Goal: Contribute content: Contribute content

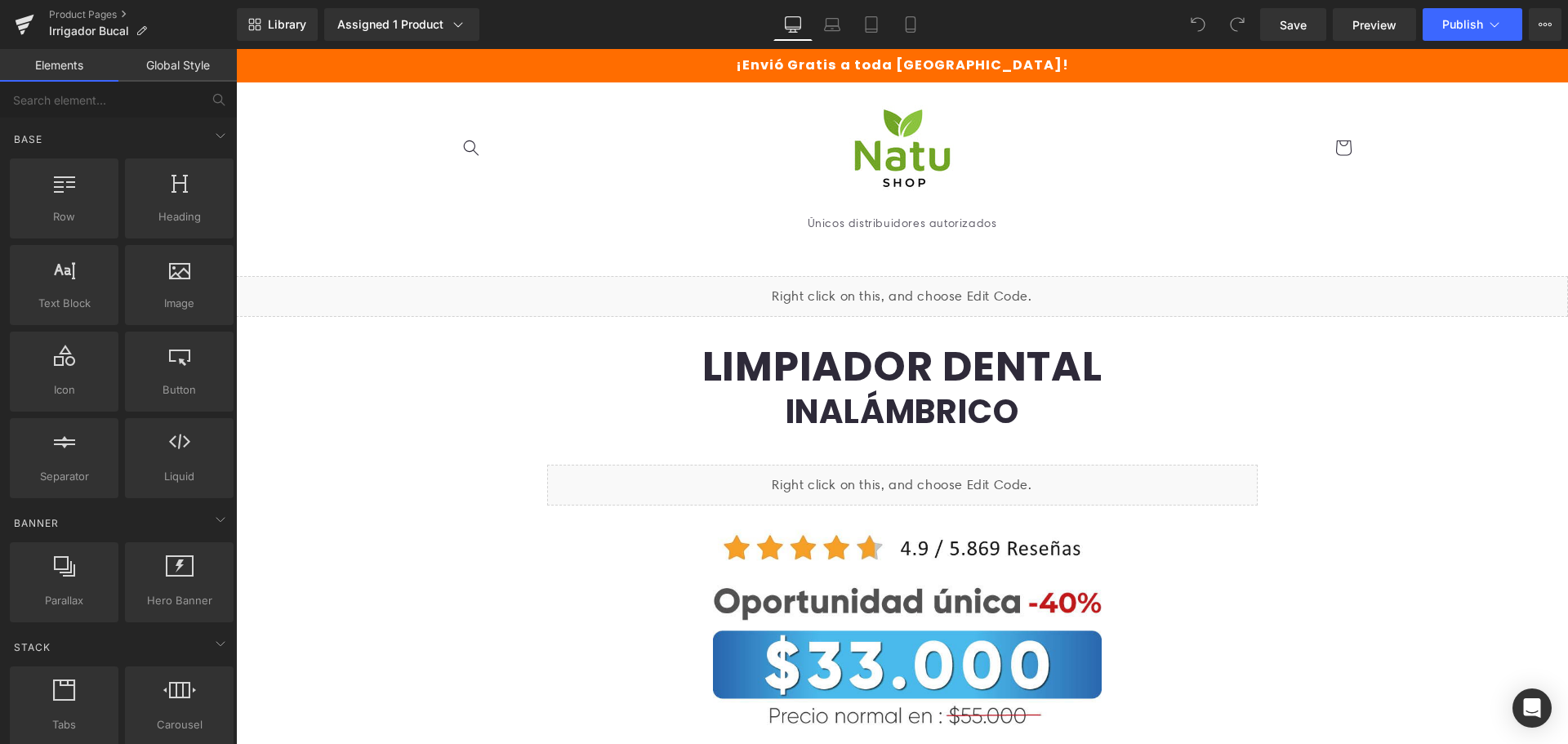
drag, startPoint x: 1561, startPoint y: 622, endPoint x: 1733, endPoint y: 71, distance: 577.2
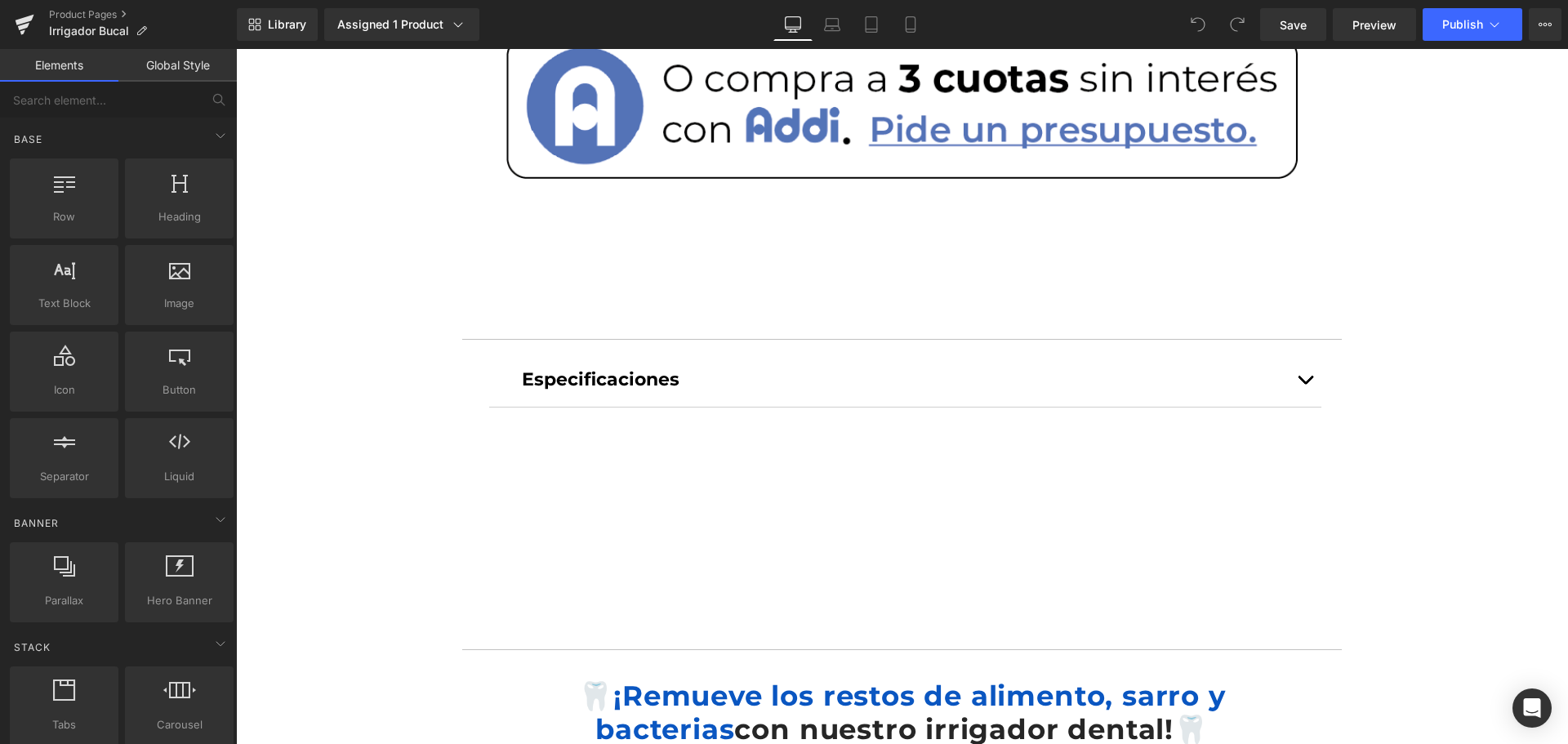
scroll to position [1144, 0]
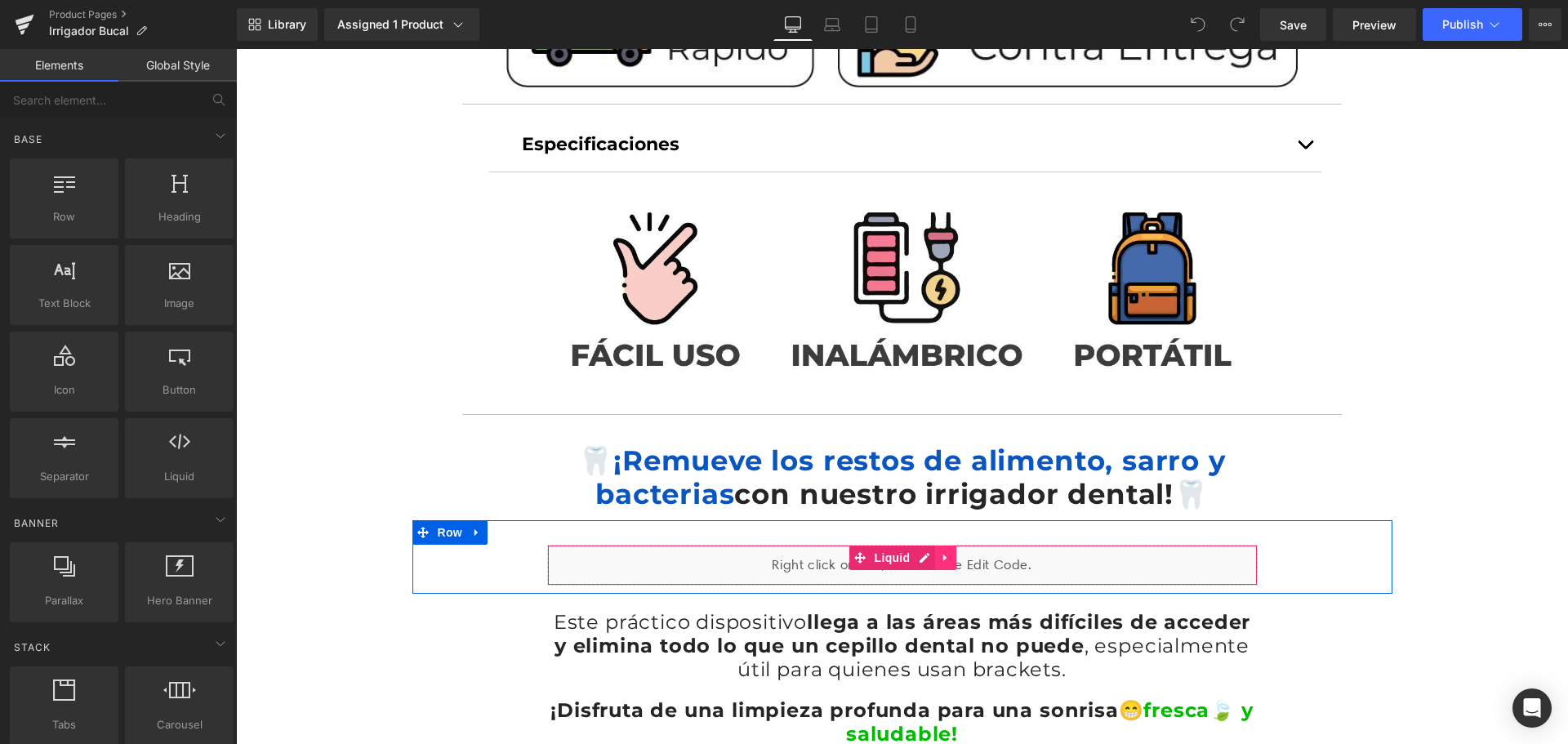
click at [940, 551] on icon at bounding box center [945, 557] width 11 height 12
click at [931, 555] on icon at bounding box center [935, 557] width 11 height 12
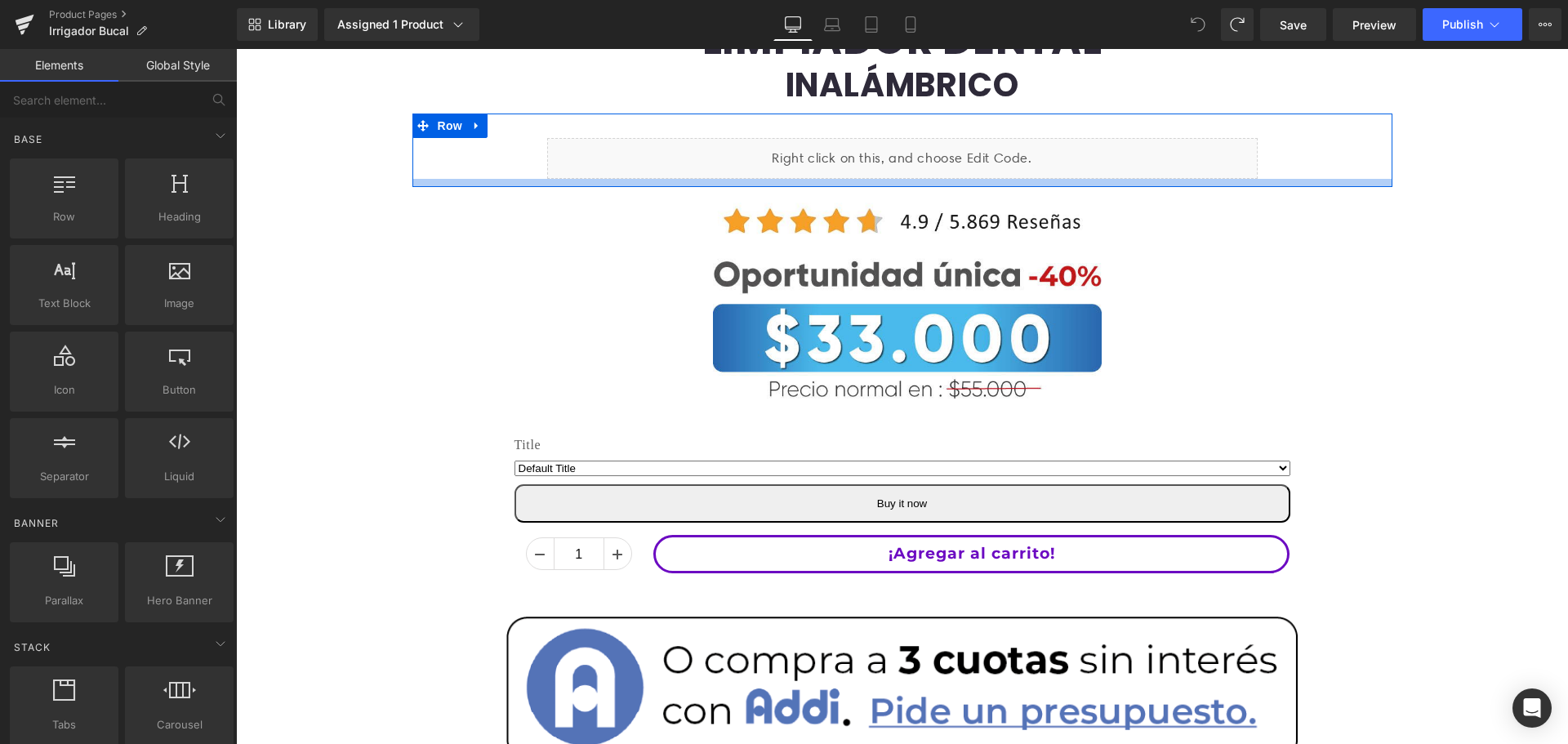
scroll to position [164, 0]
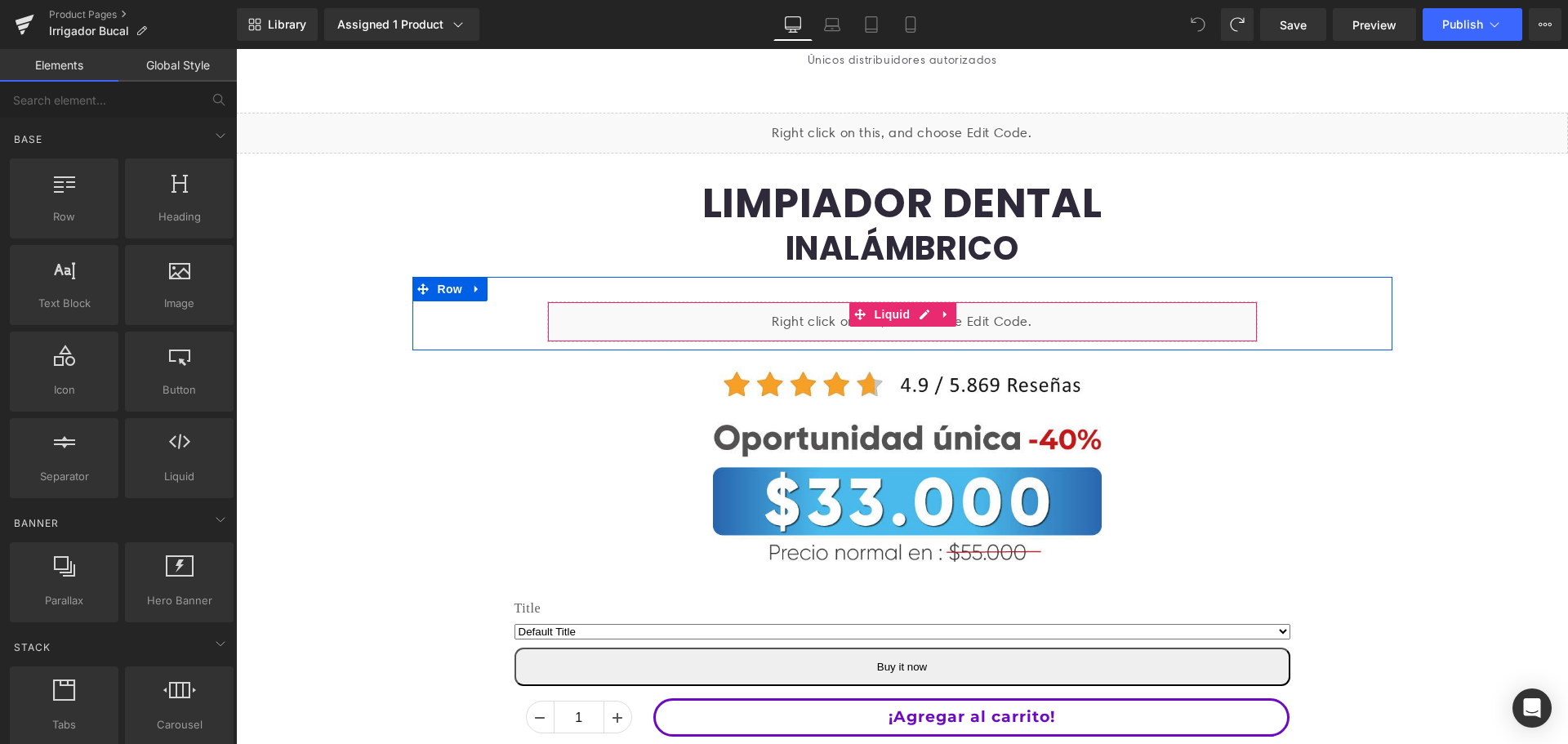
click at [908, 310] on div "Liquid" at bounding box center [902, 321] width 710 height 40
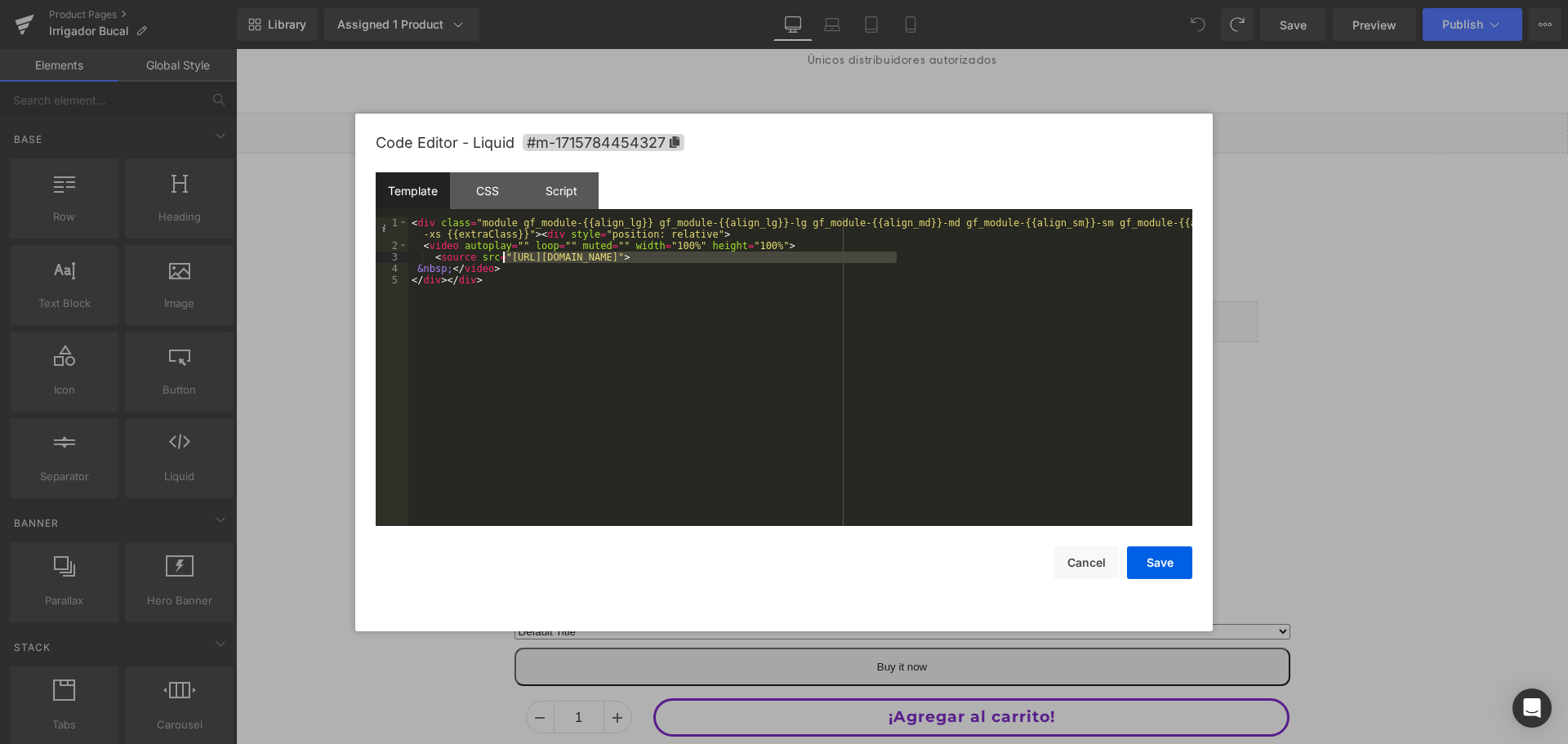
drag, startPoint x: 895, startPoint y: 258, endPoint x: 500, endPoint y: 260, distance: 395.0
click at [500, 260] on div "< div class = "module gf_module-{{align_lg}} gf_module-{{align_lg}}-lg gf_modul…" at bounding box center [800, 388] width 784 height 343
click at [1163, 556] on button "Save" at bounding box center [1159, 562] width 65 height 33
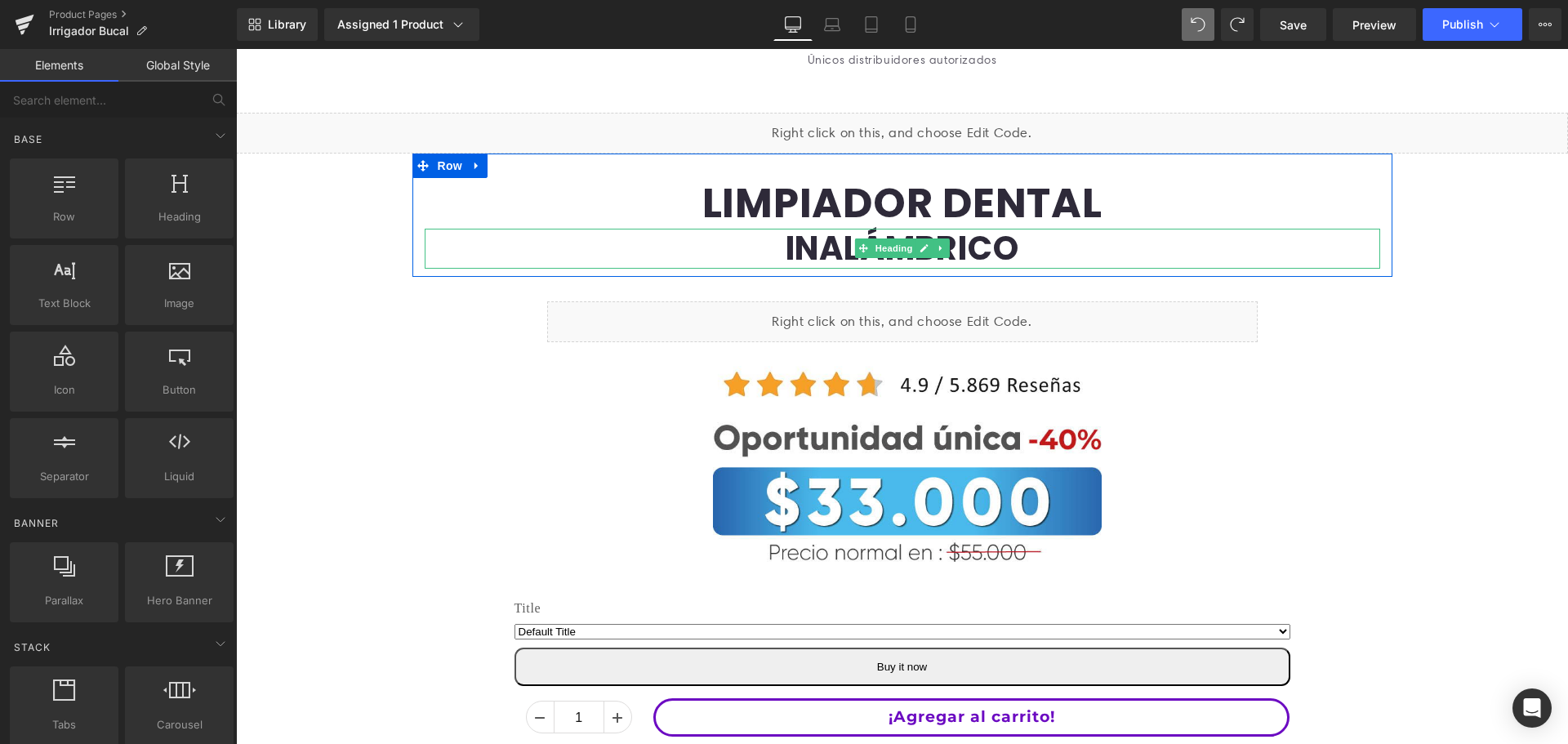
click at [1010, 249] on h1 "INALÁMBRICO" at bounding box center [902, 248] width 956 height 40
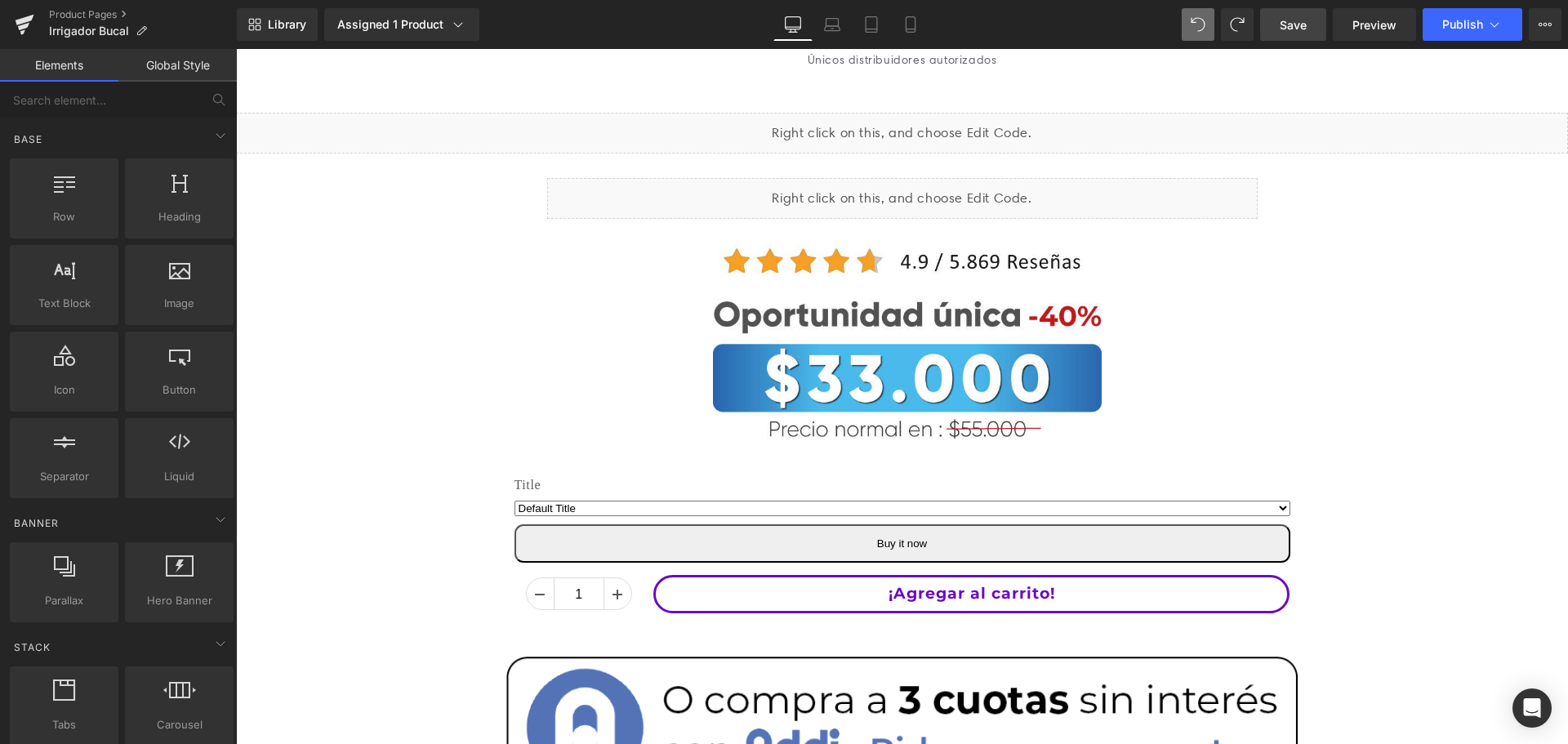
click at [1292, 36] on link "Save" at bounding box center [1293, 24] width 66 height 33
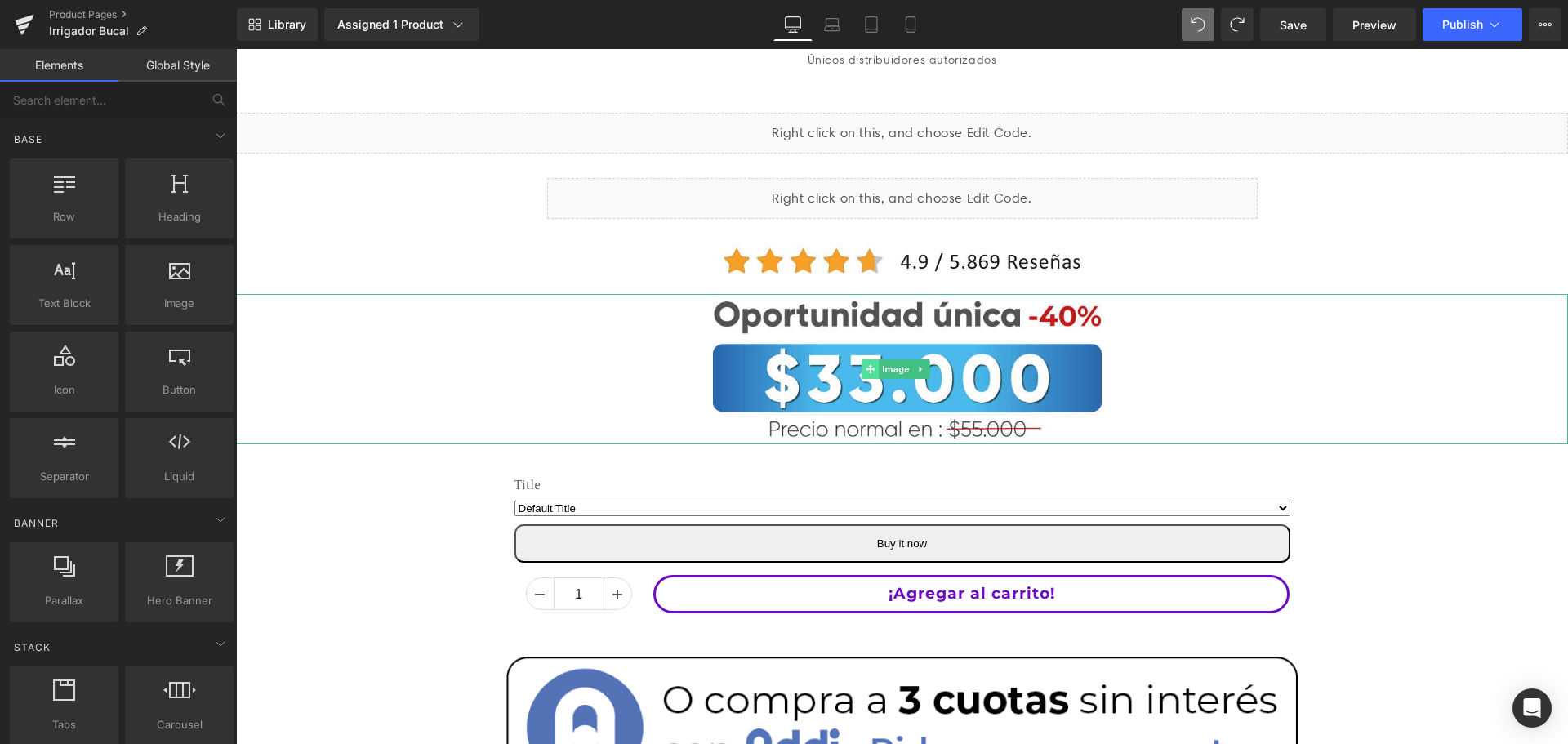
click at [877, 371] on span at bounding box center [870, 369] width 17 height 20
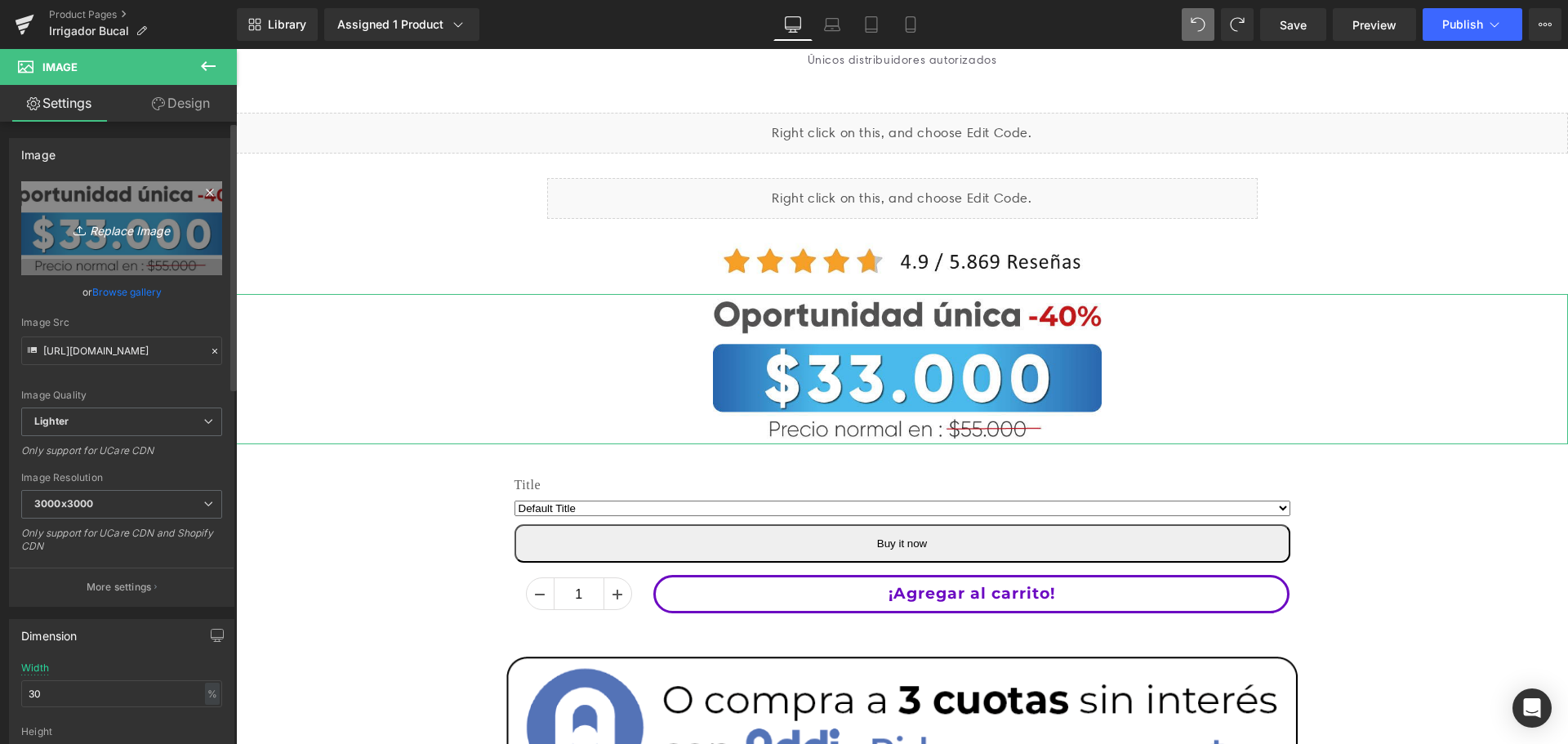
click at [148, 226] on icon "Replace Image" at bounding box center [121, 229] width 131 height 21
type input "C:\fakepath\24-min.jpg"
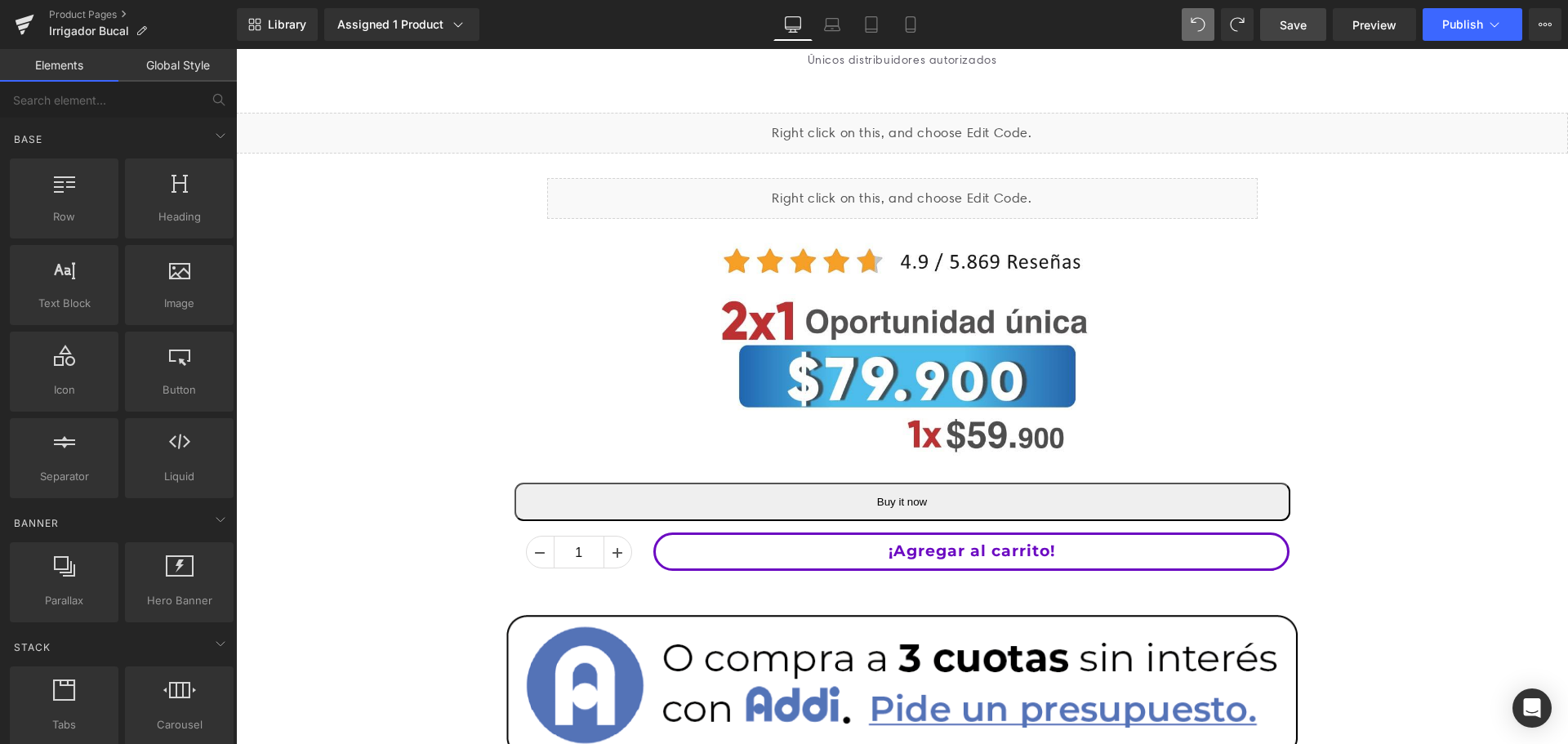
click at [1307, 24] on span "Save" at bounding box center [1293, 24] width 27 height 17
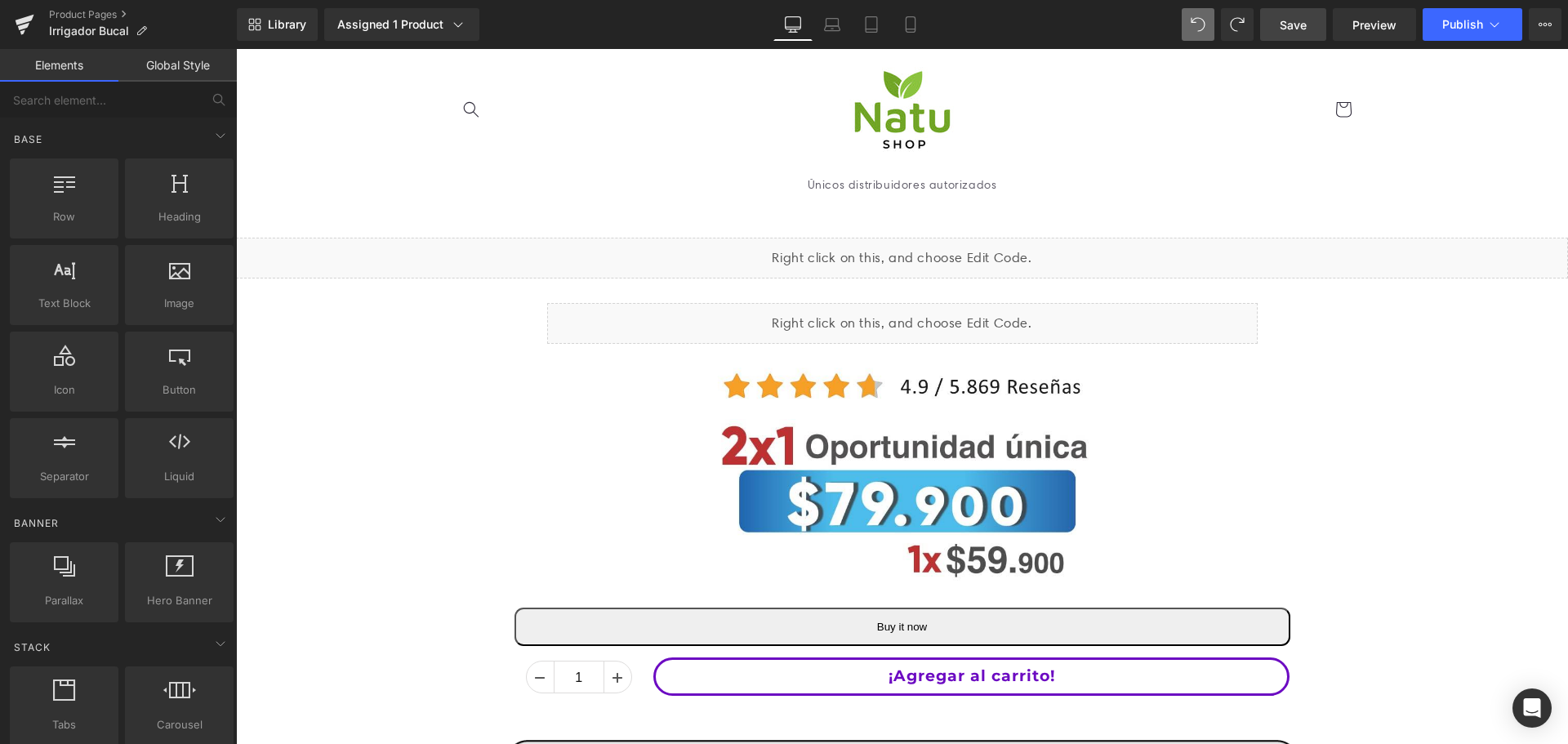
scroll to position [0, 0]
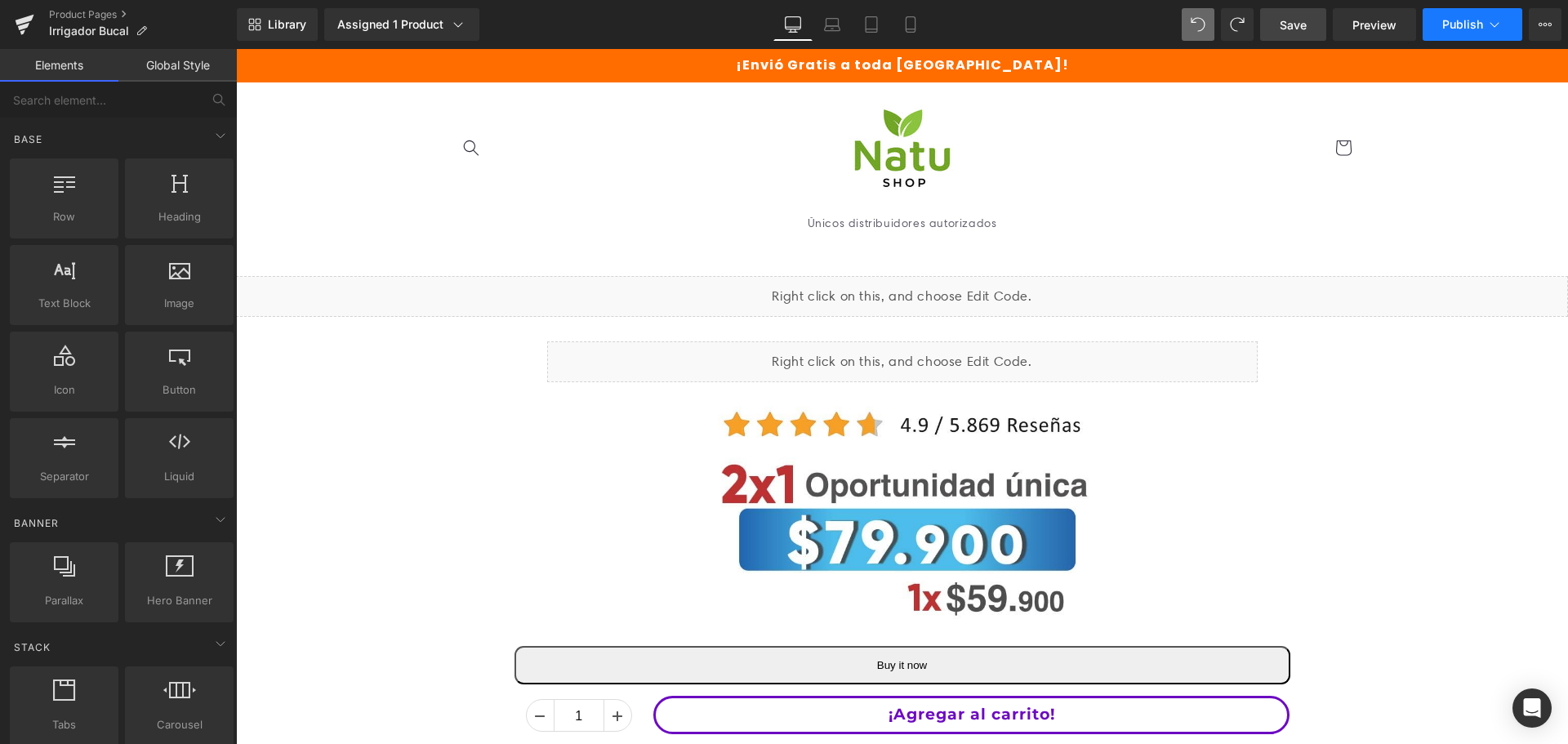
click at [1465, 15] on button "Publish" at bounding box center [1472, 24] width 100 height 33
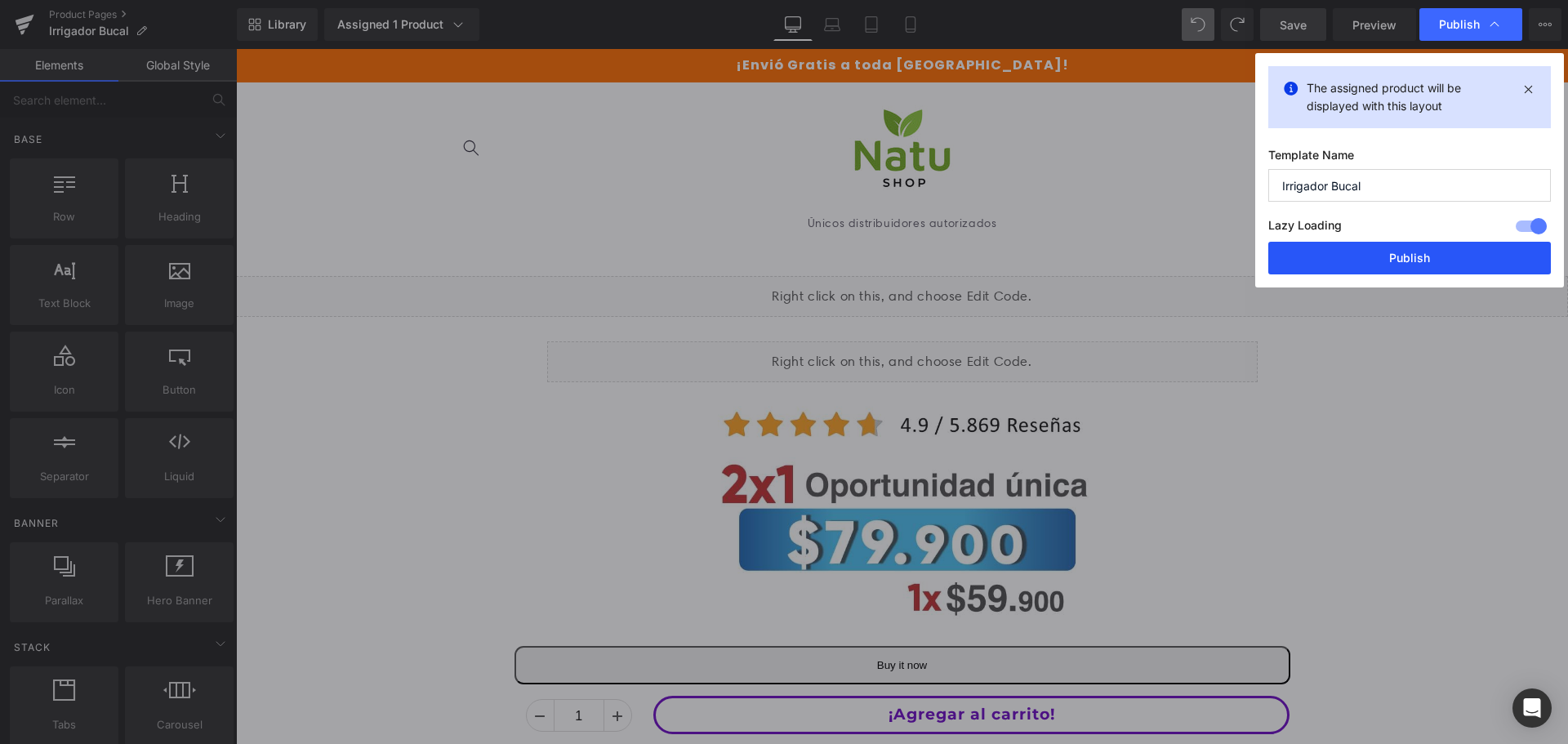
click at [1435, 274] on button "Publish" at bounding box center [1409, 258] width 282 height 33
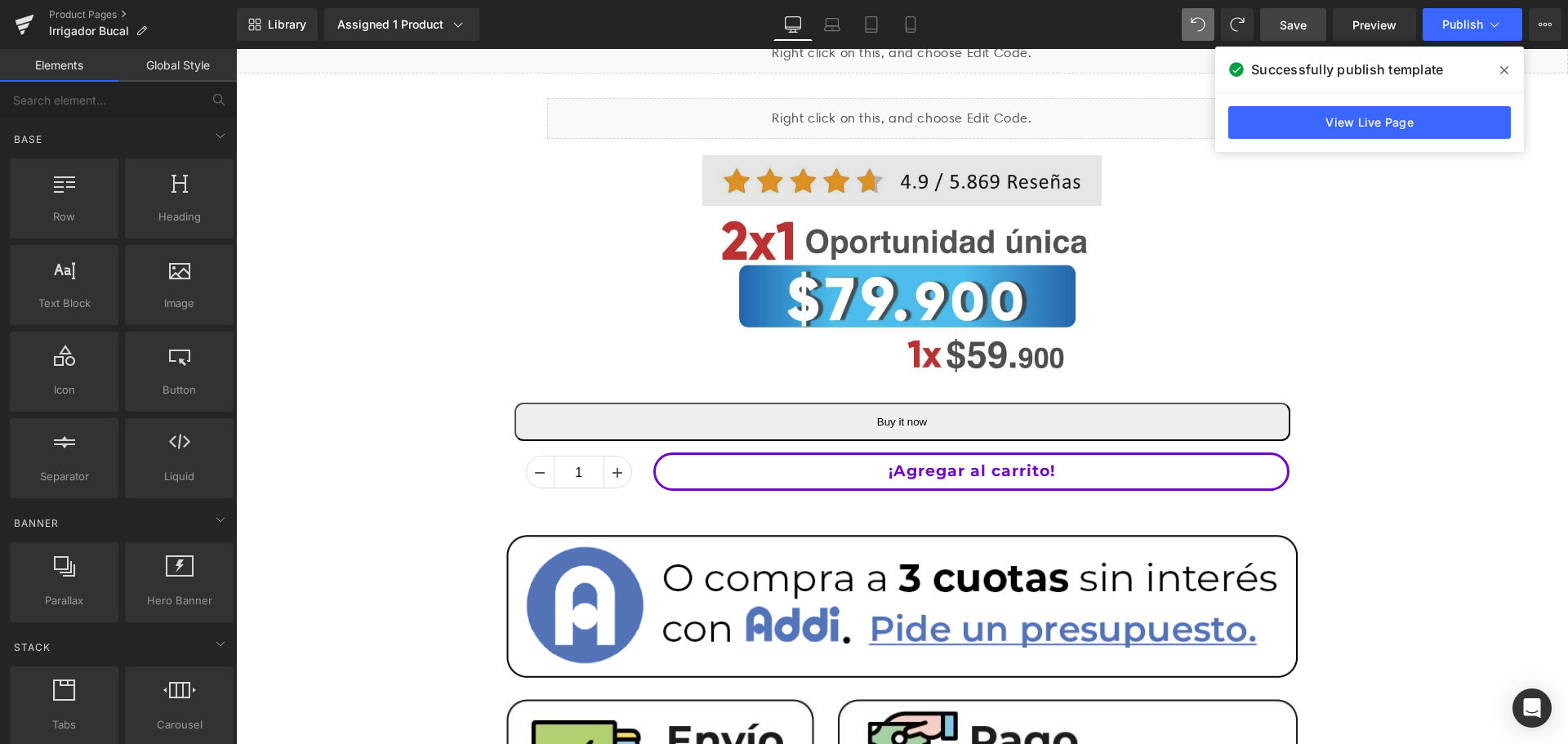
scroll to position [326, 0]
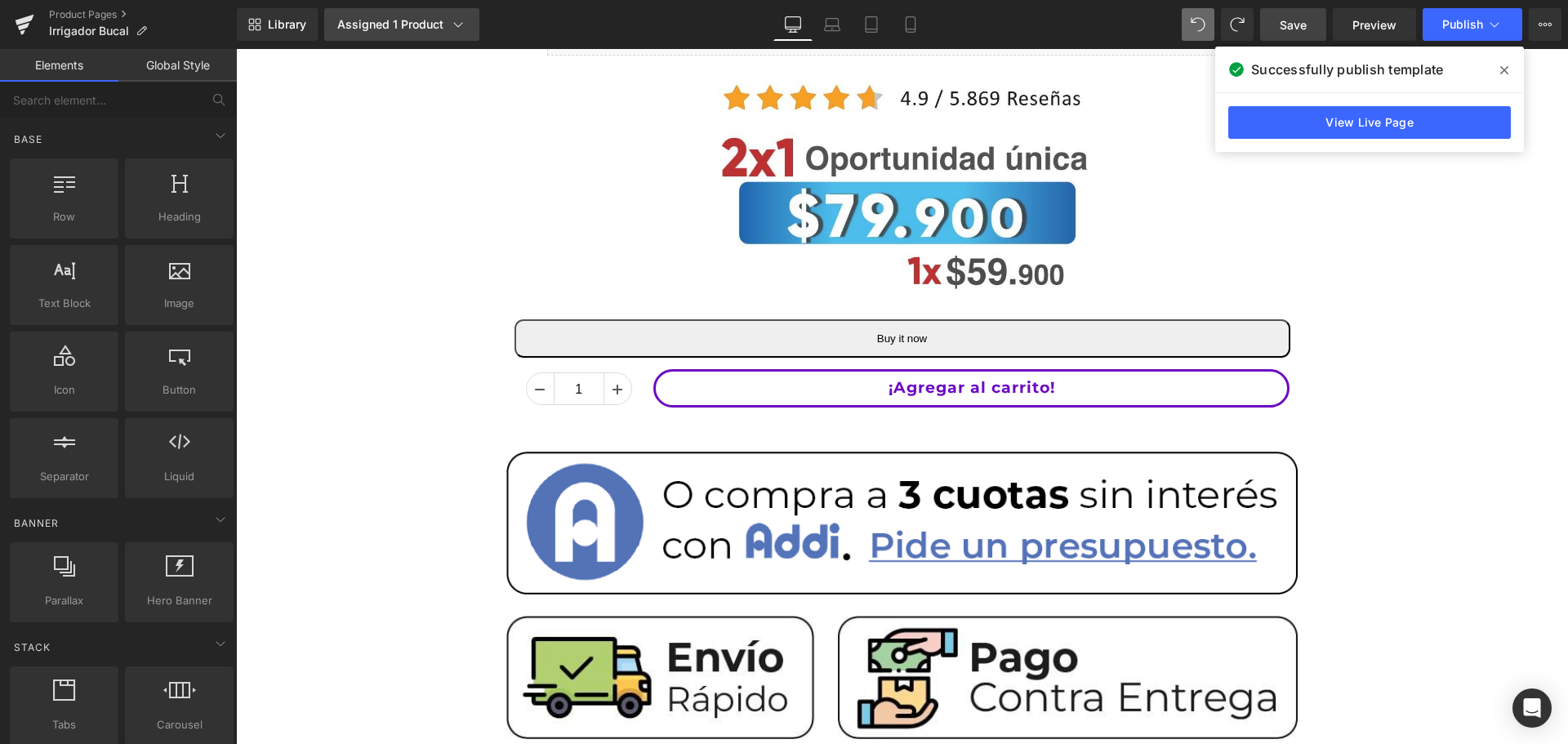
click at [439, 15] on link "Assigned 1 Product" at bounding box center [402, 24] width 155 height 33
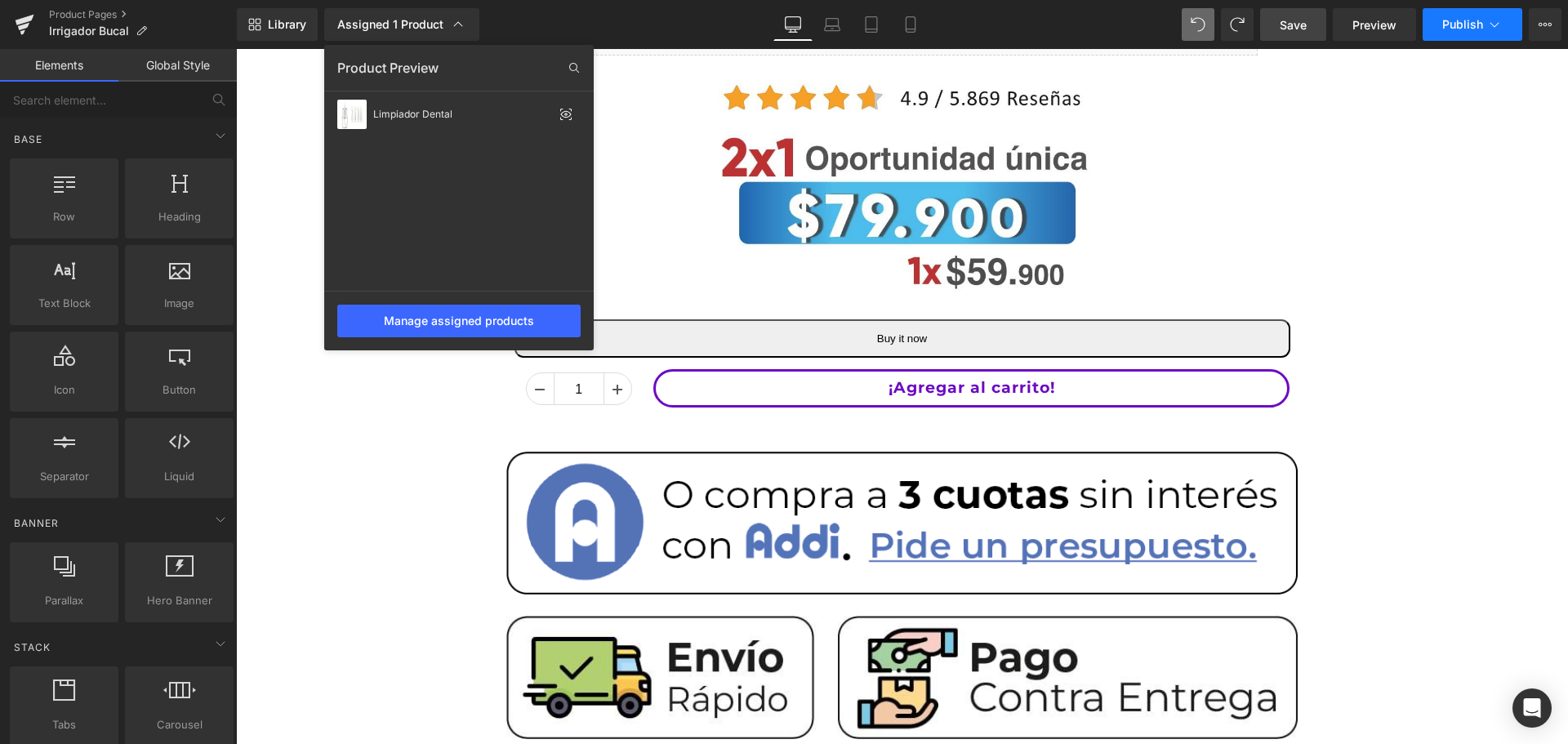
click at [1482, 29] on span "Publish" at bounding box center [1462, 24] width 40 height 13
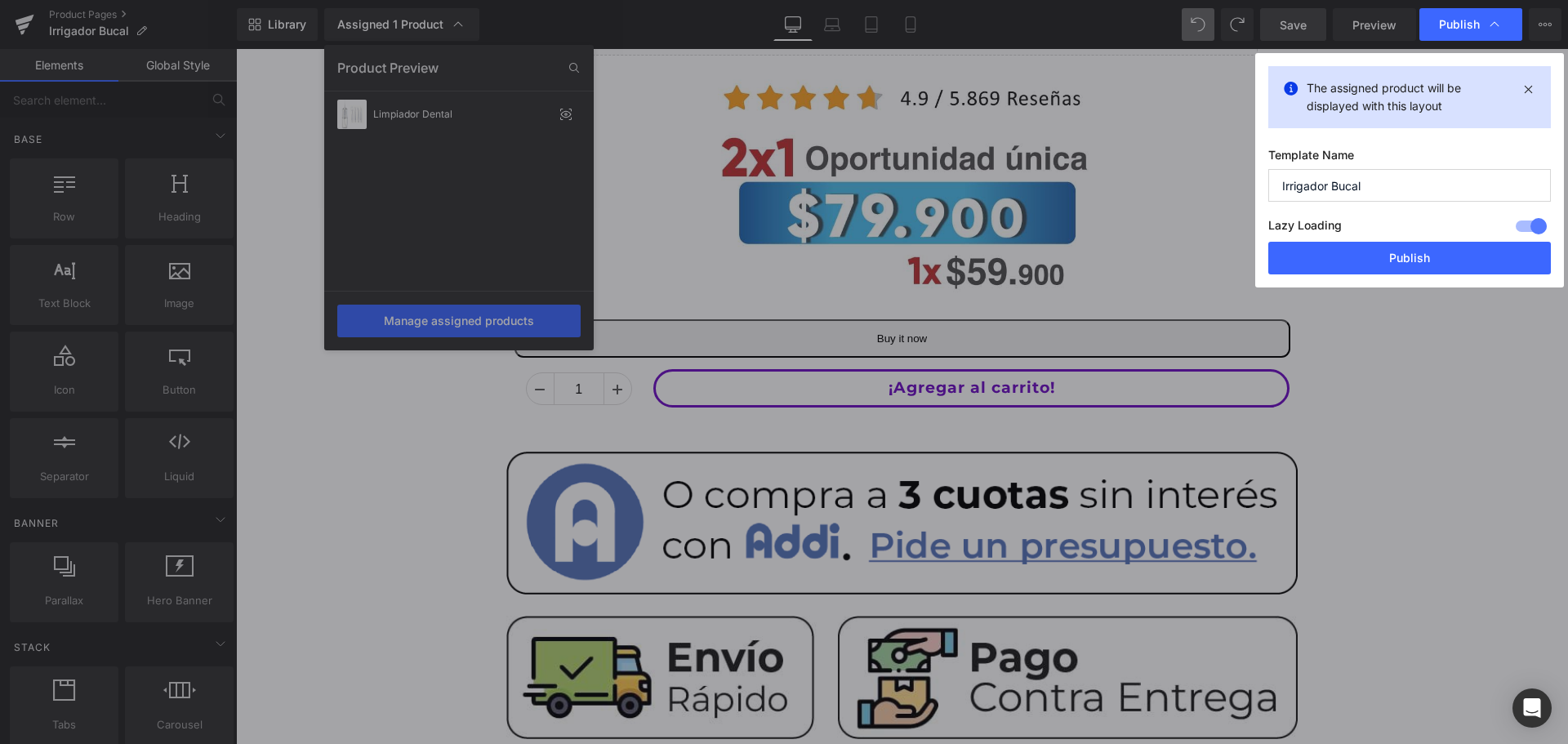
click at [1524, 224] on div at bounding box center [1531, 227] width 40 height 26
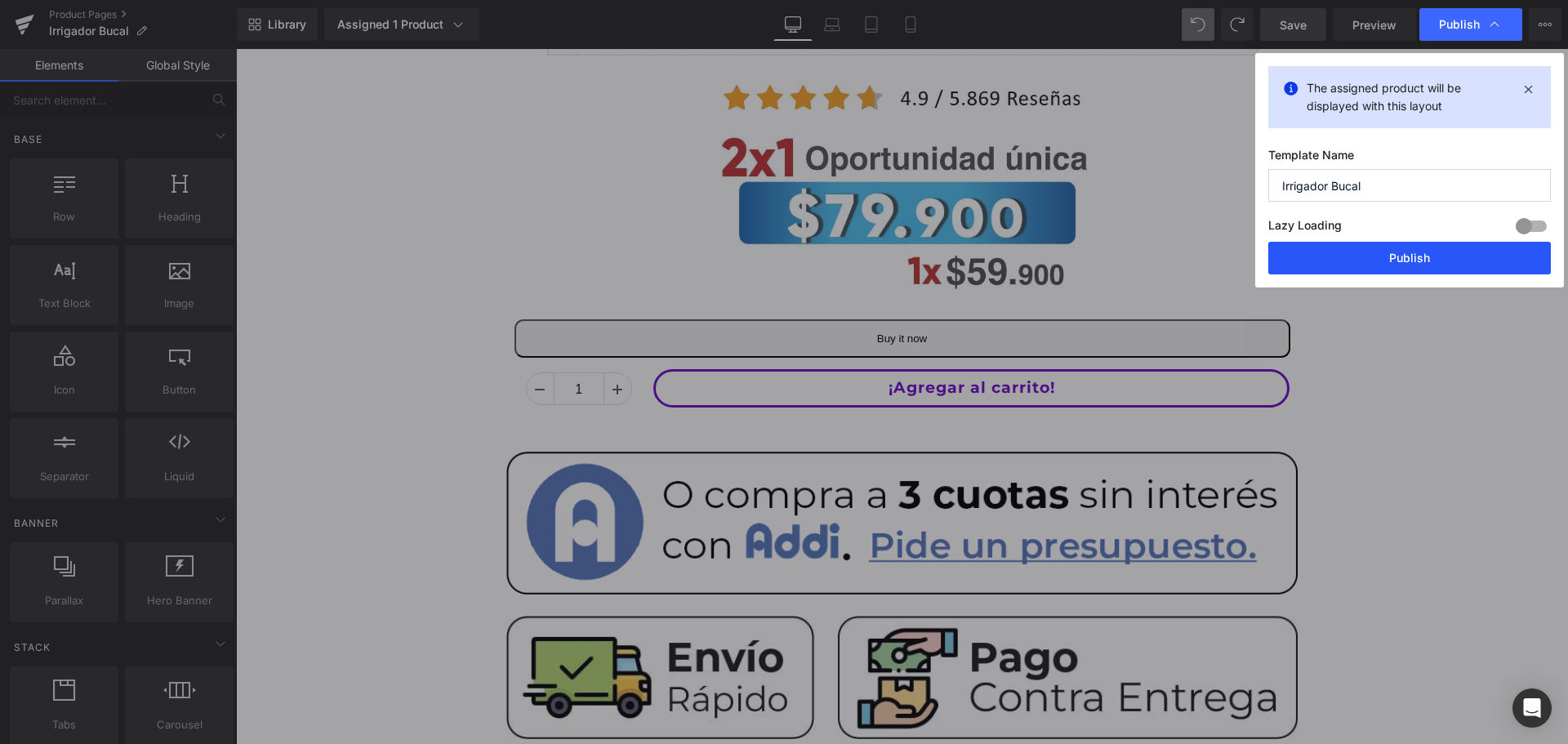
click at [1449, 259] on button "Publish" at bounding box center [1409, 258] width 282 height 33
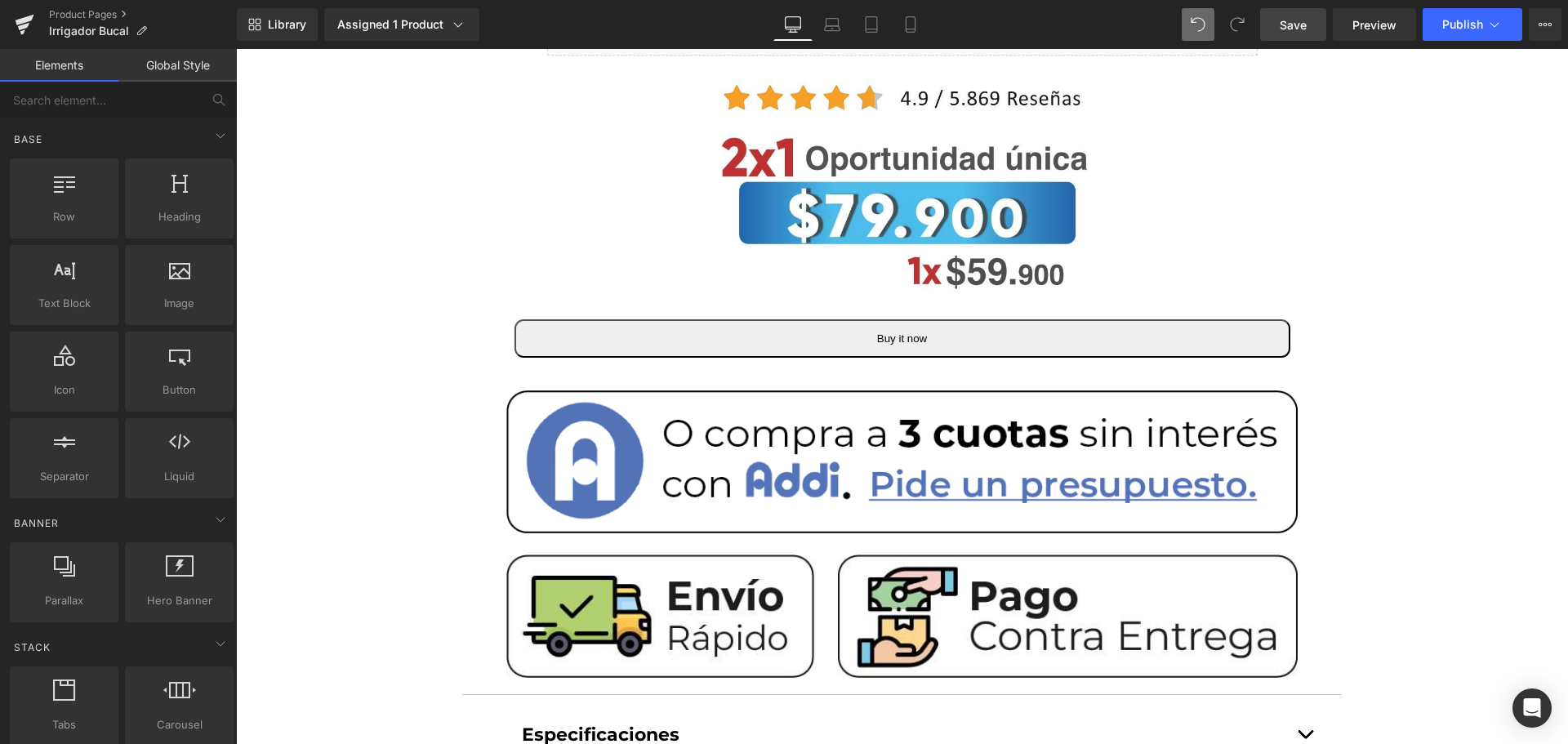
drag, startPoint x: 1294, startPoint y: 34, endPoint x: 924, endPoint y: 189, distance: 401.2
click at [1294, 34] on link "Save" at bounding box center [1293, 24] width 66 height 33
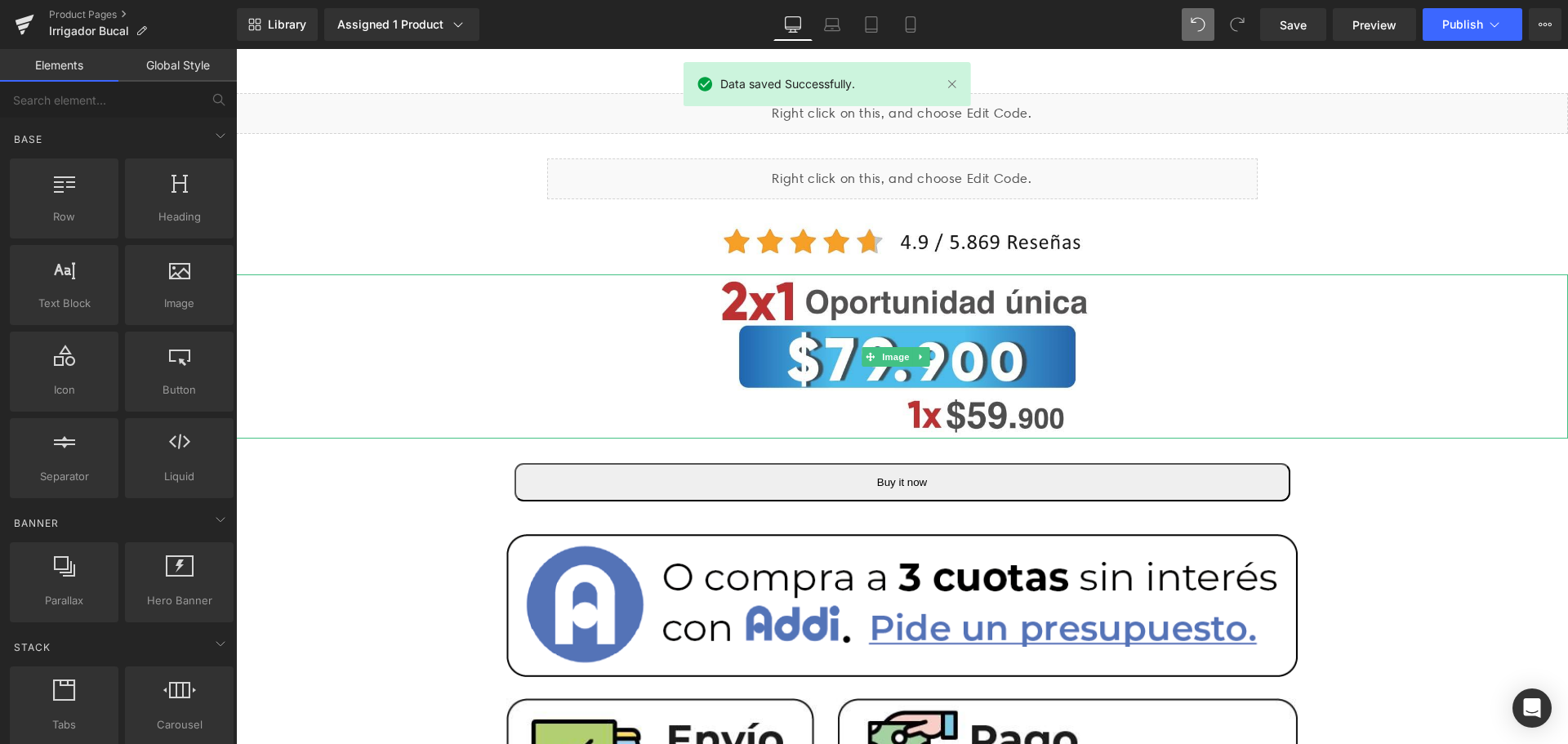
scroll to position [82, 0]
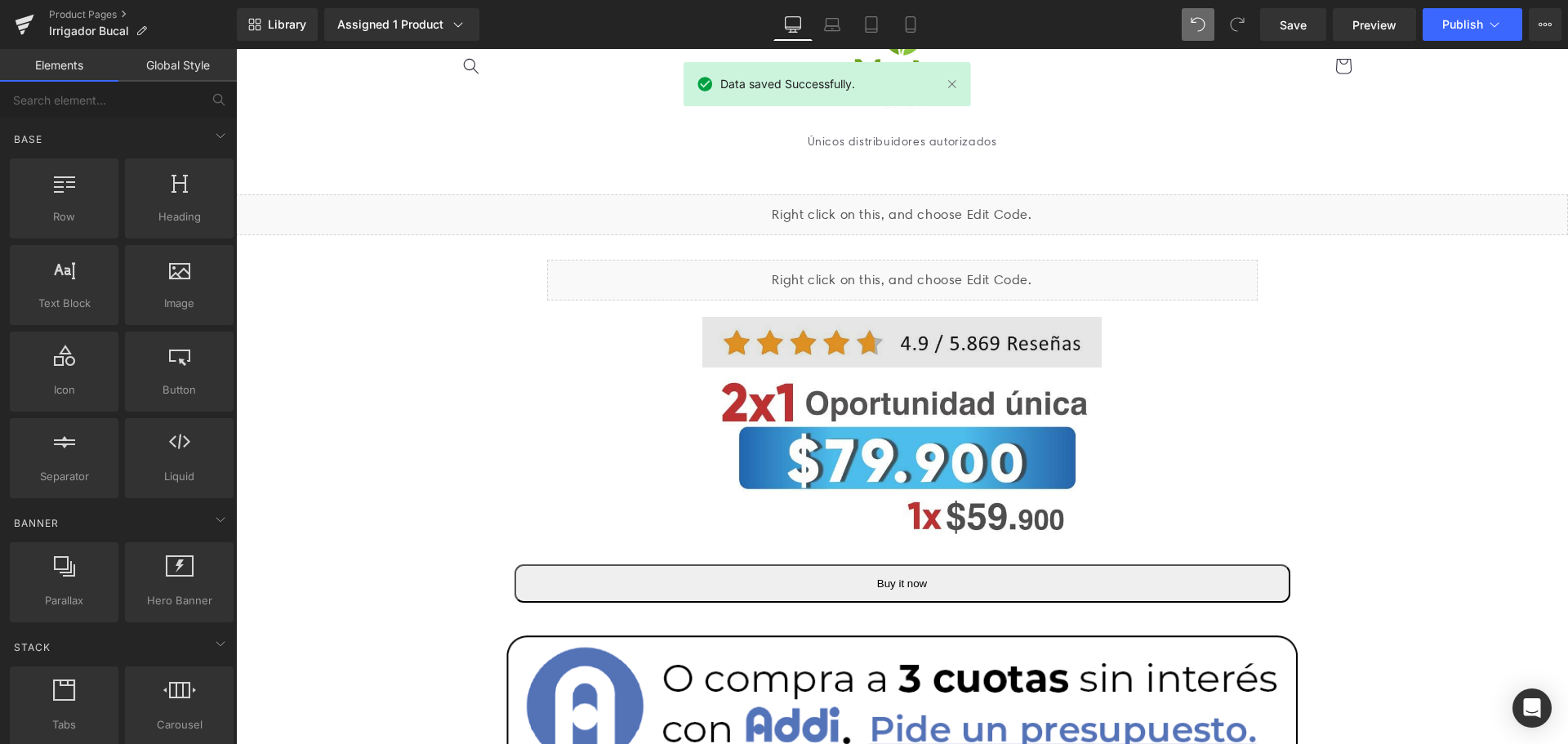
click at [976, 347] on img at bounding box center [902, 342] width 400 height 51
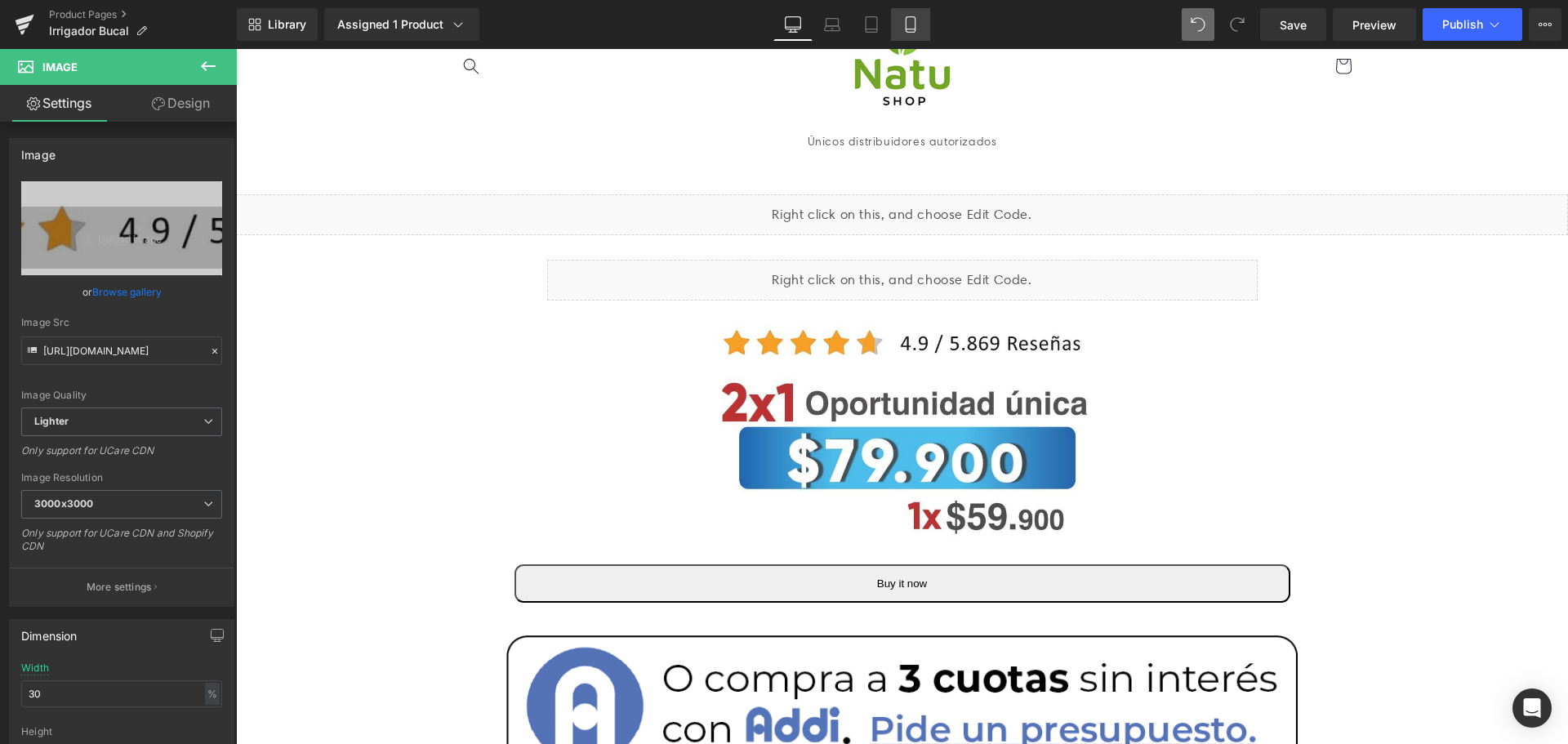
click at [911, 23] on icon at bounding box center [910, 24] width 16 height 16
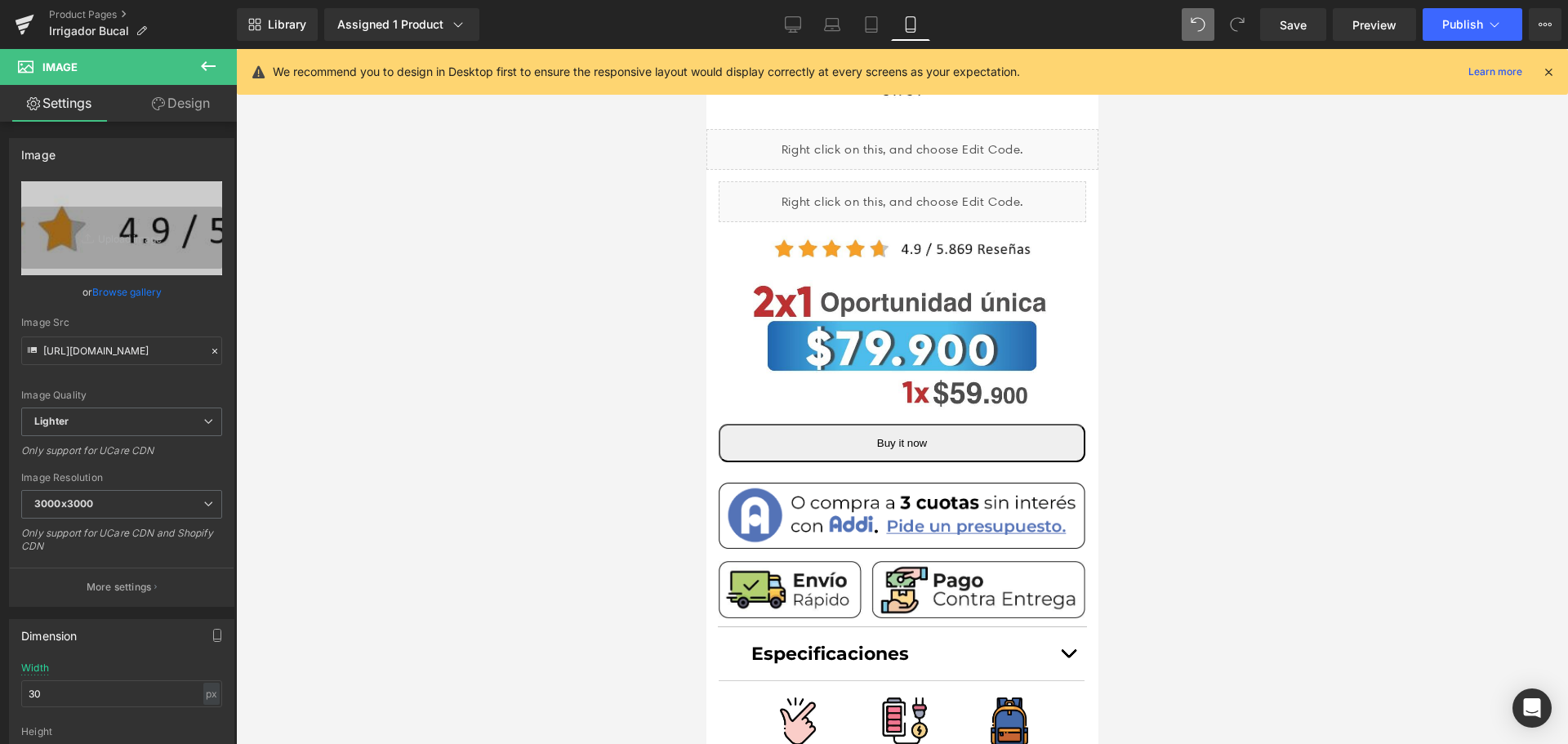
scroll to position [28, 0]
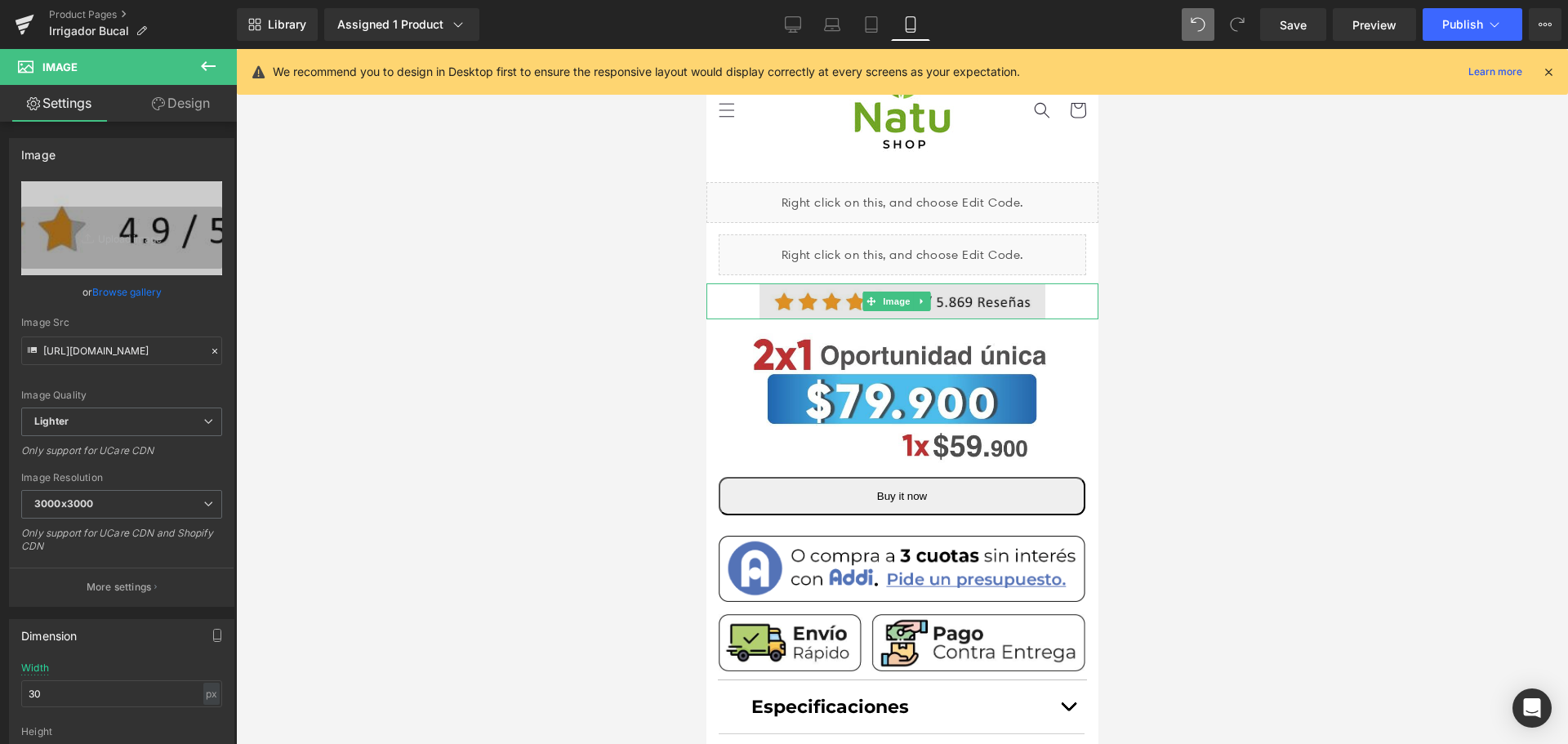
click at [954, 290] on img at bounding box center [901, 301] width 392 height 37
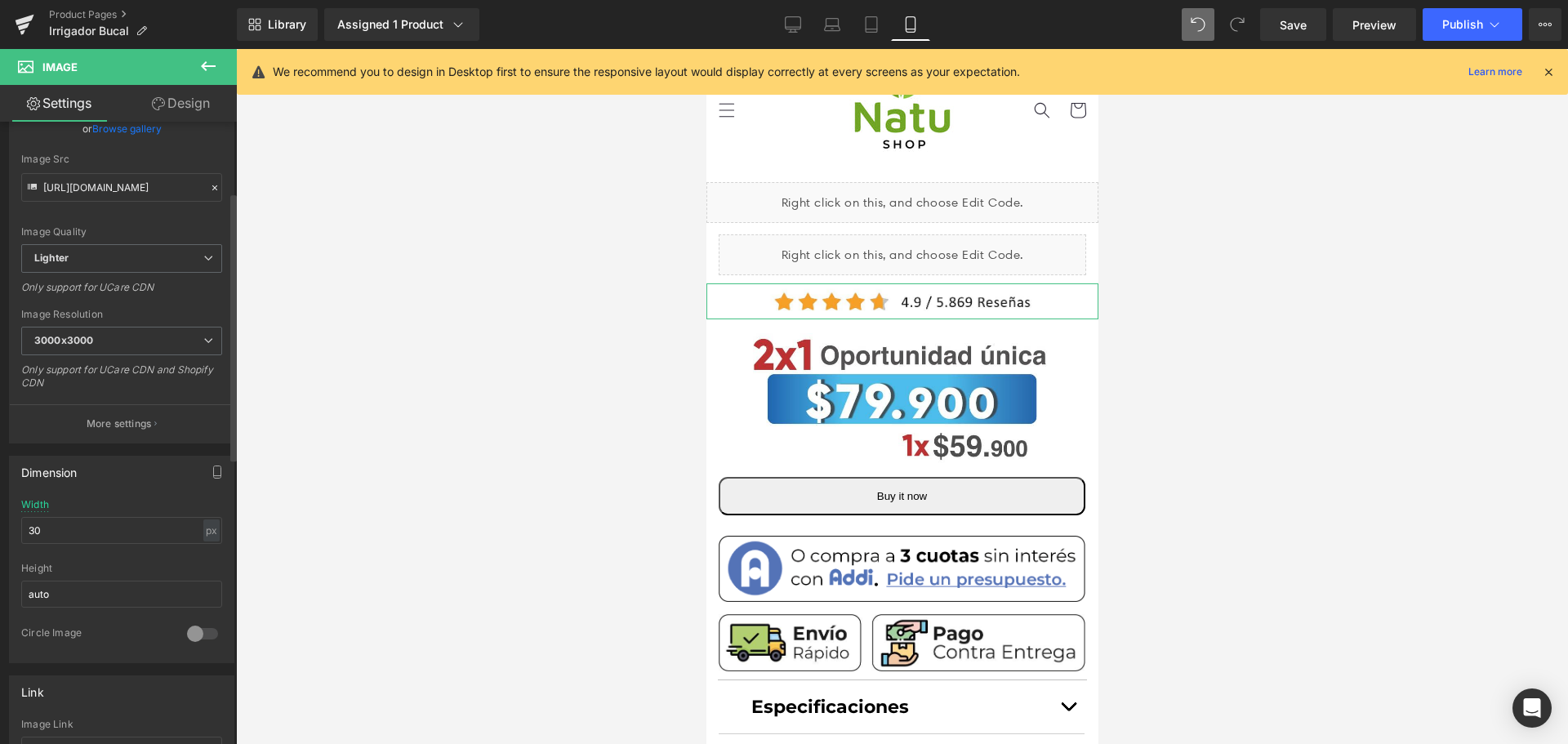
scroll to position [245, 0]
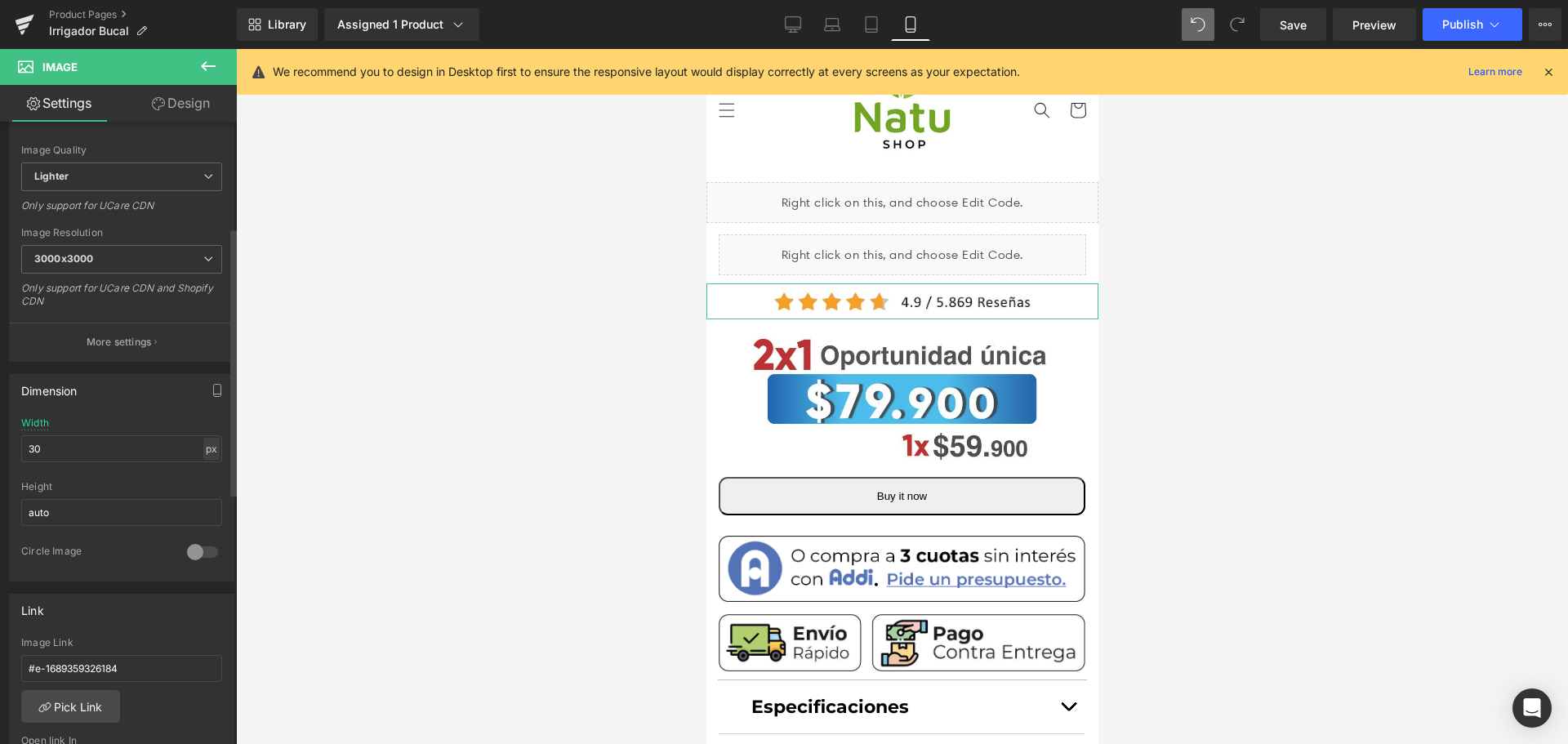
click at [203, 448] on div "px" at bounding box center [211, 448] width 16 height 22
click at [146, 449] on input "30" at bounding box center [122, 449] width 201 height 27
click at [203, 448] on div "px" at bounding box center [211, 448] width 16 height 22
click at [211, 475] on li "%" at bounding box center [212, 473] width 21 height 24
drag, startPoint x: 177, startPoint y: 445, endPoint x: 0, endPoint y: 349, distance: 201.4
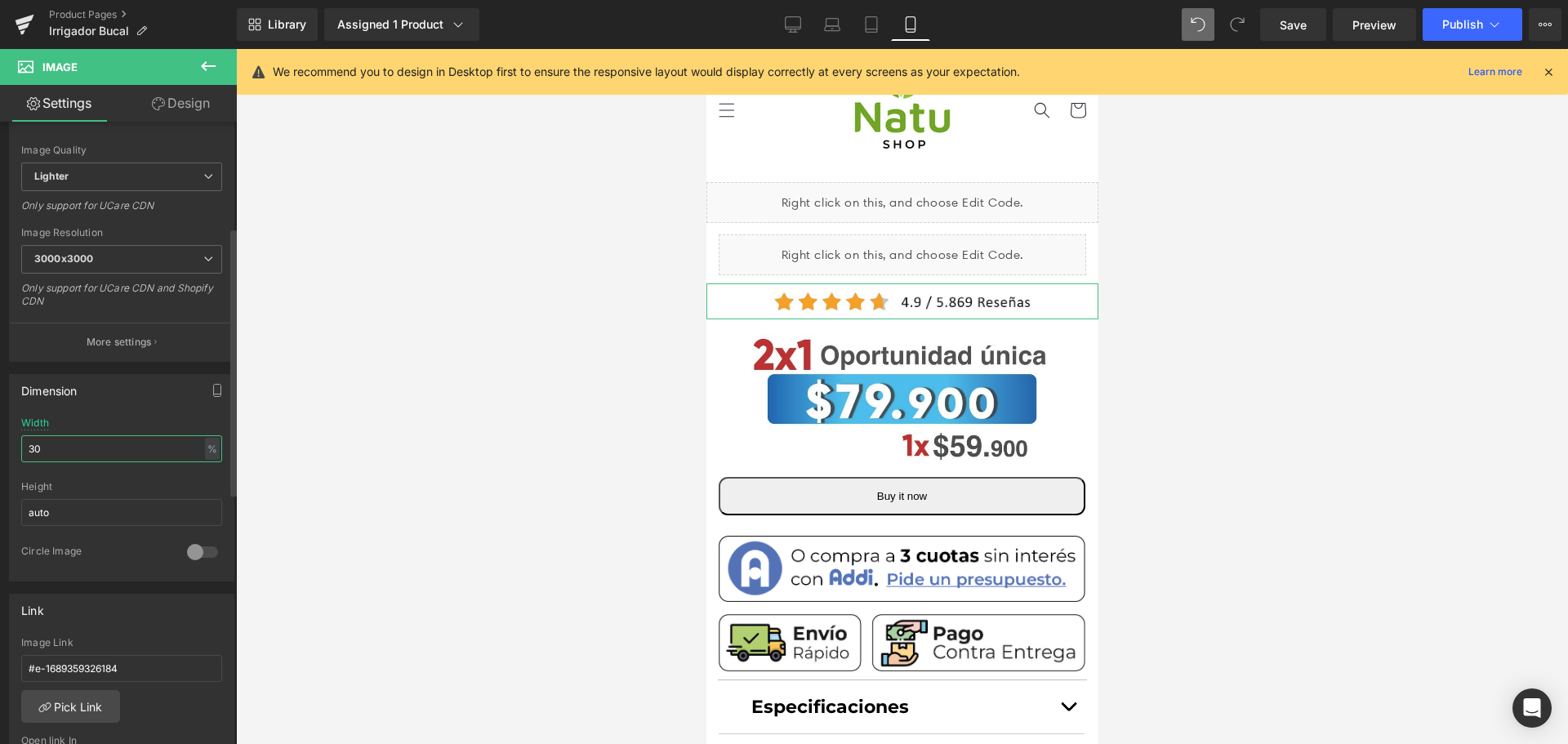
click at [0, 349] on div "Image [URL][DOMAIN_NAME] Replace Image Upload image or Browse gallery Image Src…" at bounding box center [122, 578] width 245 height 1404
type input "120"
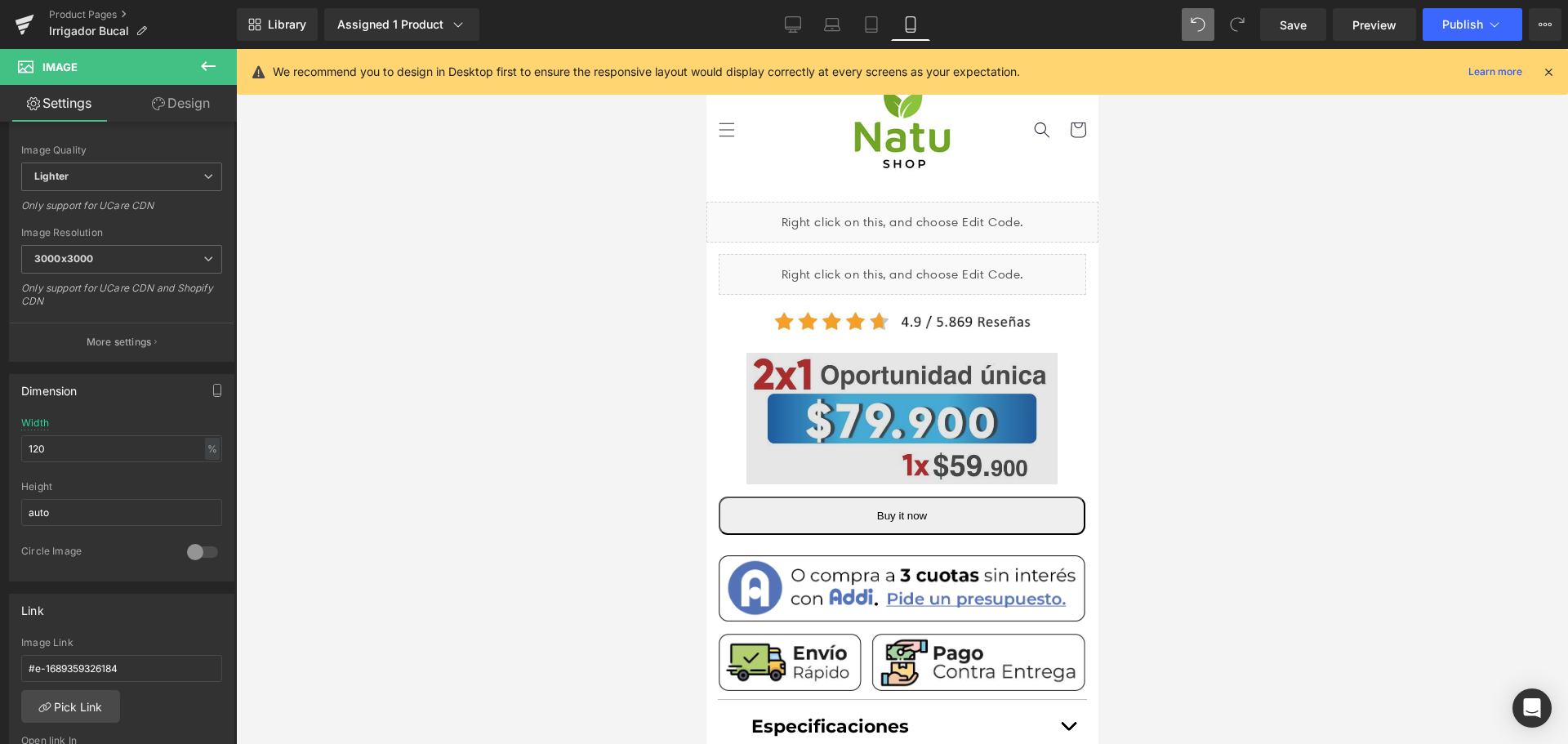
scroll to position [0, 0]
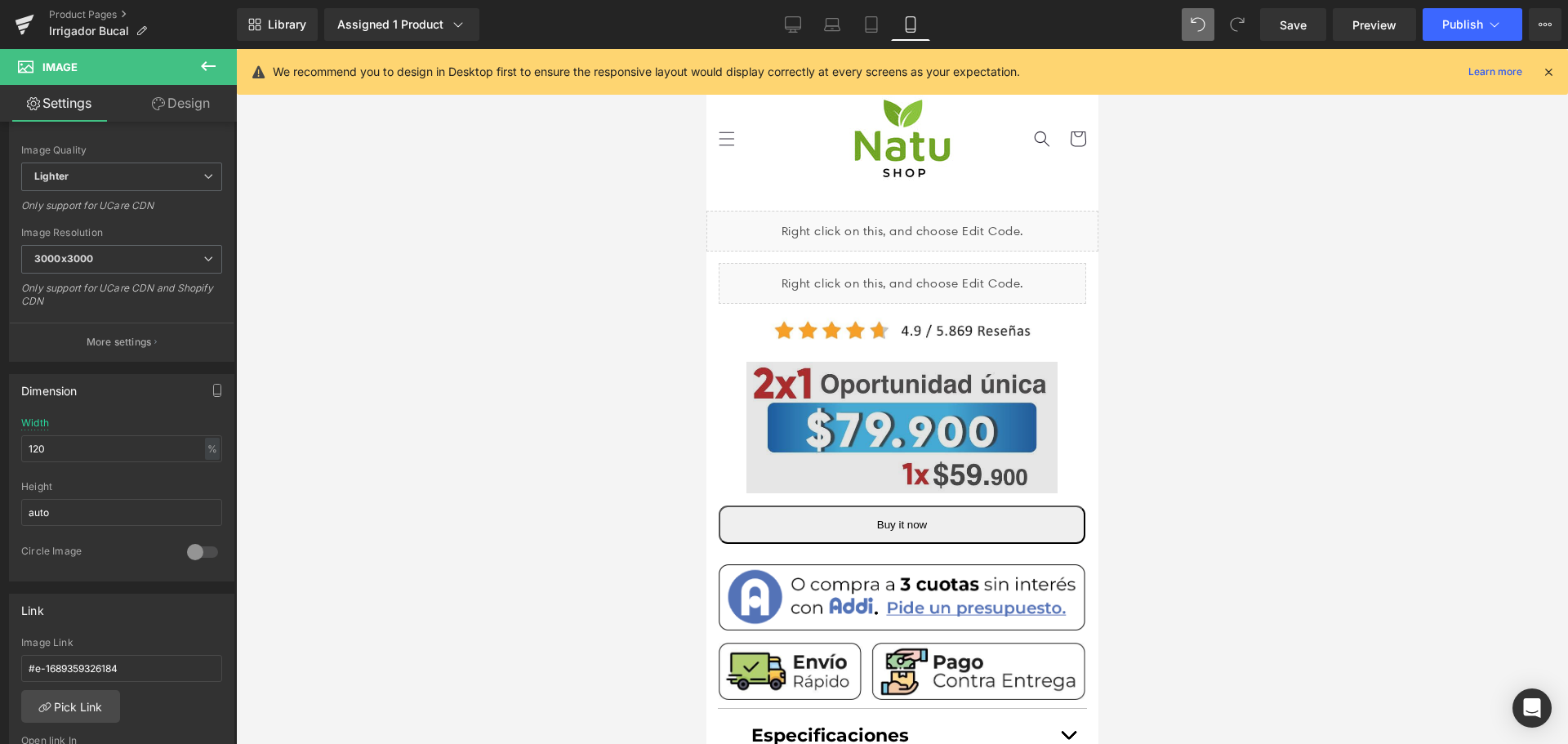
drag, startPoint x: 1059, startPoint y: 444, endPoint x: 1038, endPoint y: 443, distance: 21.0
click at [1059, 444] on img at bounding box center [901, 431] width 392 height 149
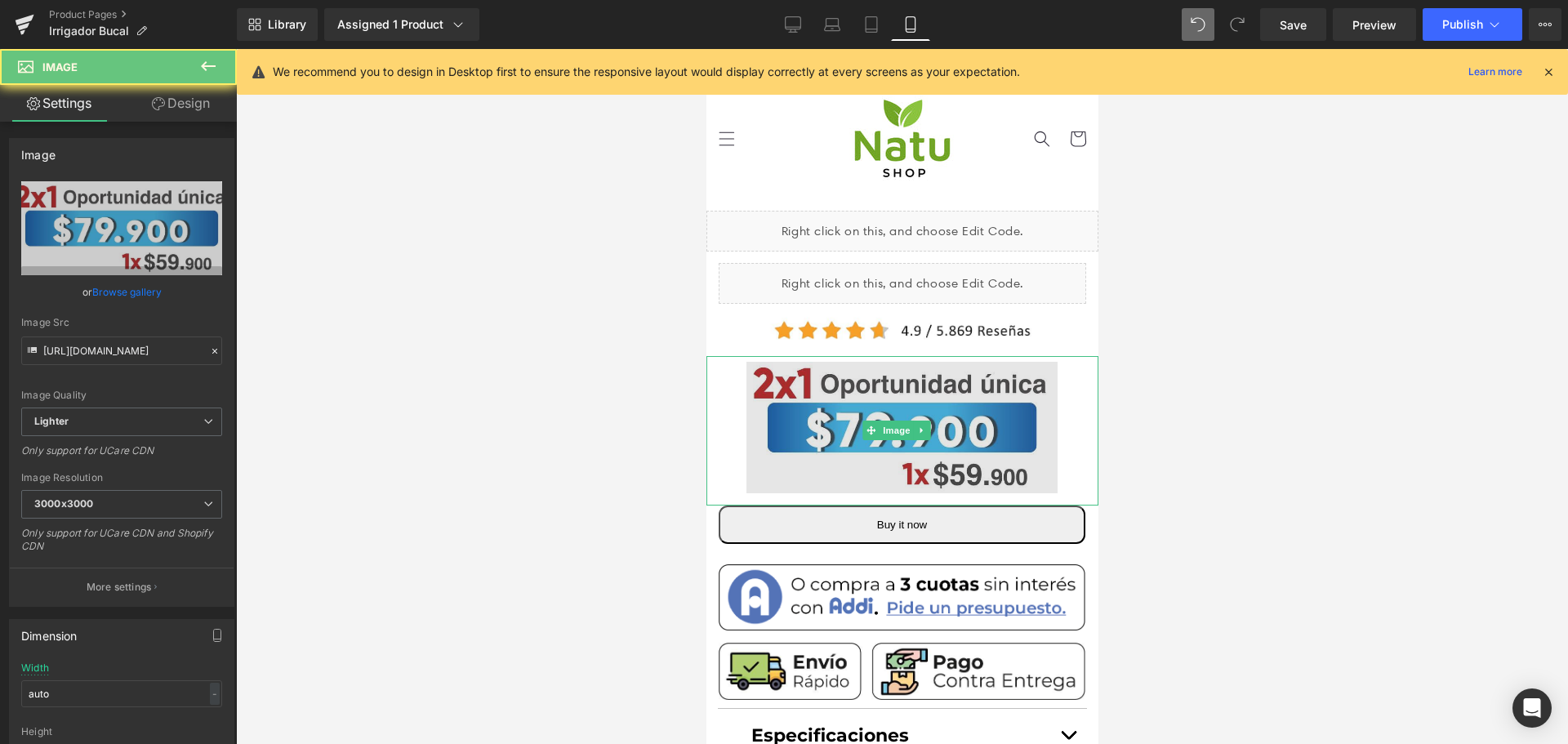
click at [986, 437] on img at bounding box center [901, 431] width 392 height 149
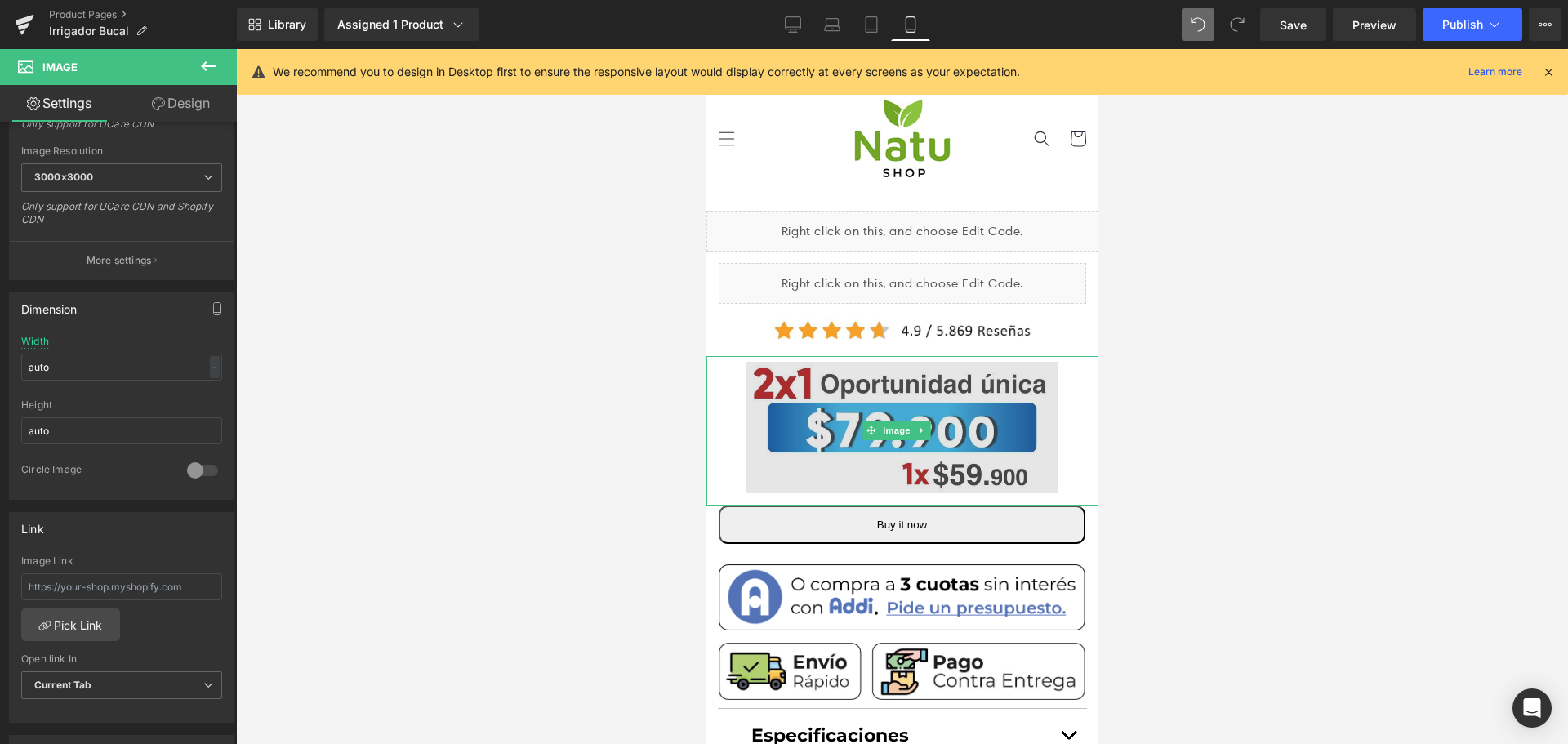
scroll to position [164, 0]
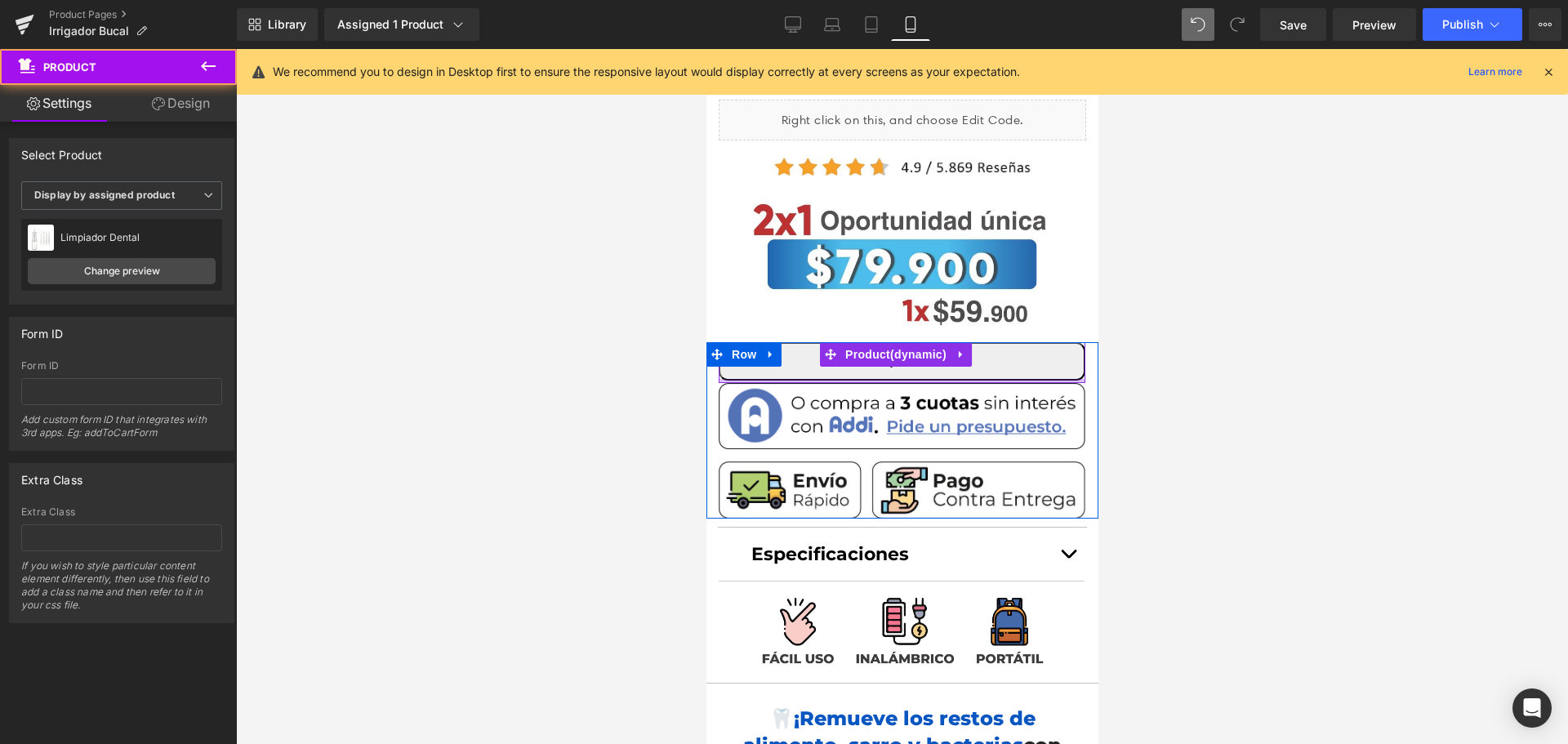
drag, startPoint x: 918, startPoint y: 388, endPoint x: 924, endPoint y: 359, distance: 29.6
click at [924, 359] on div "Buy it now (P) Dynamic Checkout Button Row Product" at bounding box center [901, 362] width 367 height 40
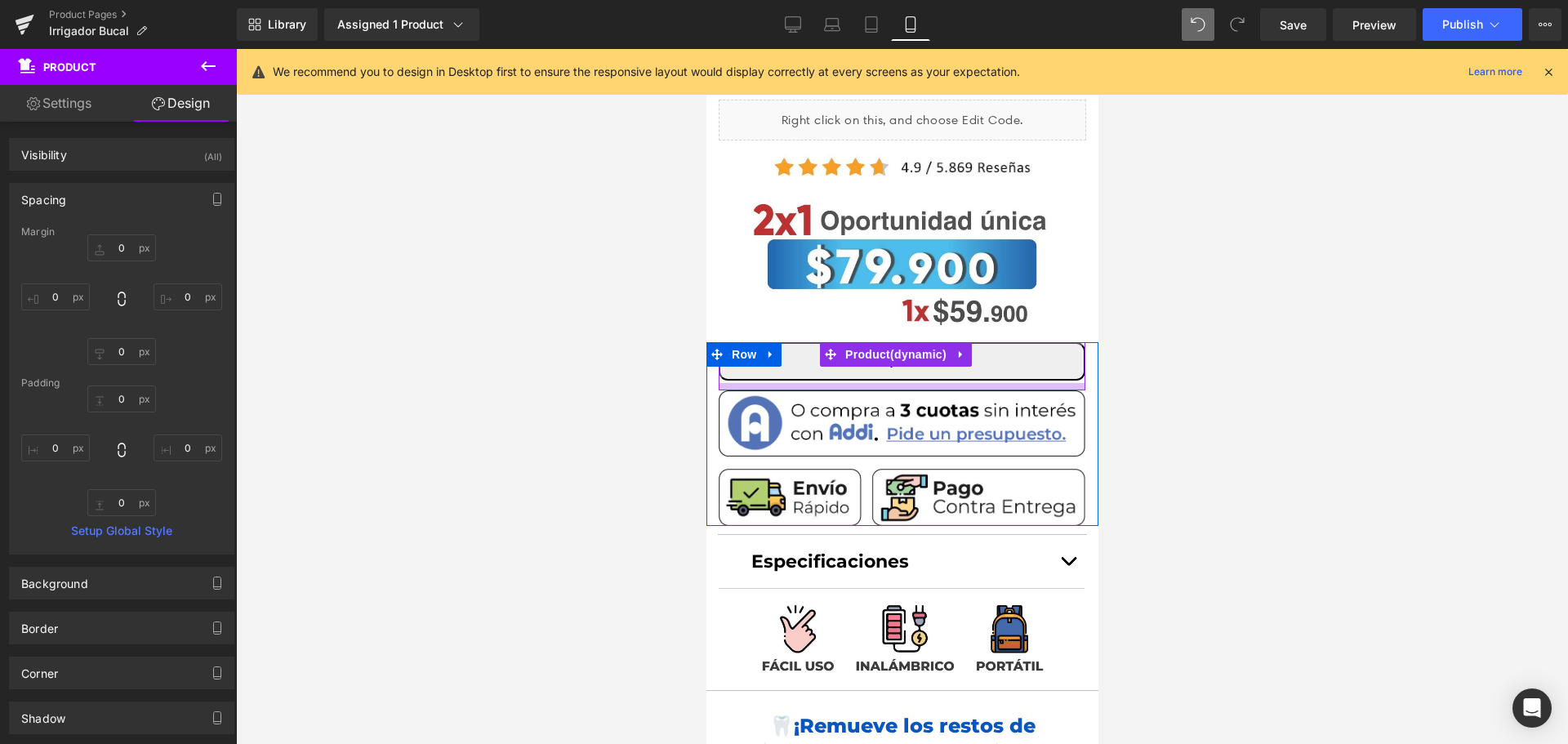
click at [914, 383] on div at bounding box center [901, 387] width 367 height 8
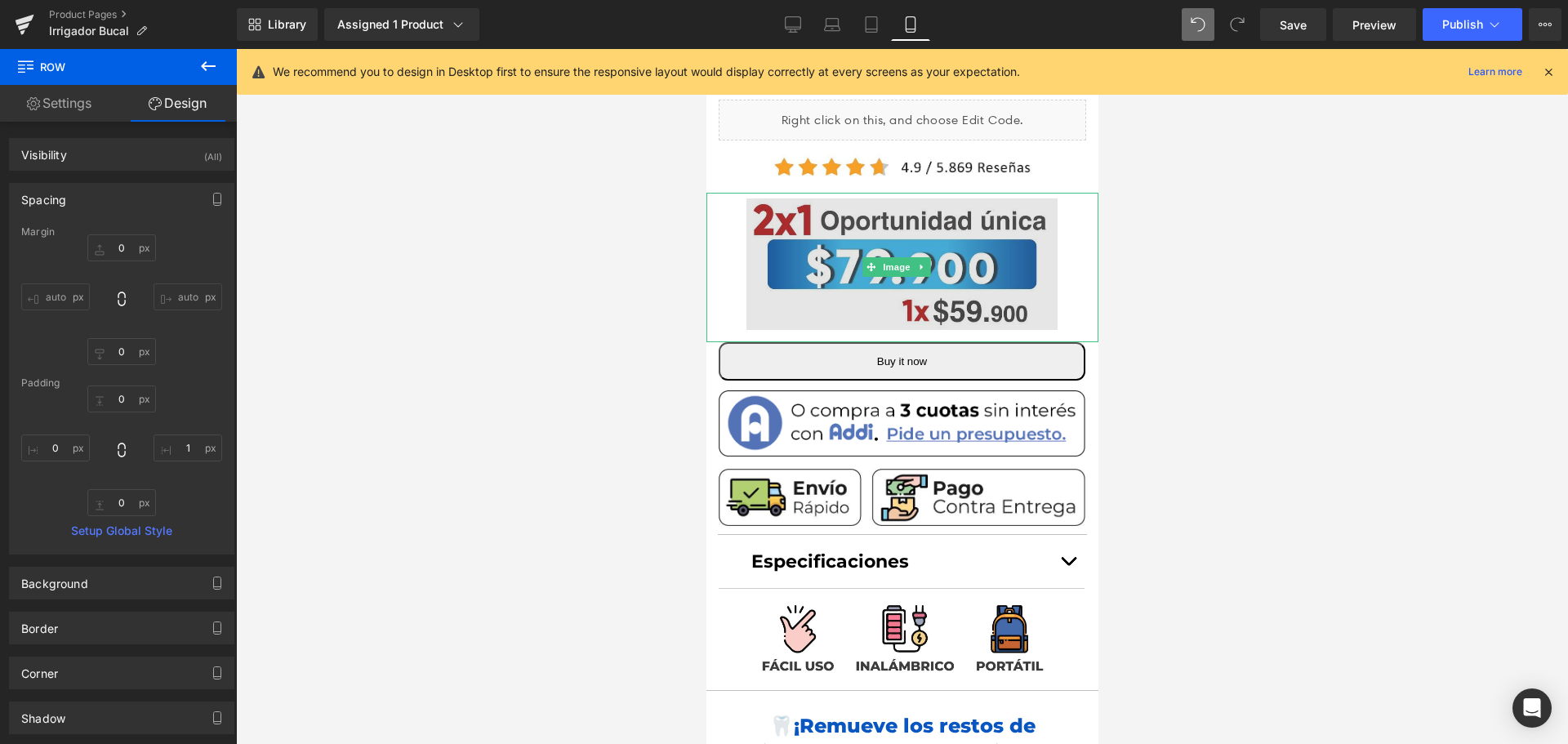
click at [953, 242] on img at bounding box center [901, 267] width 392 height 149
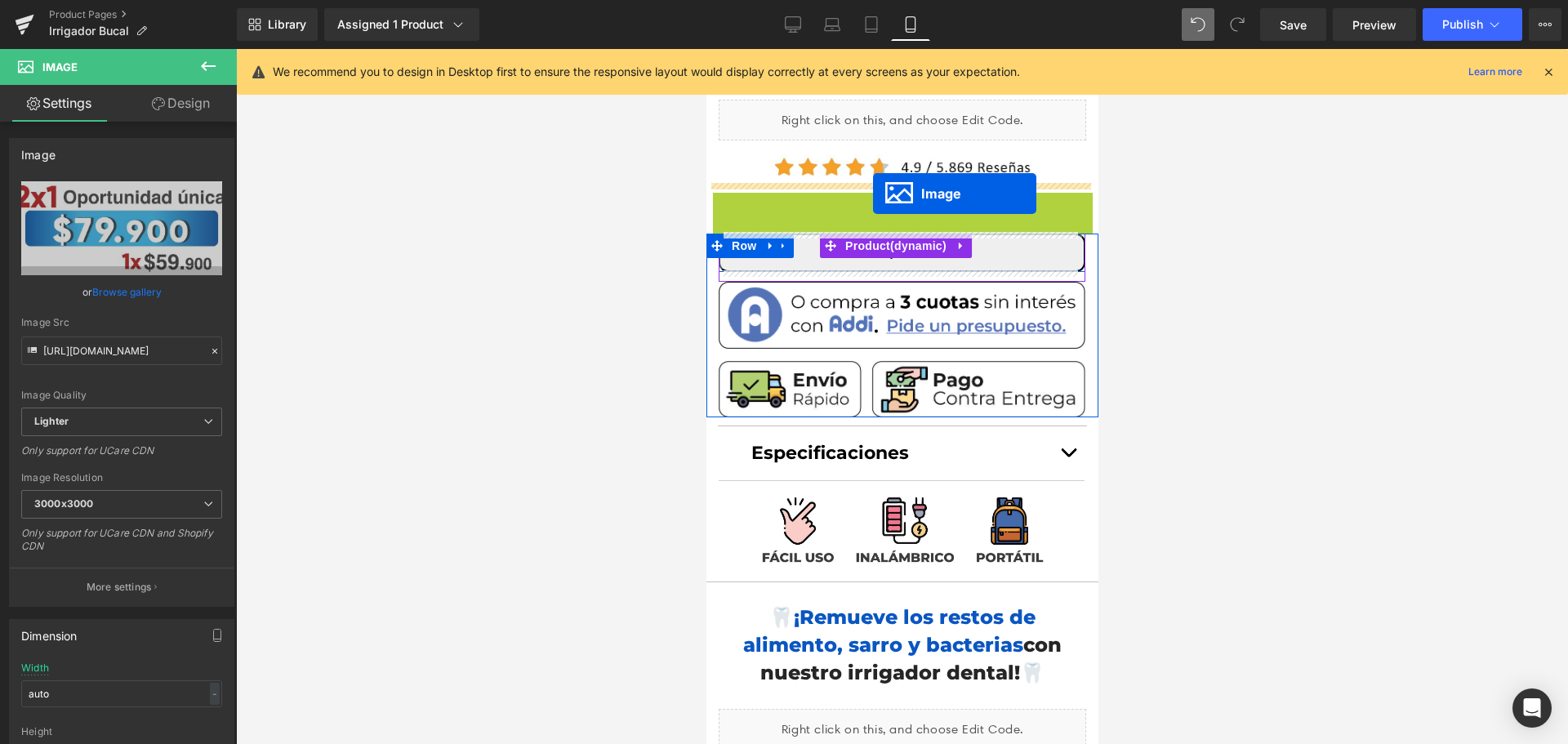
drag, startPoint x: 872, startPoint y: 261, endPoint x: 872, endPoint y: 194, distance: 67.0
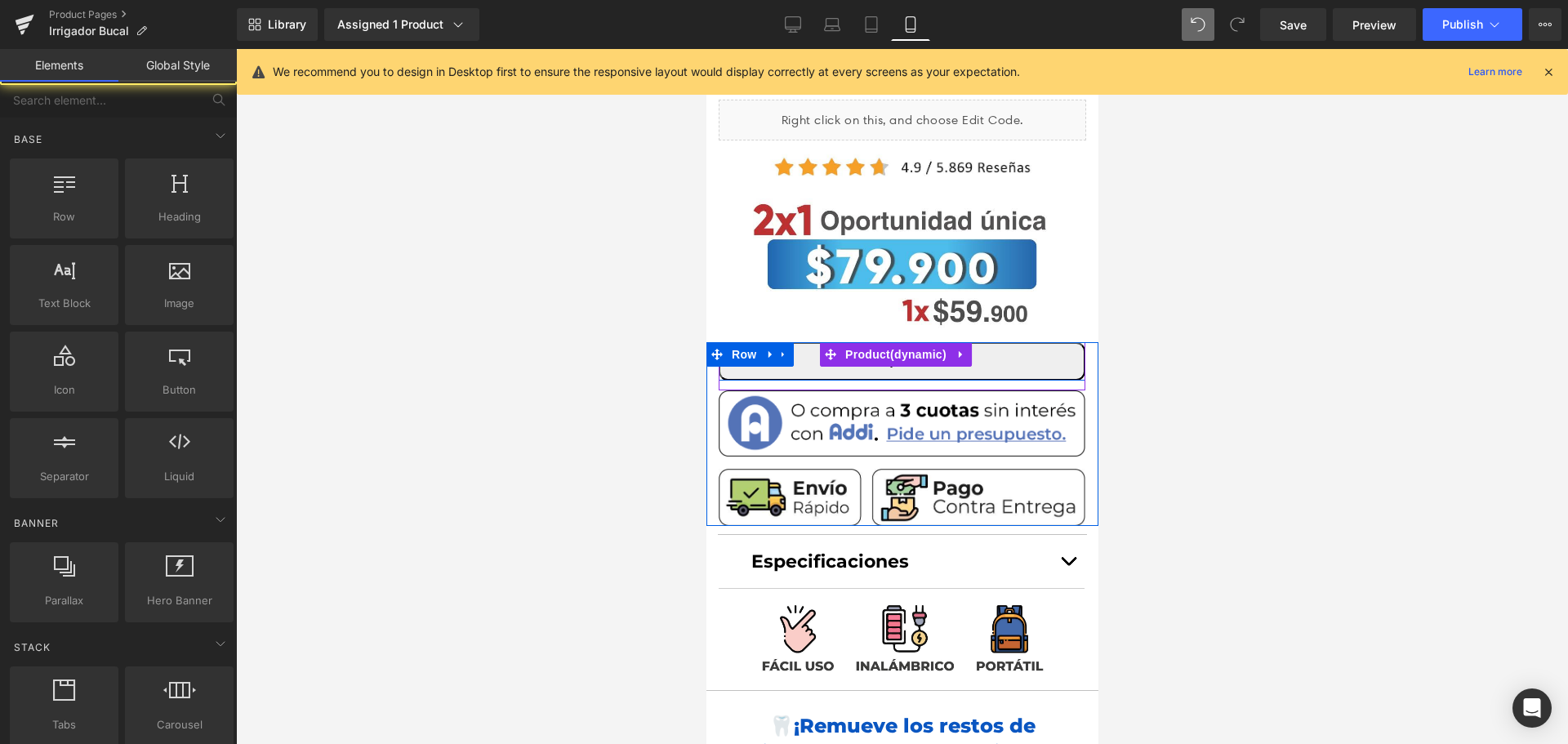
drag, startPoint x: 1358, startPoint y: 421, endPoint x: 1332, endPoint y: 412, distance: 27.5
click at [1357, 421] on div at bounding box center [902, 396] width 1332 height 695
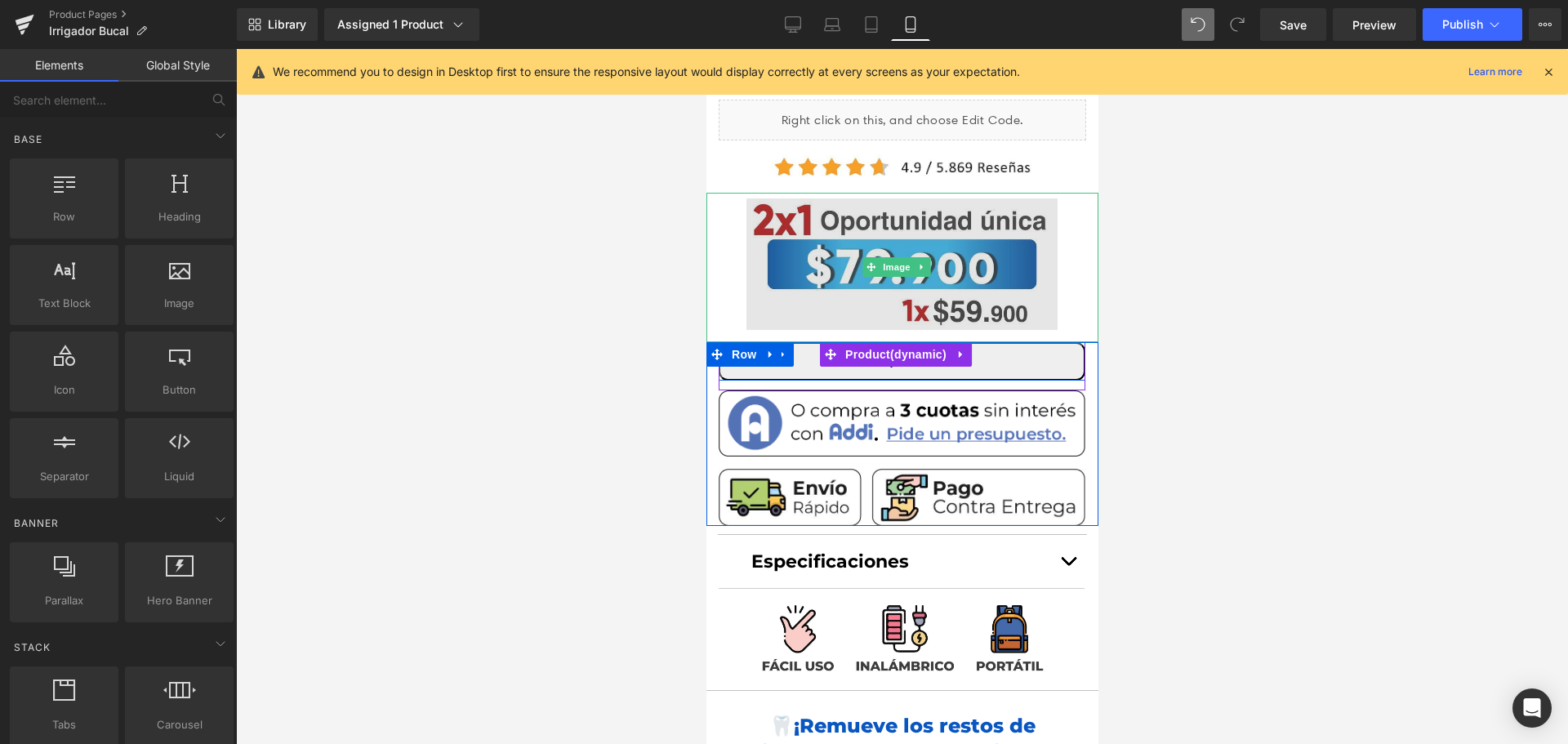
scroll to position [0, 0]
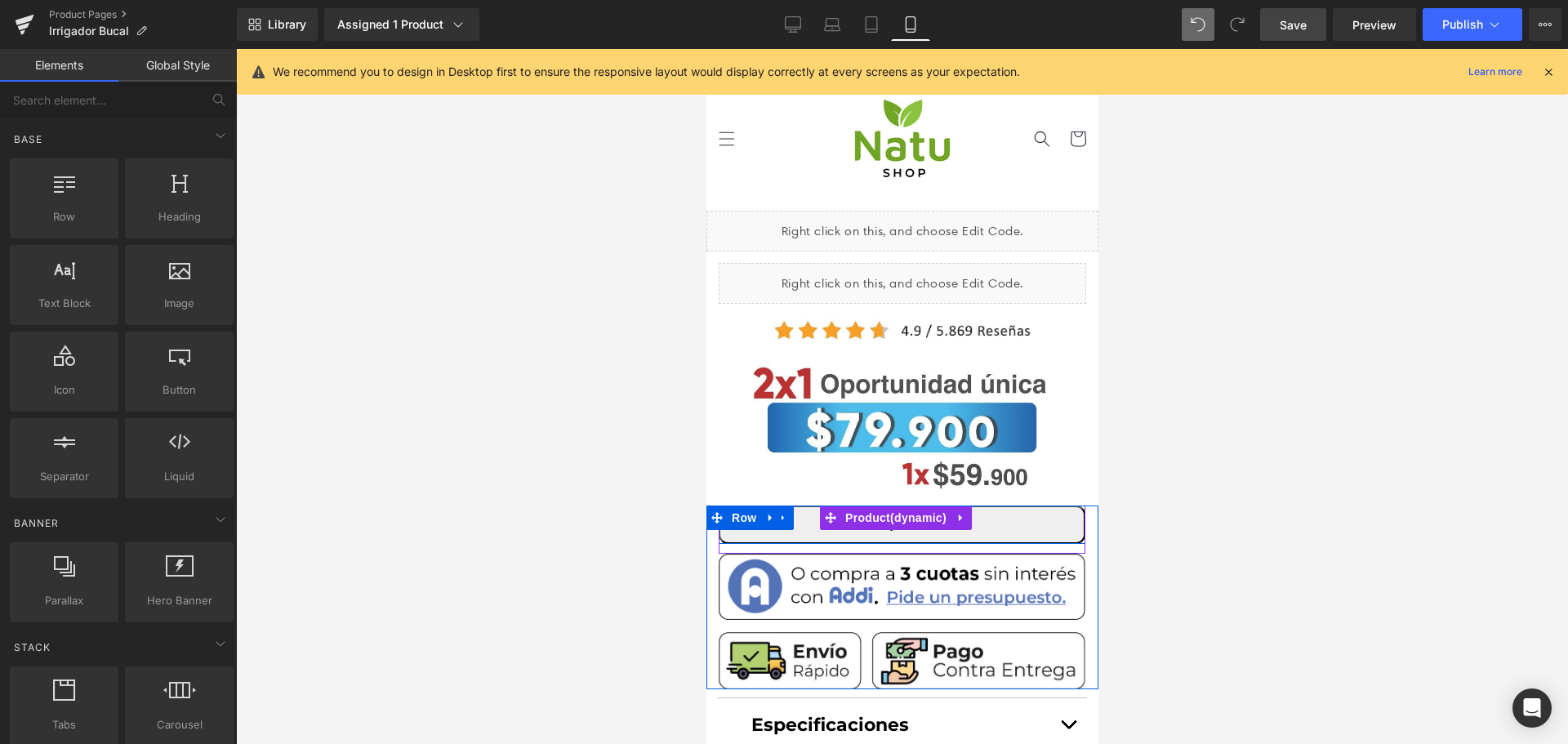
click at [1300, 10] on link "Save" at bounding box center [1293, 24] width 66 height 33
click at [1301, 342] on div at bounding box center [902, 396] width 1332 height 695
click at [1447, 30] on button "Publish" at bounding box center [1472, 24] width 100 height 33
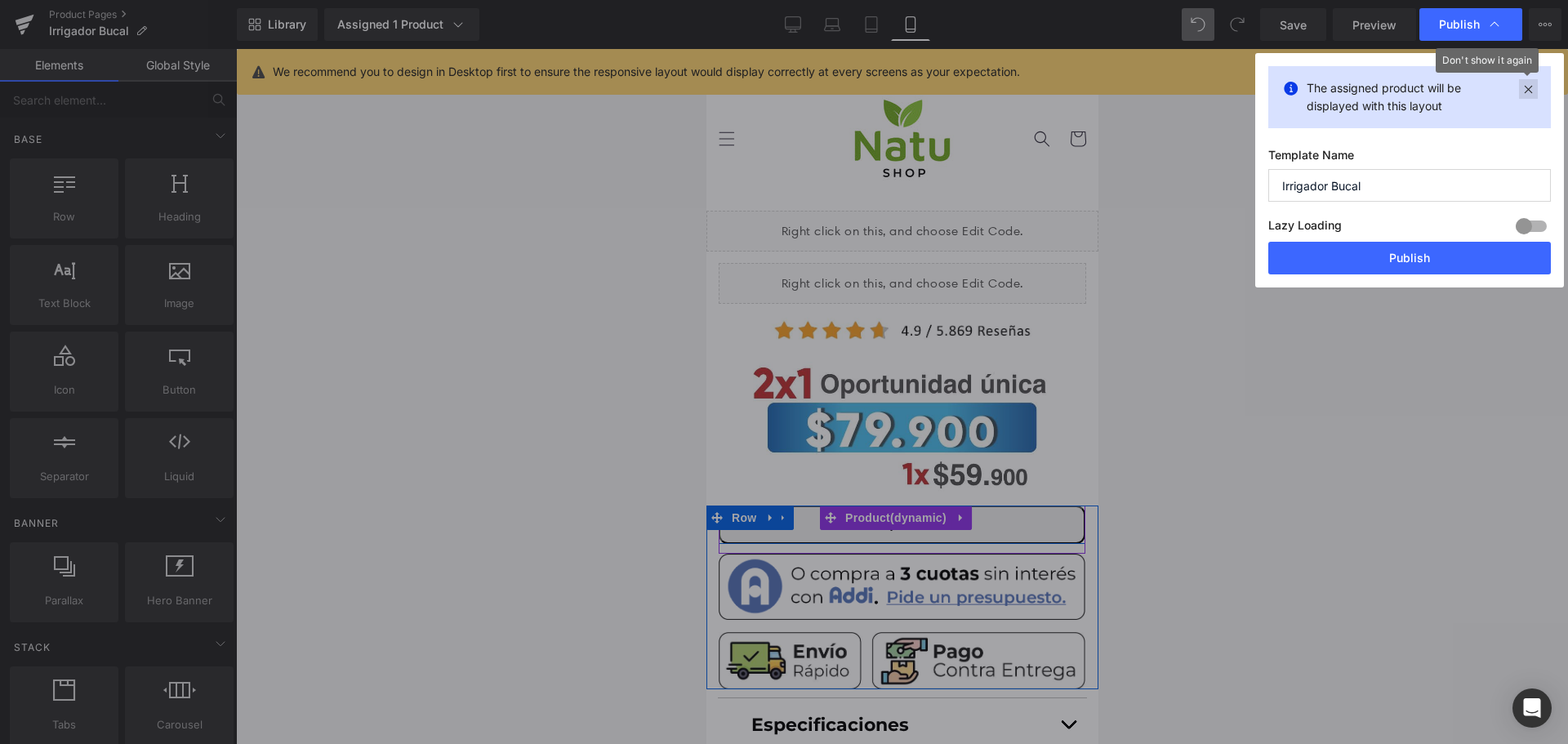
click at [1533, 87] on icon at bounding box center [1528, 88] width 19 height 20
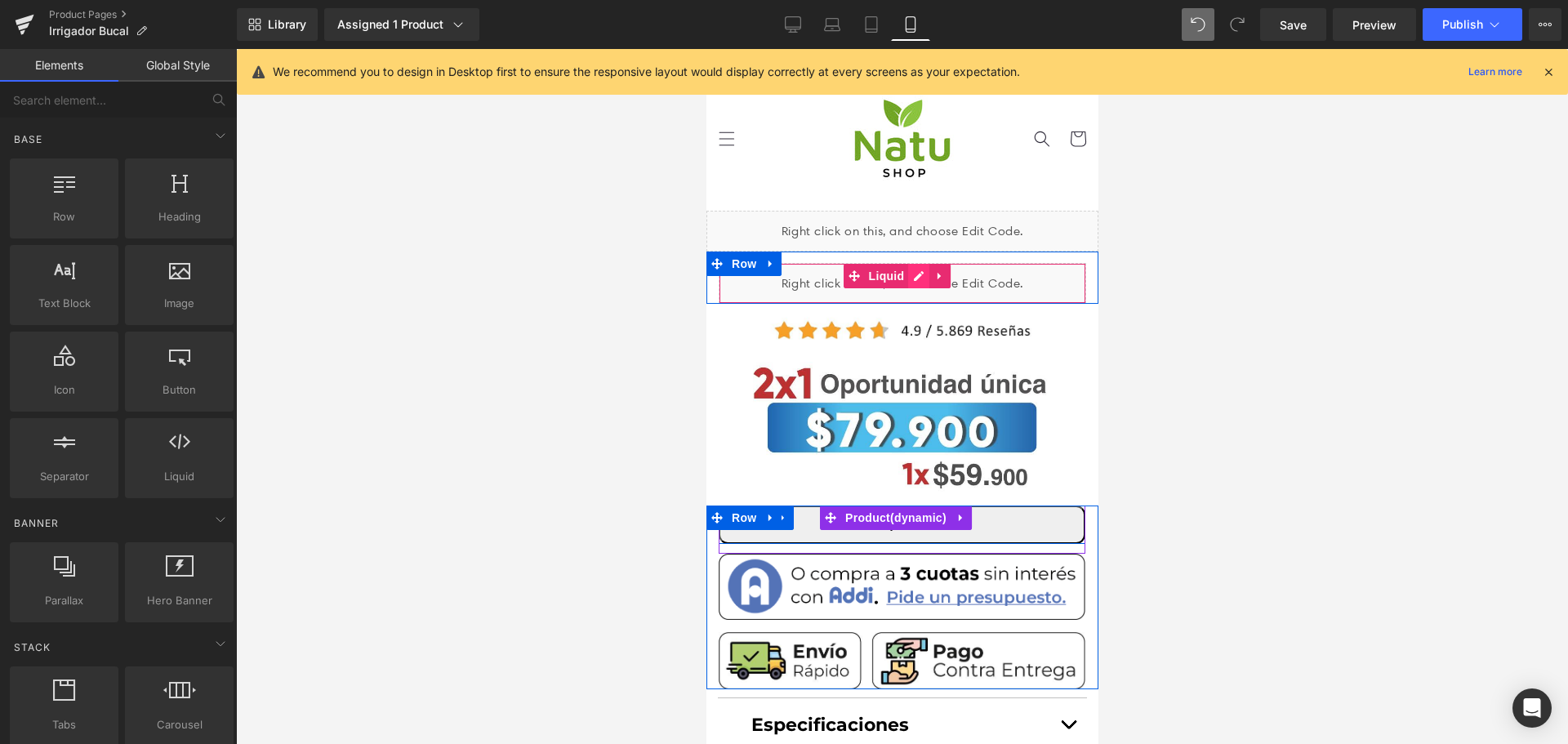
click at [913, 279] on div "Liquid" at bounding box center [901, 283] width 368 height 40
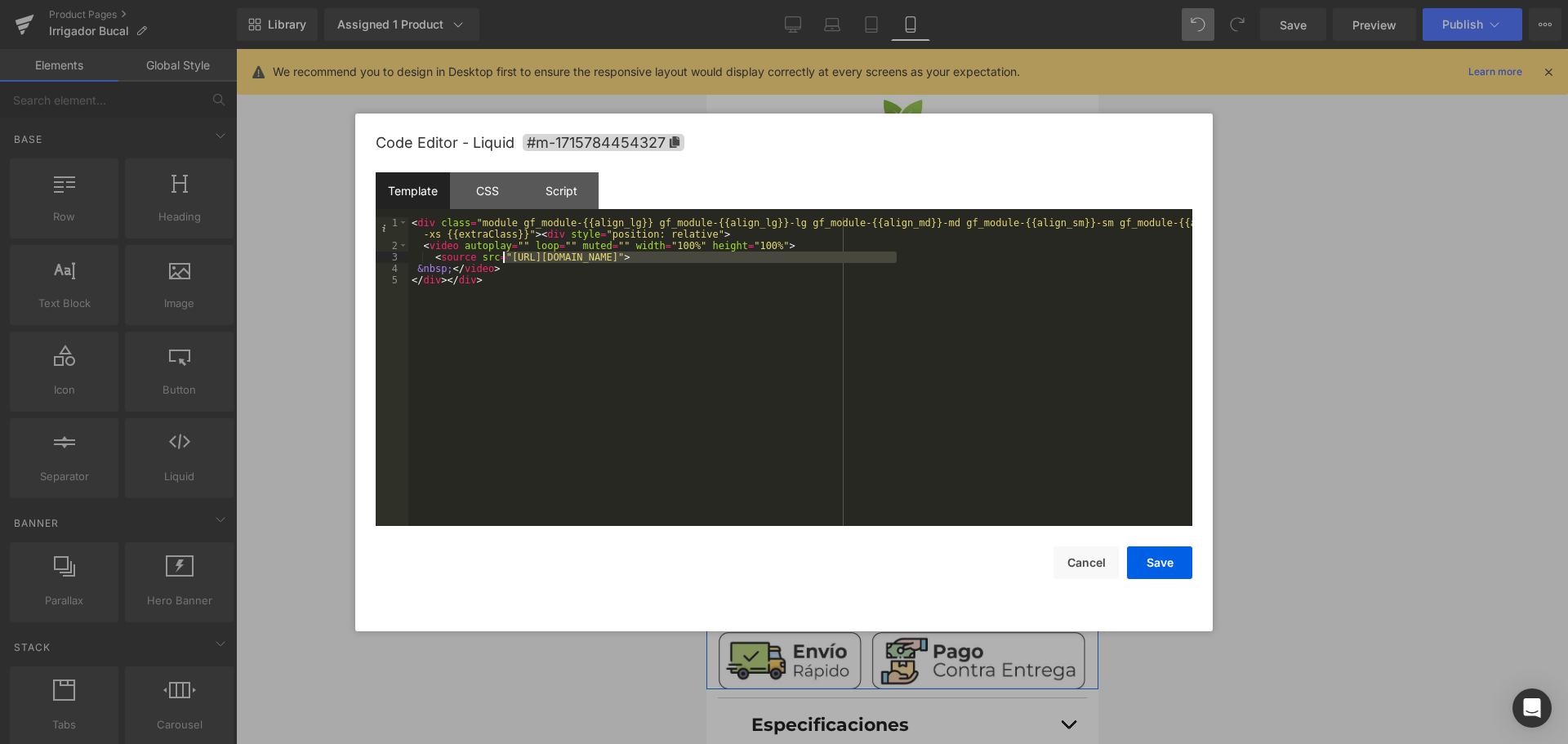
drag, startPoint x: 895, startPoint y: 258, endPoint x: 502, endPoint y: 251, distance: 393.1
click at [502, 251] on div "< div class = "module gf_module-{{align_lg}} gf_module-{{align_lg}}-lg gf_modul…" at bounding box center [800, 388] width 784 height 343
click at [1171, 562] on button "Save" at bounding box center [1159, 562] width 65 height 33
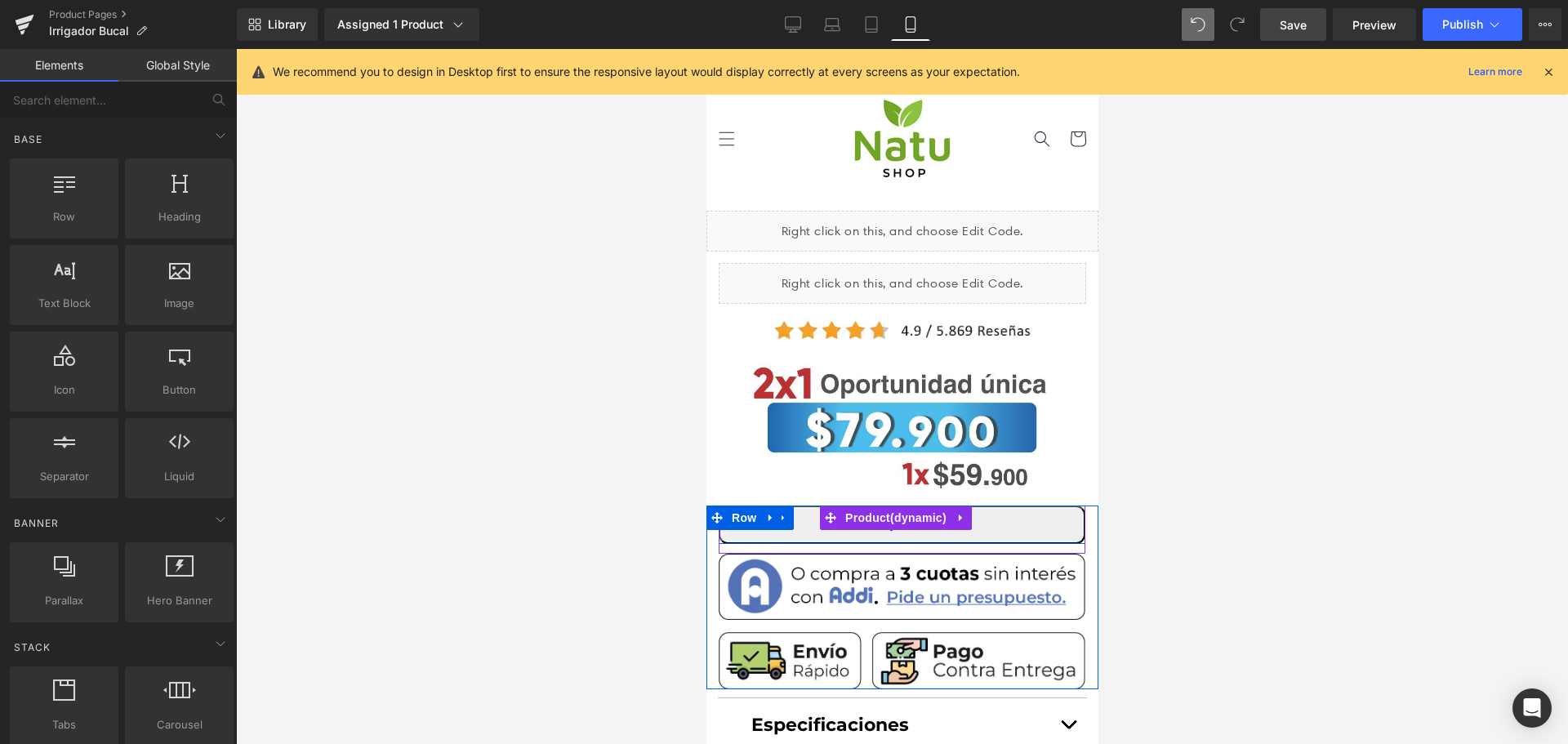
click at [1309, 33] on link "Save" at bounding box center [1293, 24] width 66 height 33
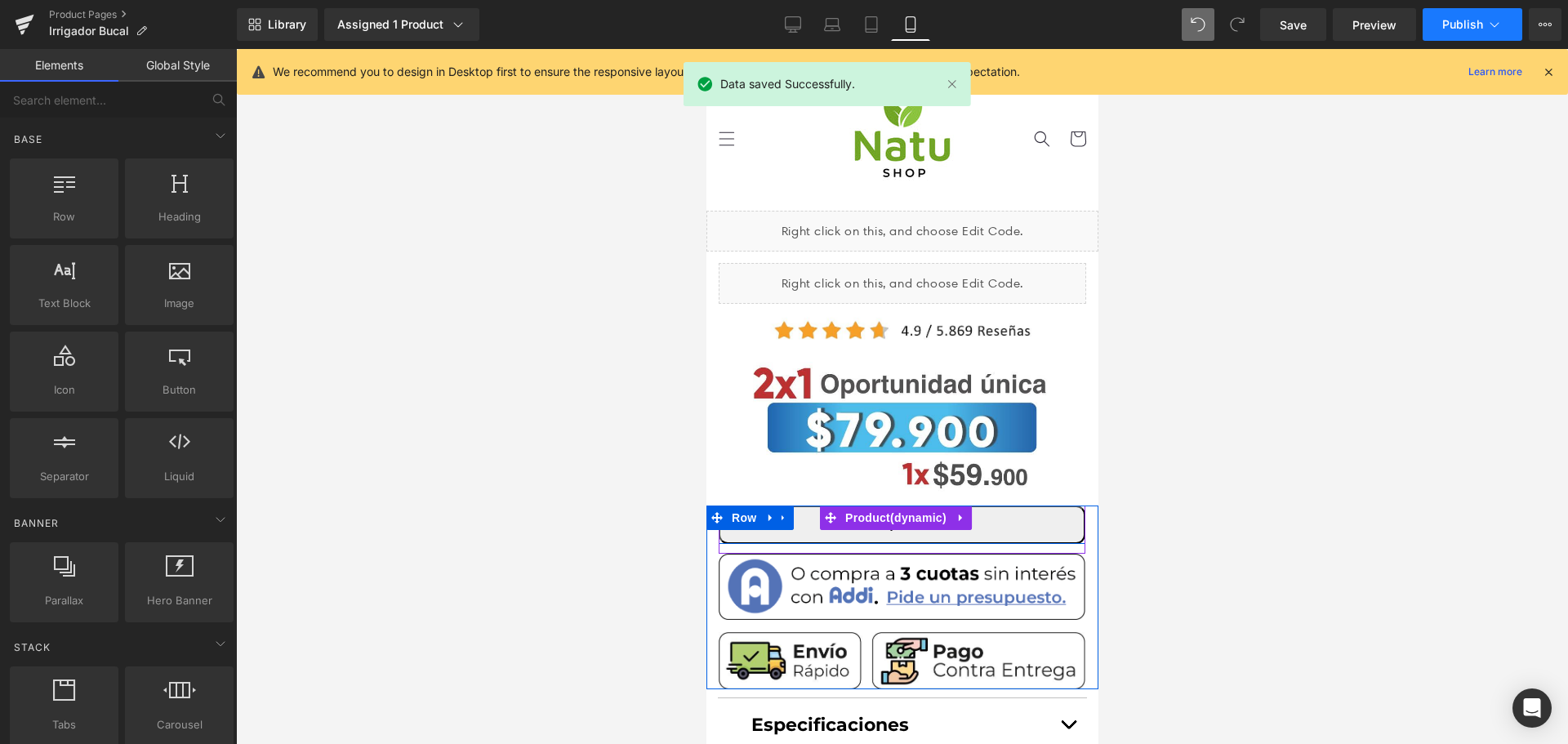
click at [1457, 30] on span "Publish" at bounding box center [1462, 24] width 40 height 13
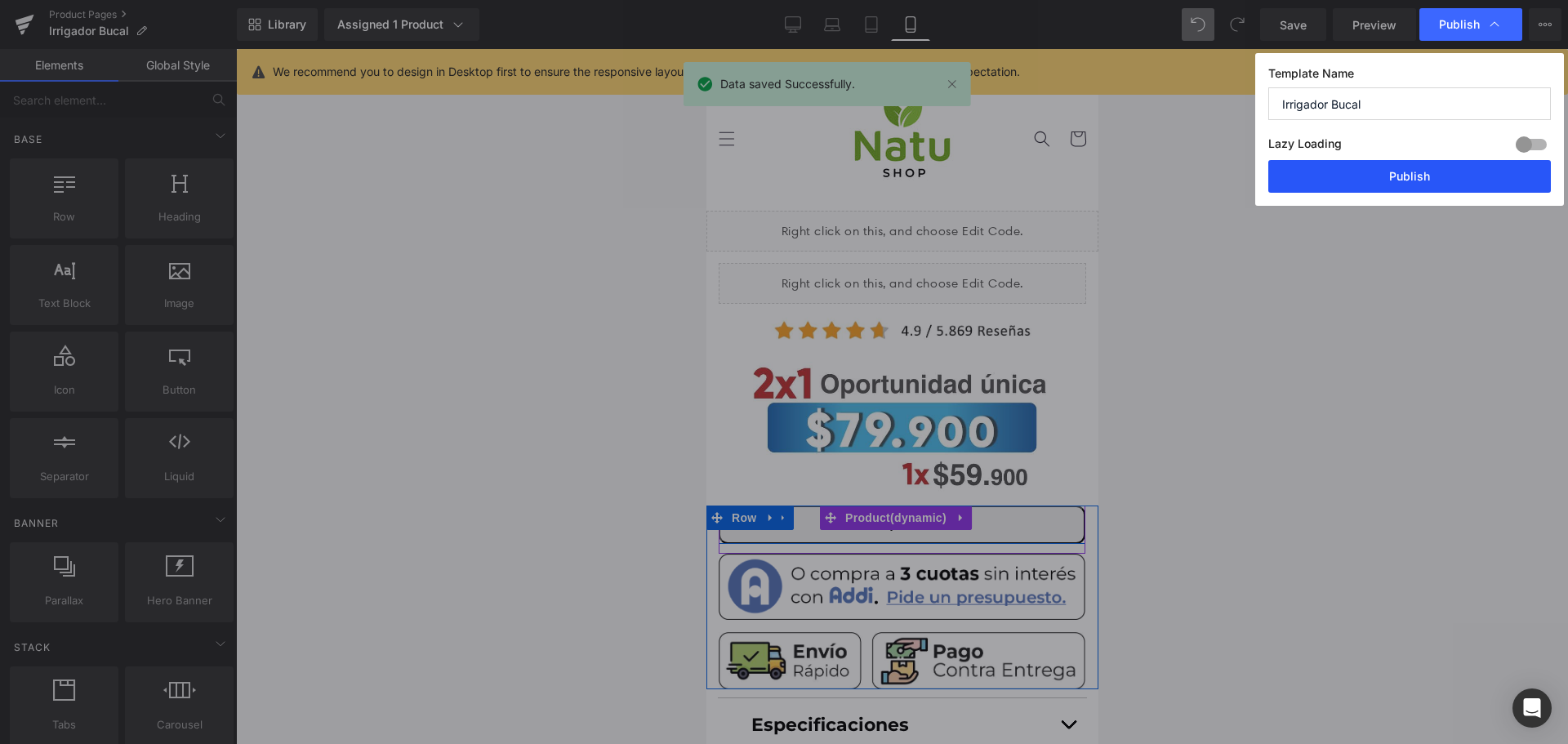
click at [1425, 177] on button "Publish" at bounding box center [1409, 176] width 282 height 33
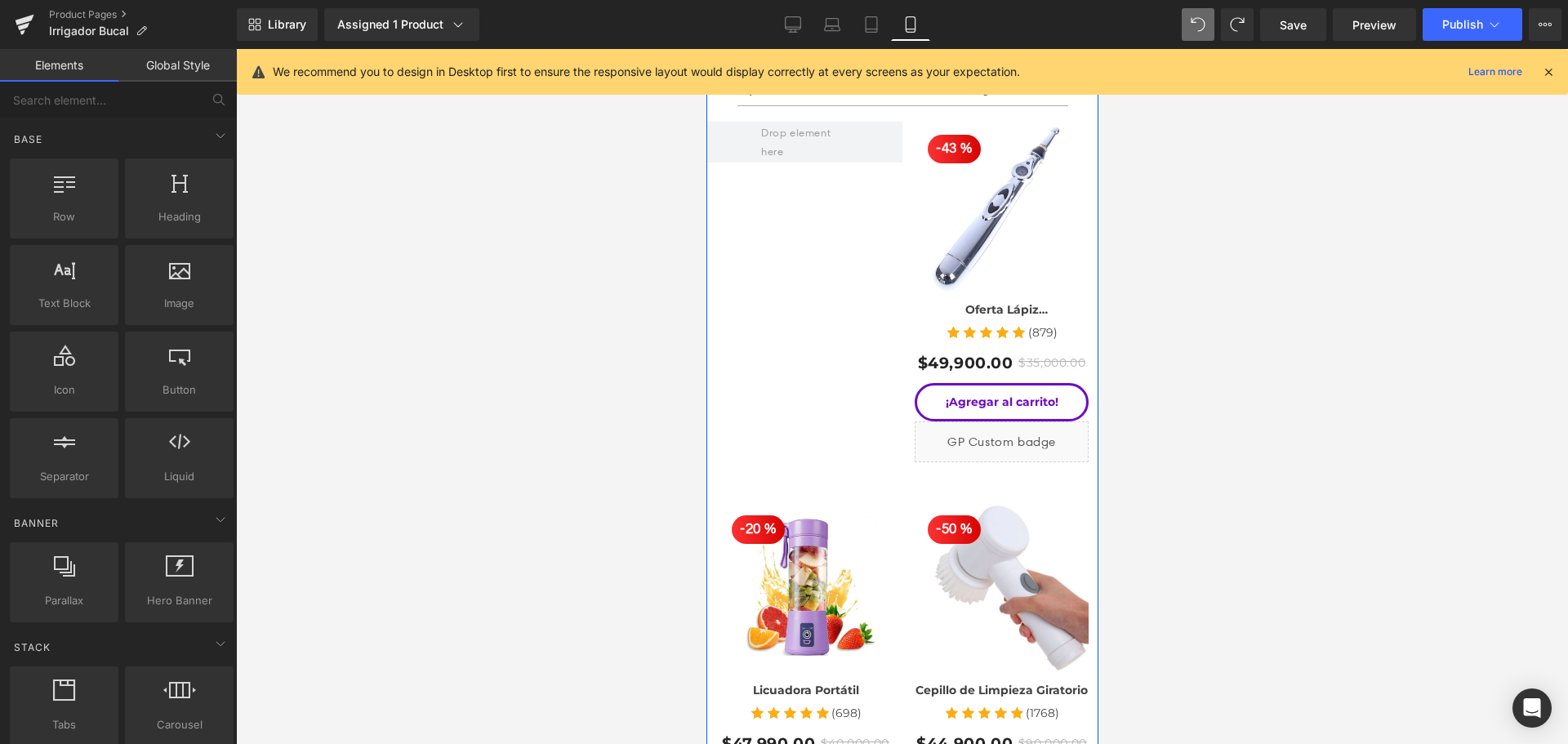
scroll to position [2777, 0]
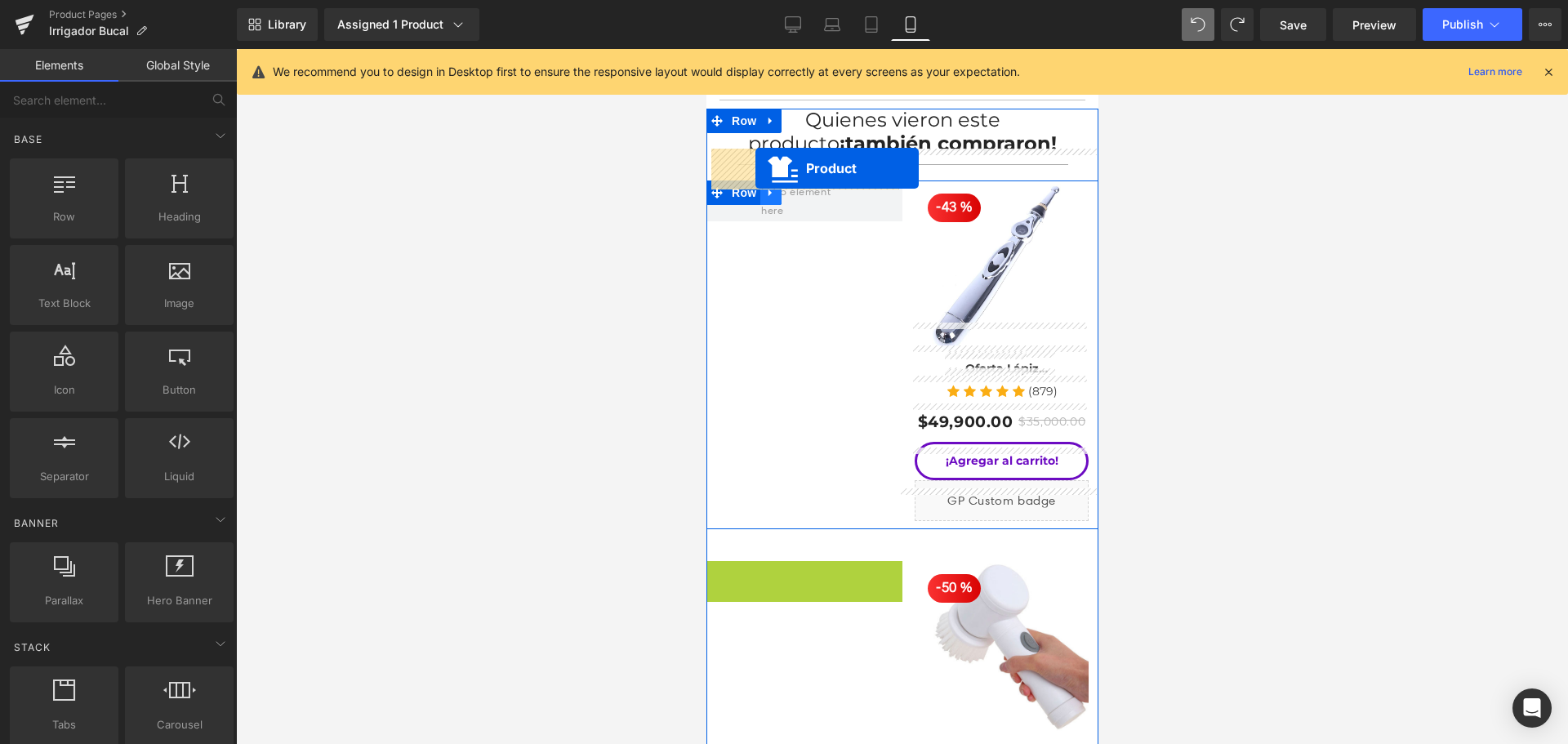
drag, startPoint x: 759, startPoint y: 540, endPoint x: 754, endPoint y: 168, distance: 372.0
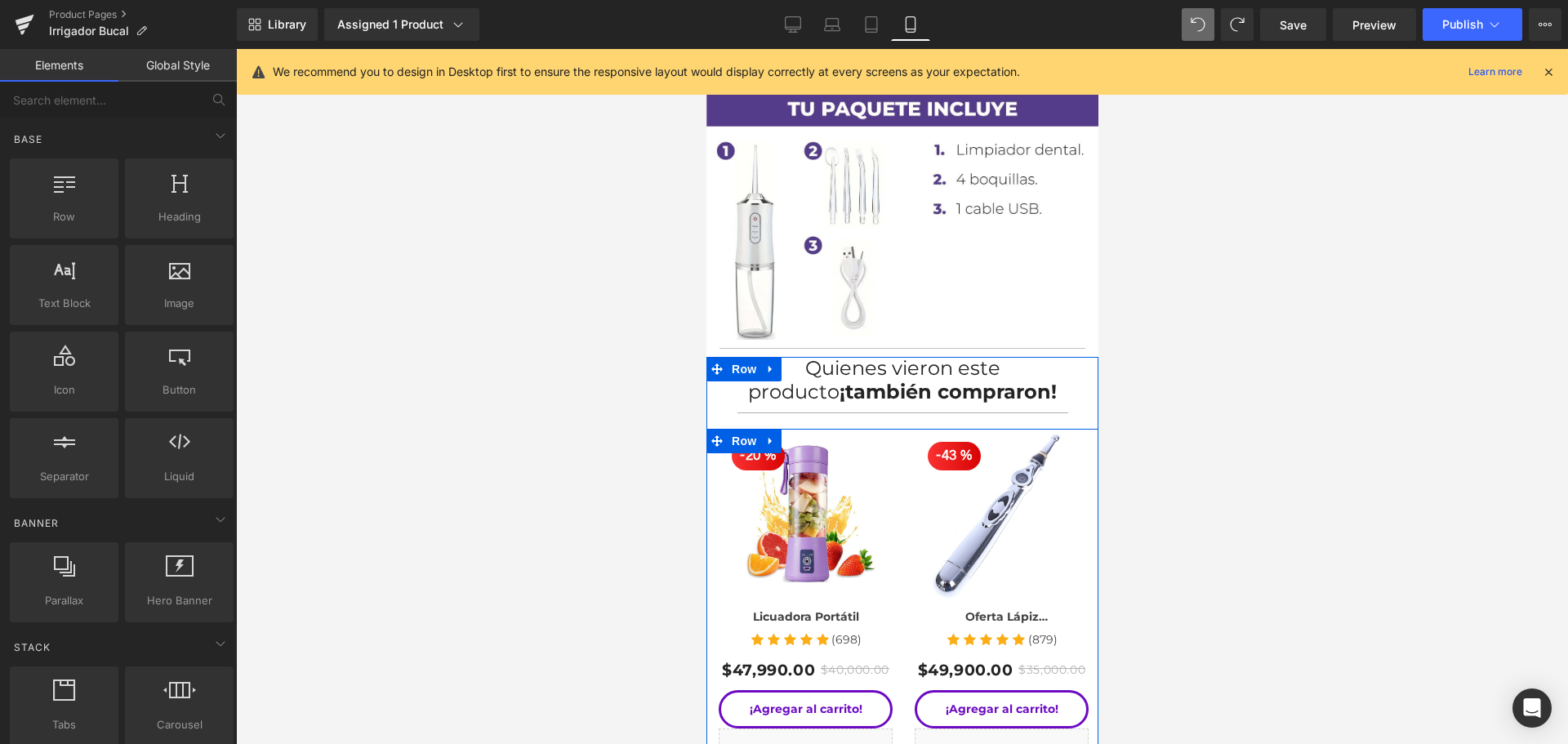
scroll to position [2450, 0]
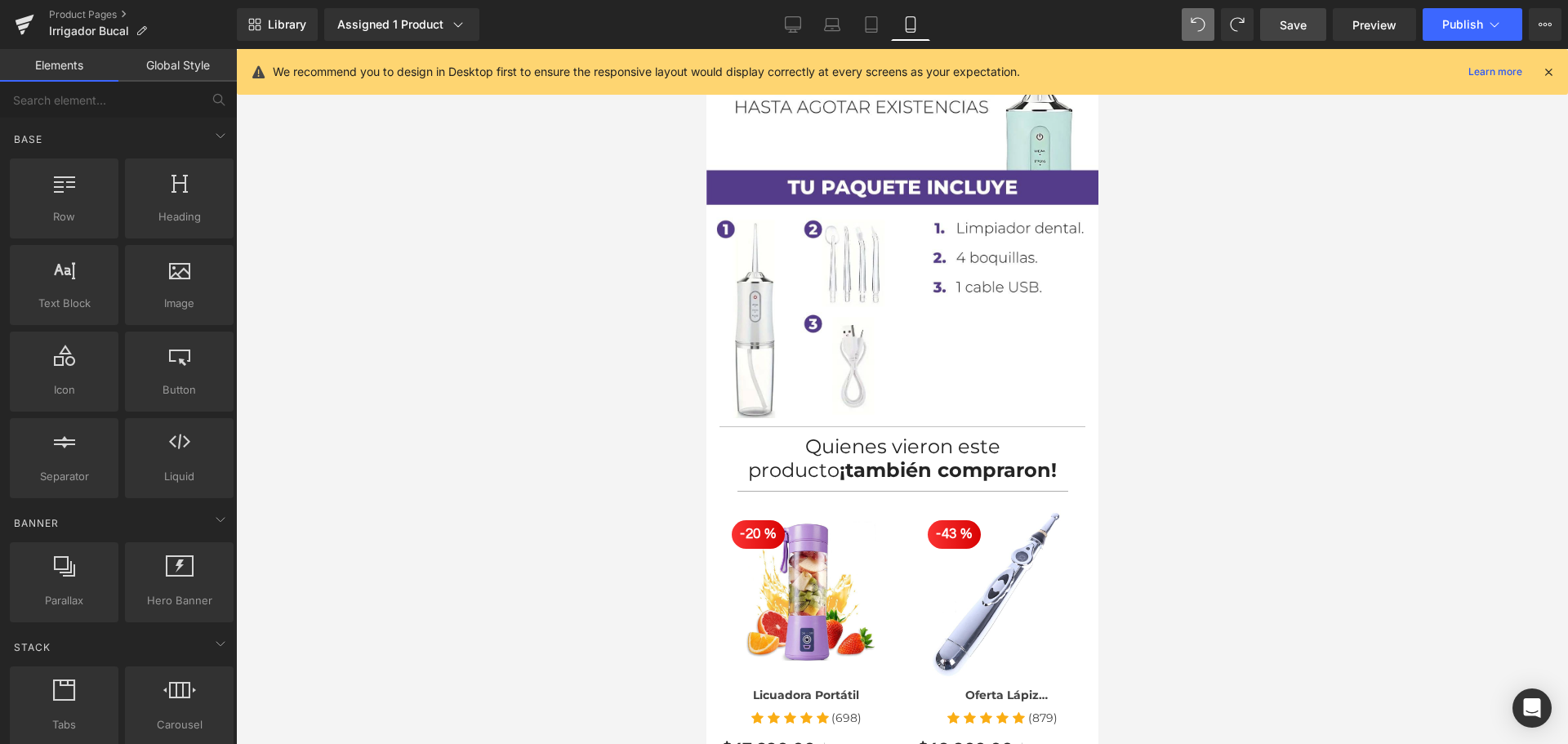
click at [1288, 22] on span "Save" at bounding box center [1293, 24] width 27 height 17
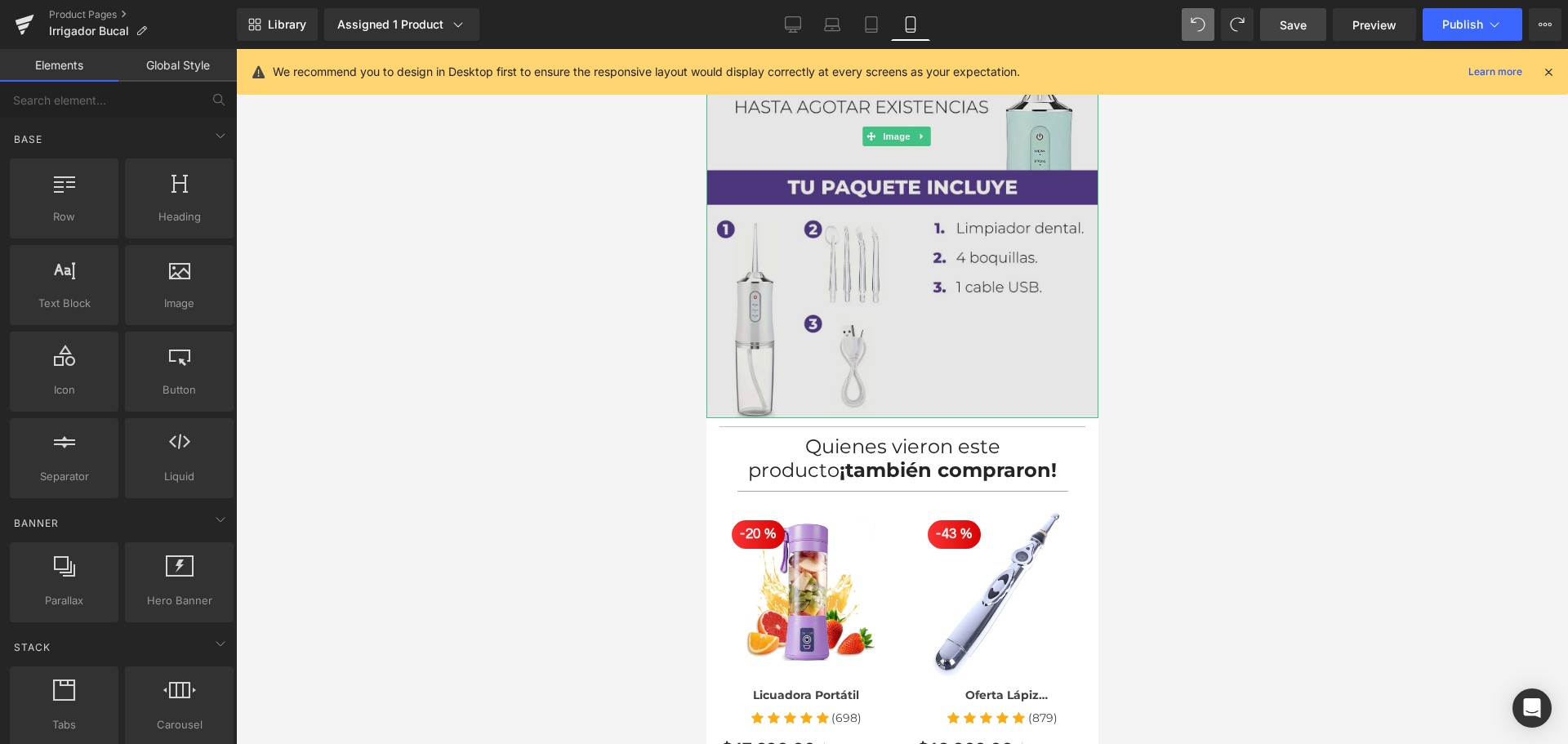
click at [965, 283] on img at bounding box center [901, 136] width 392 height 562
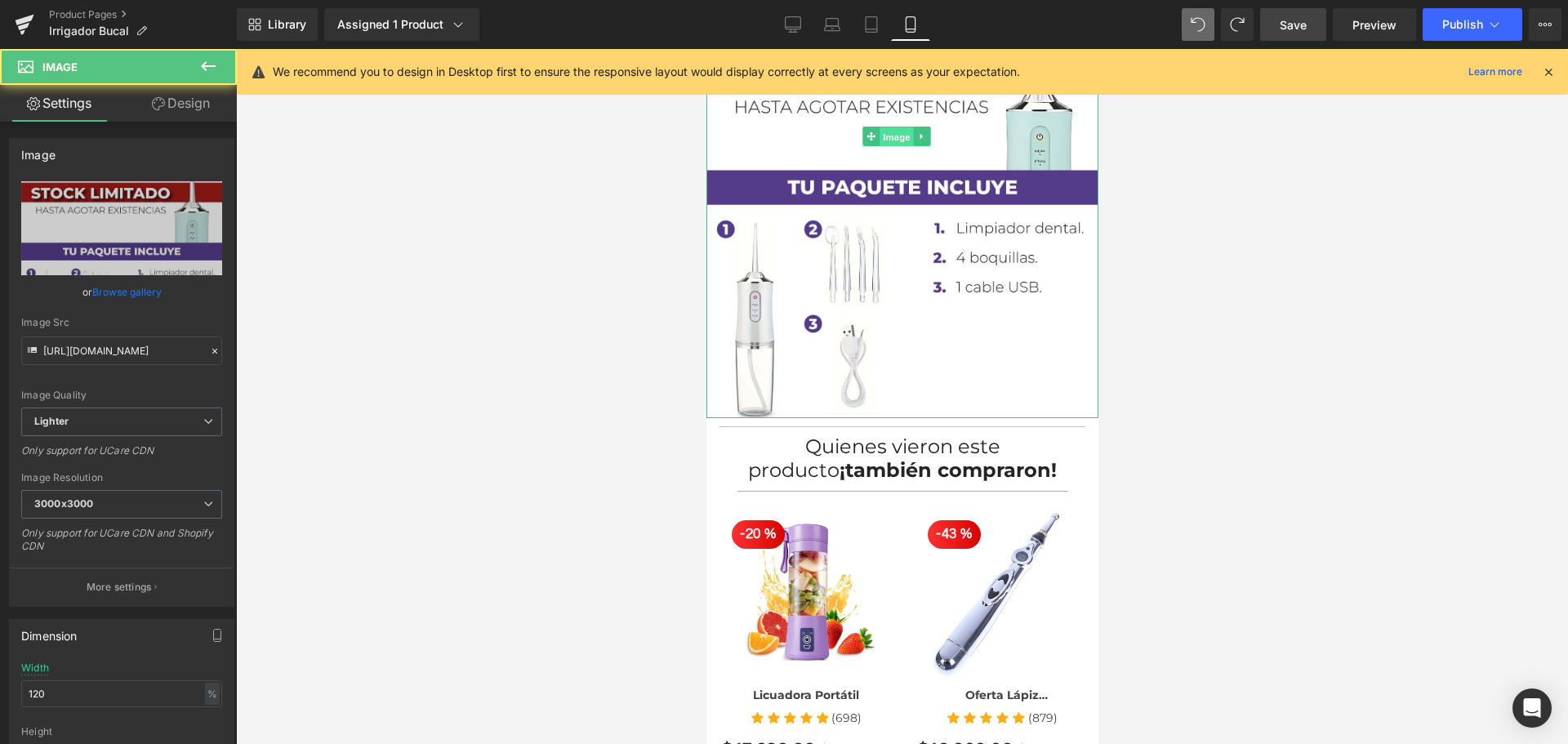
drag, startPoint x: 888, startPoint y: 119, endPoint x: 801, endPoint y: 236, distance: 145.8
click at [888, 127] on span "Image" at bounding box center [895, 136] width 34 height 20
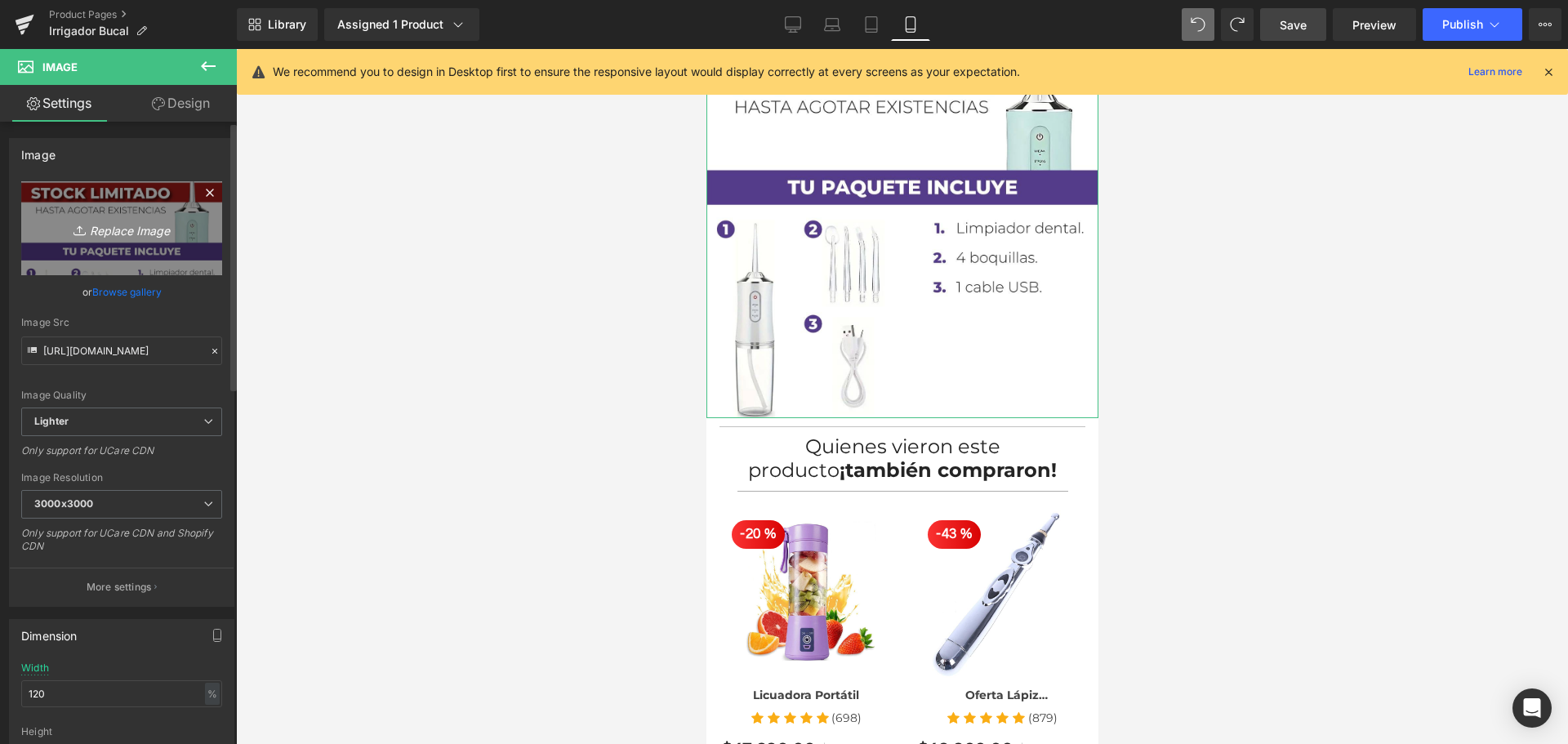
click at [90, 211] on link "Replace Image" at bounding box center [122, 229] width 201 height 94
type input "C:\fakepath\2x-min.jpg"
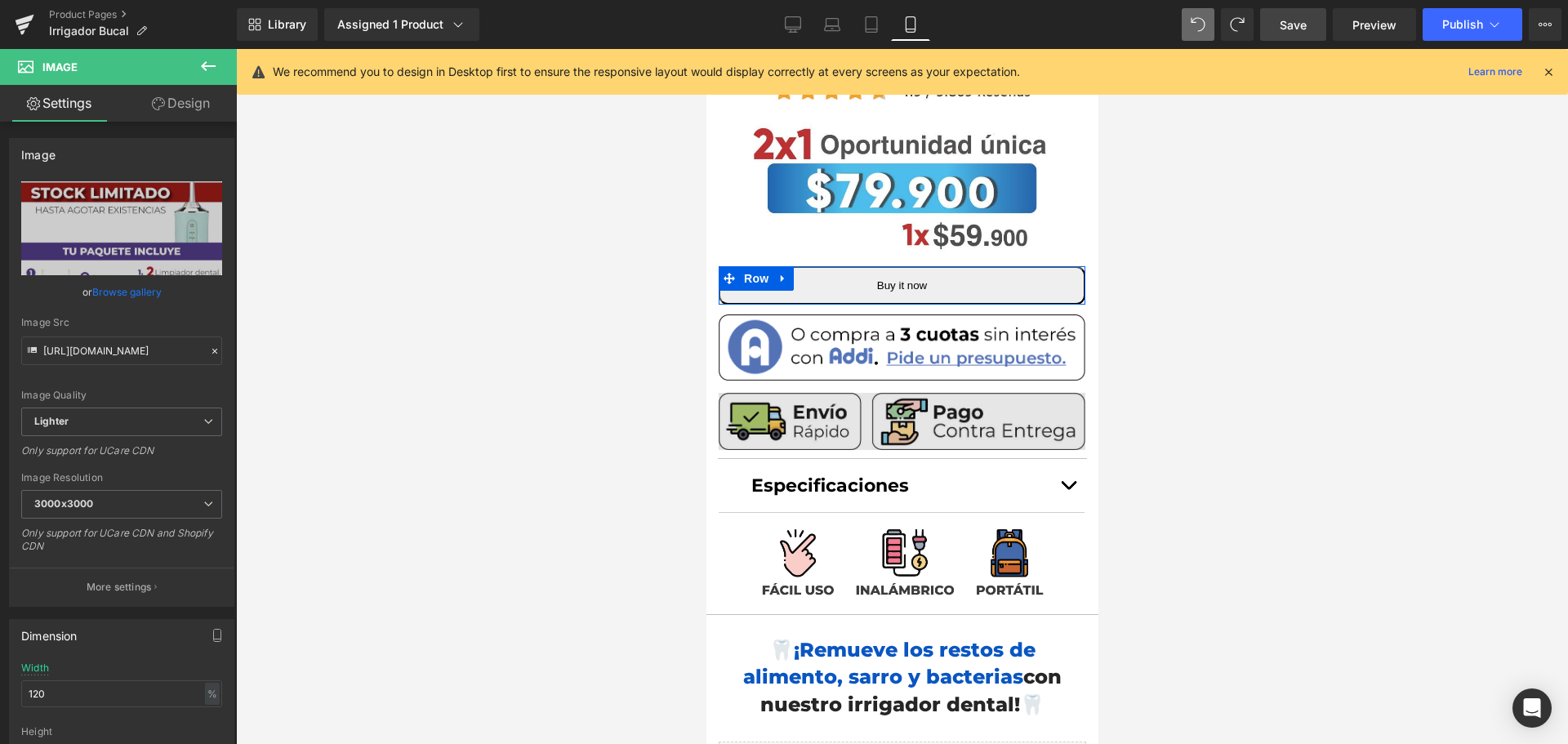
scroll to position [0, 0]
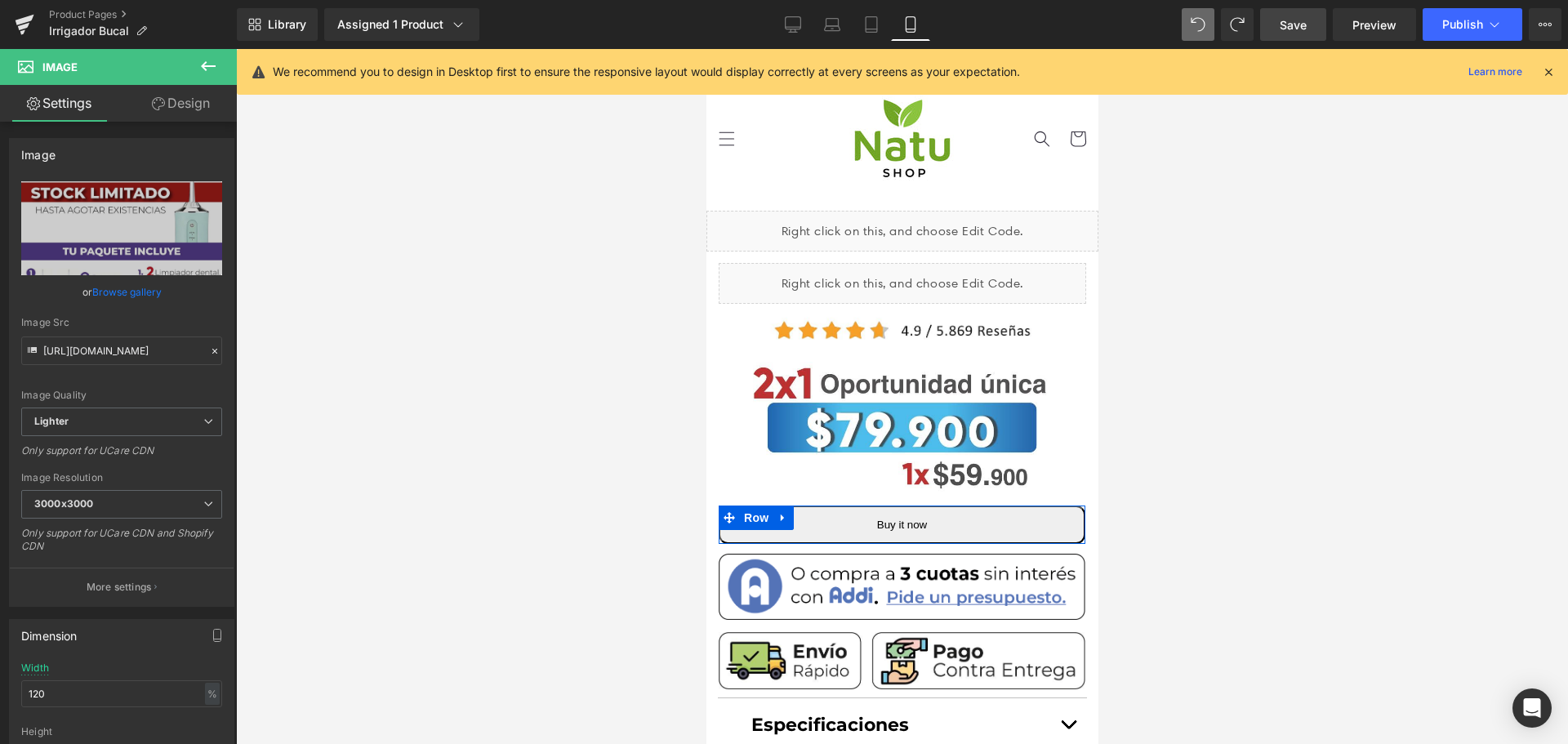
click at [1289, 37] on link "Save" at bounding box center [1293, 24] width 66 height 33
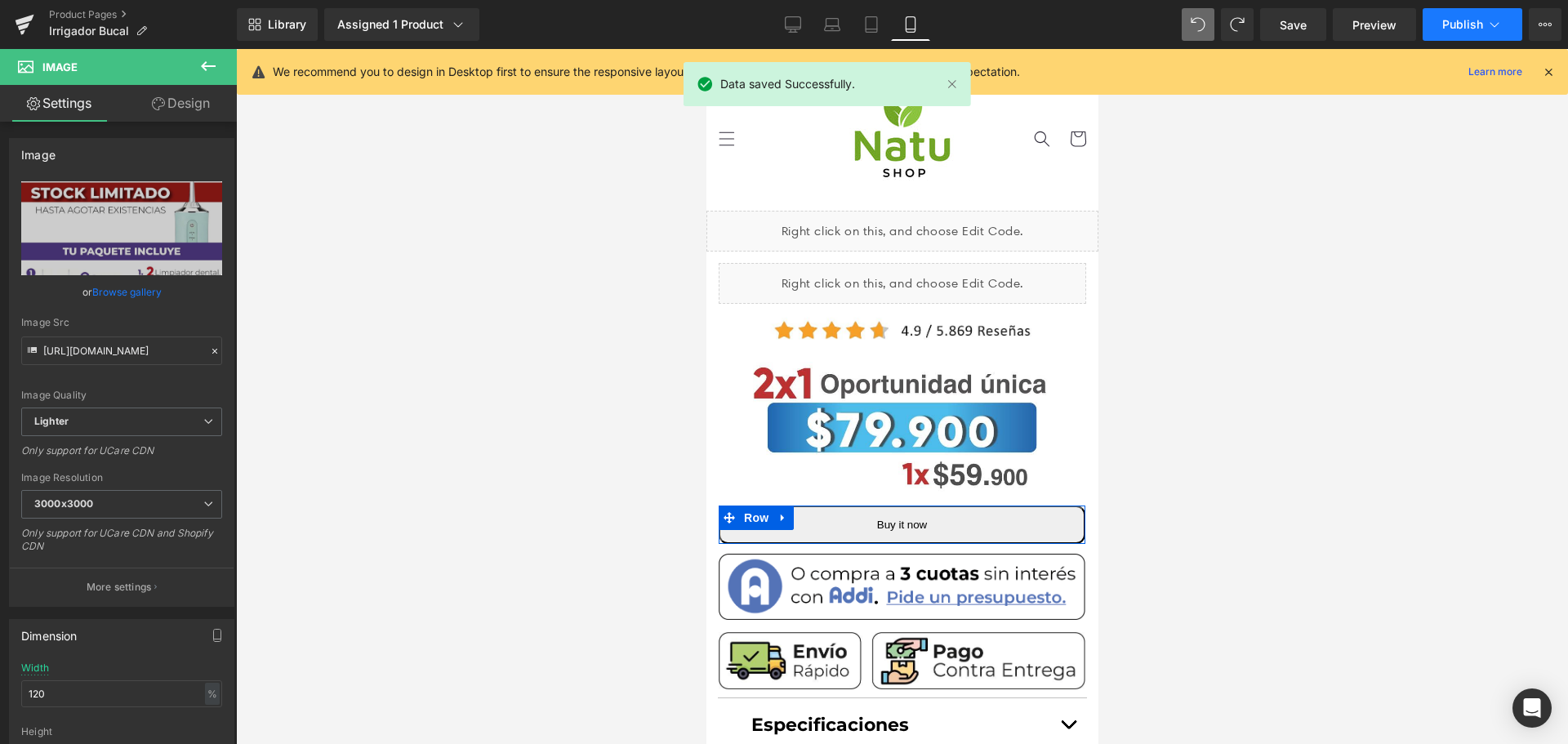
click at [1460, 31] on button "Publish" at bounding box center [1472, 24] width 100 height 33
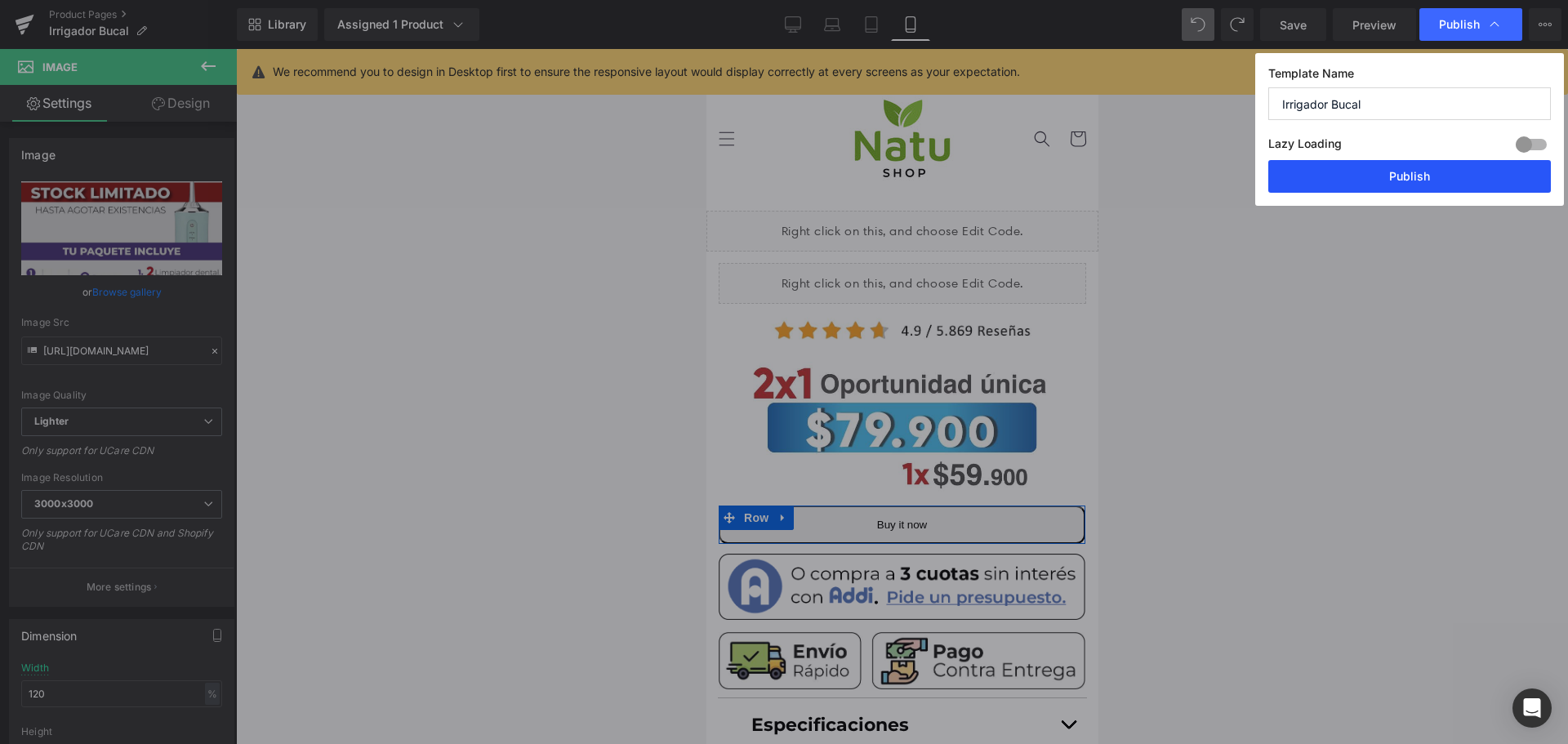
click at [1390, 170] on button "Publish" at bounding box center [1409, 176] width 282 height 33
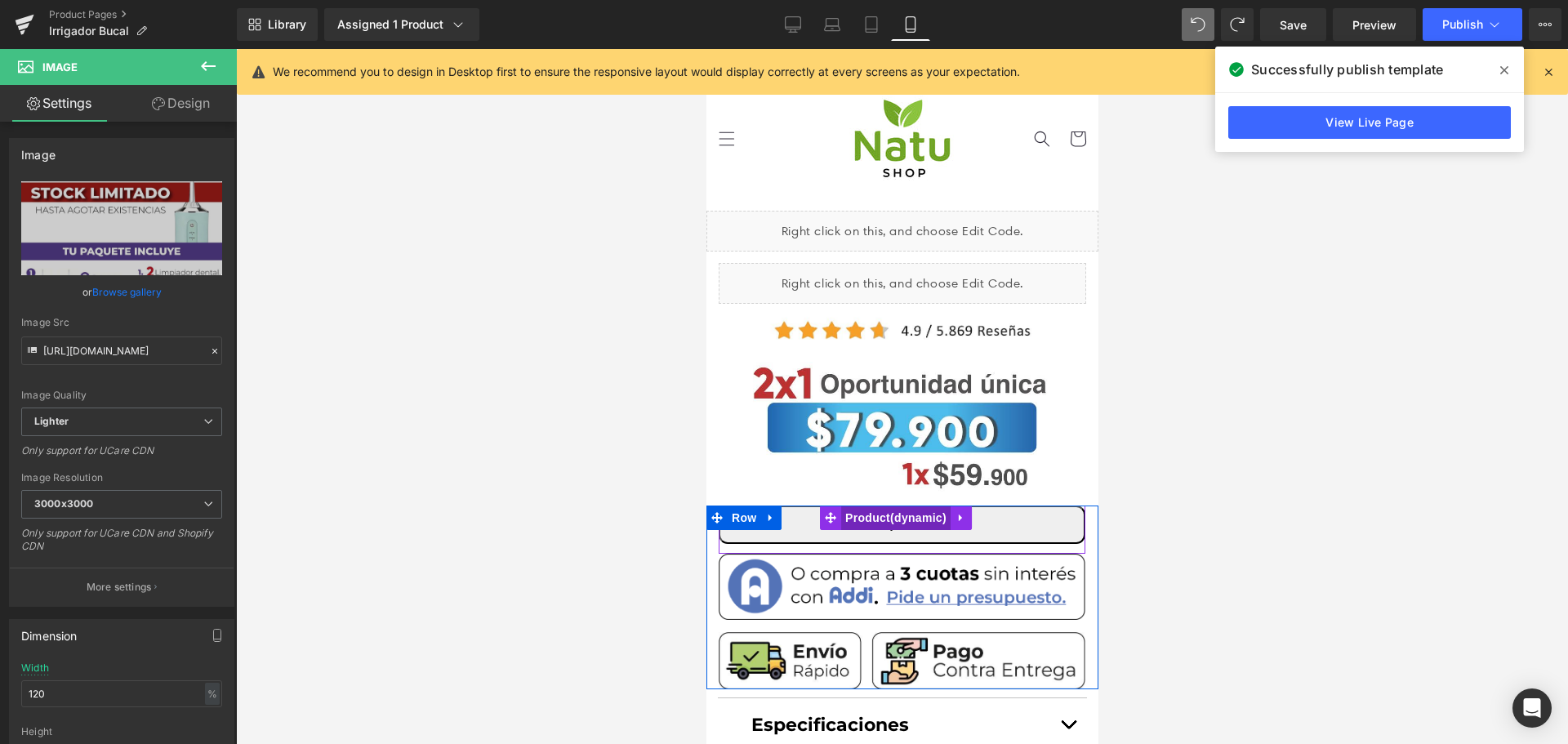
click at [885, 512] on span "Product" at bounding box center [895, 517] width 109 height 24
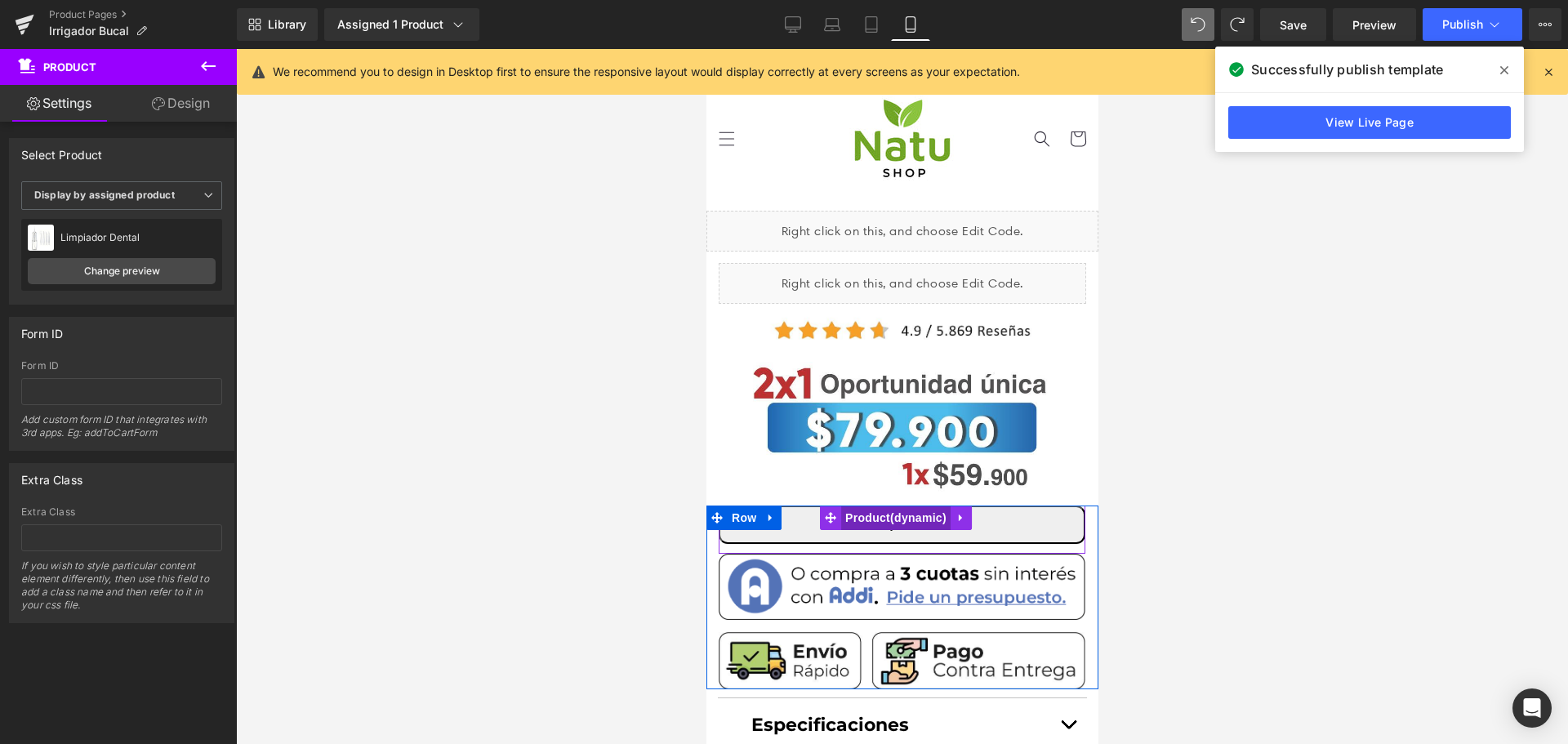
click at [891, 505] on span "Product" at bounding box center [895, 517] width 109 height 24
click at [180, 108] on link "Design" at bounding box center [181, 103] width 119 height 37
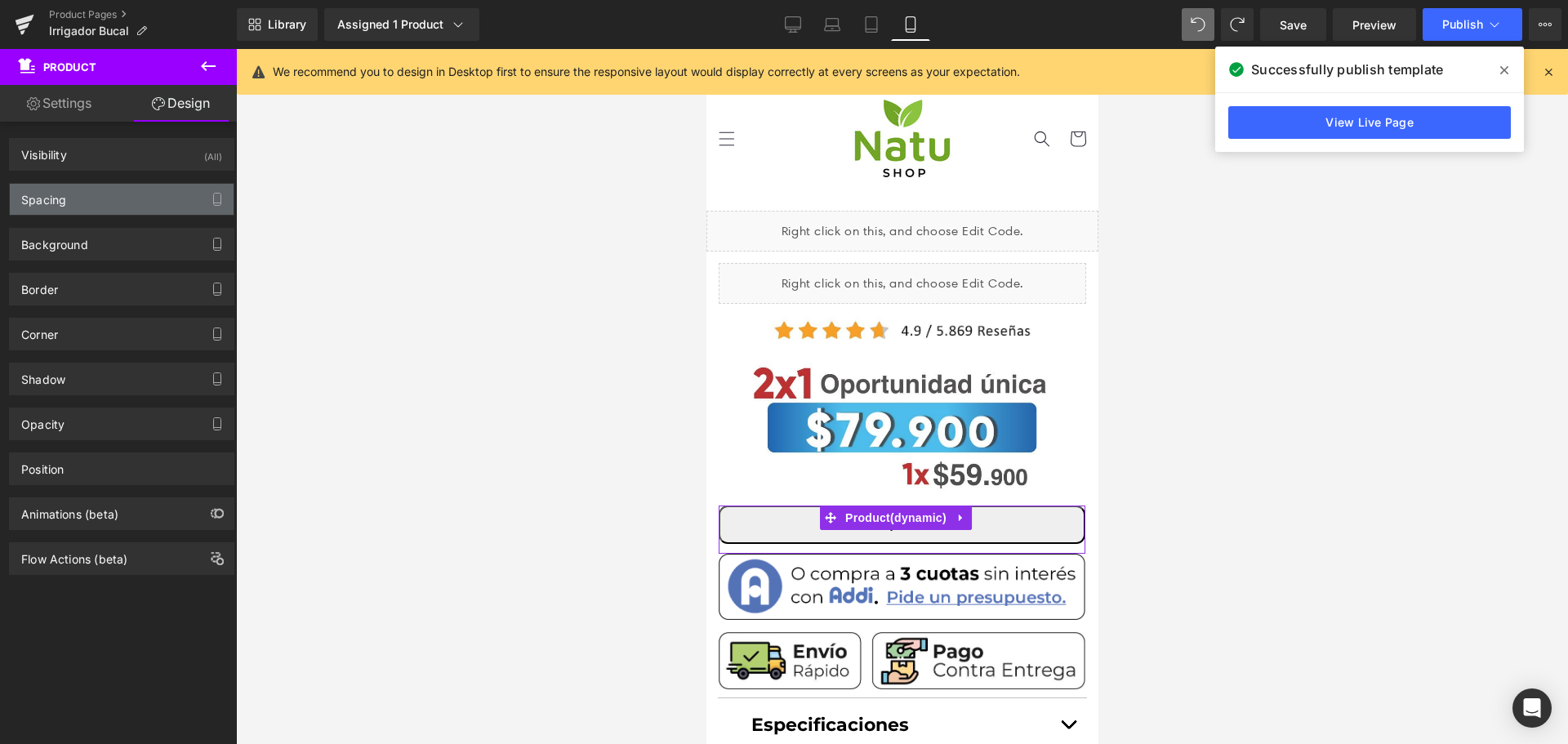
click at [87, 187] on div "Spacing" at bounding box center [121, 198] width 224 height 31
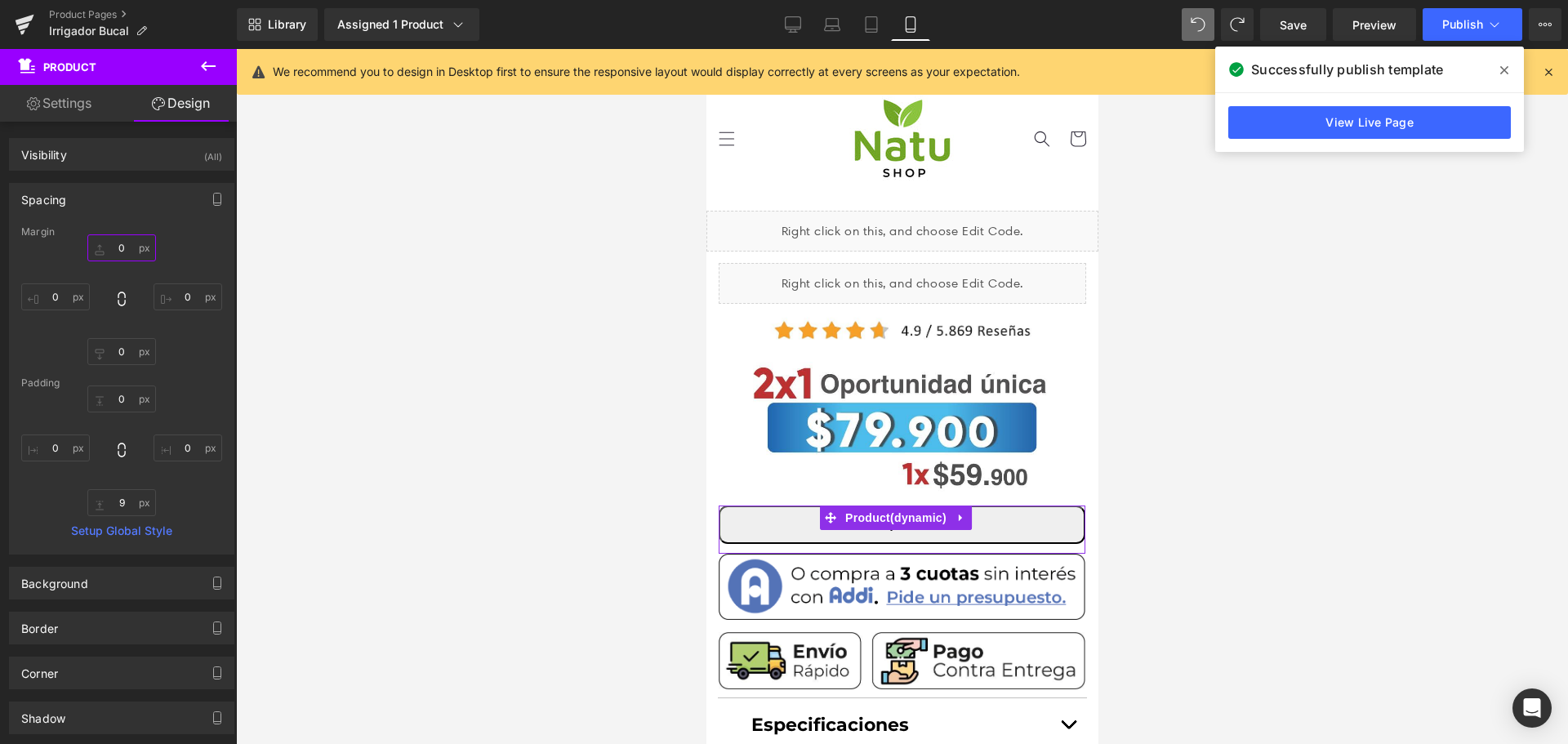
click at [111, 239] on input "0" at bounding box center [121, 247] width 69 height 27
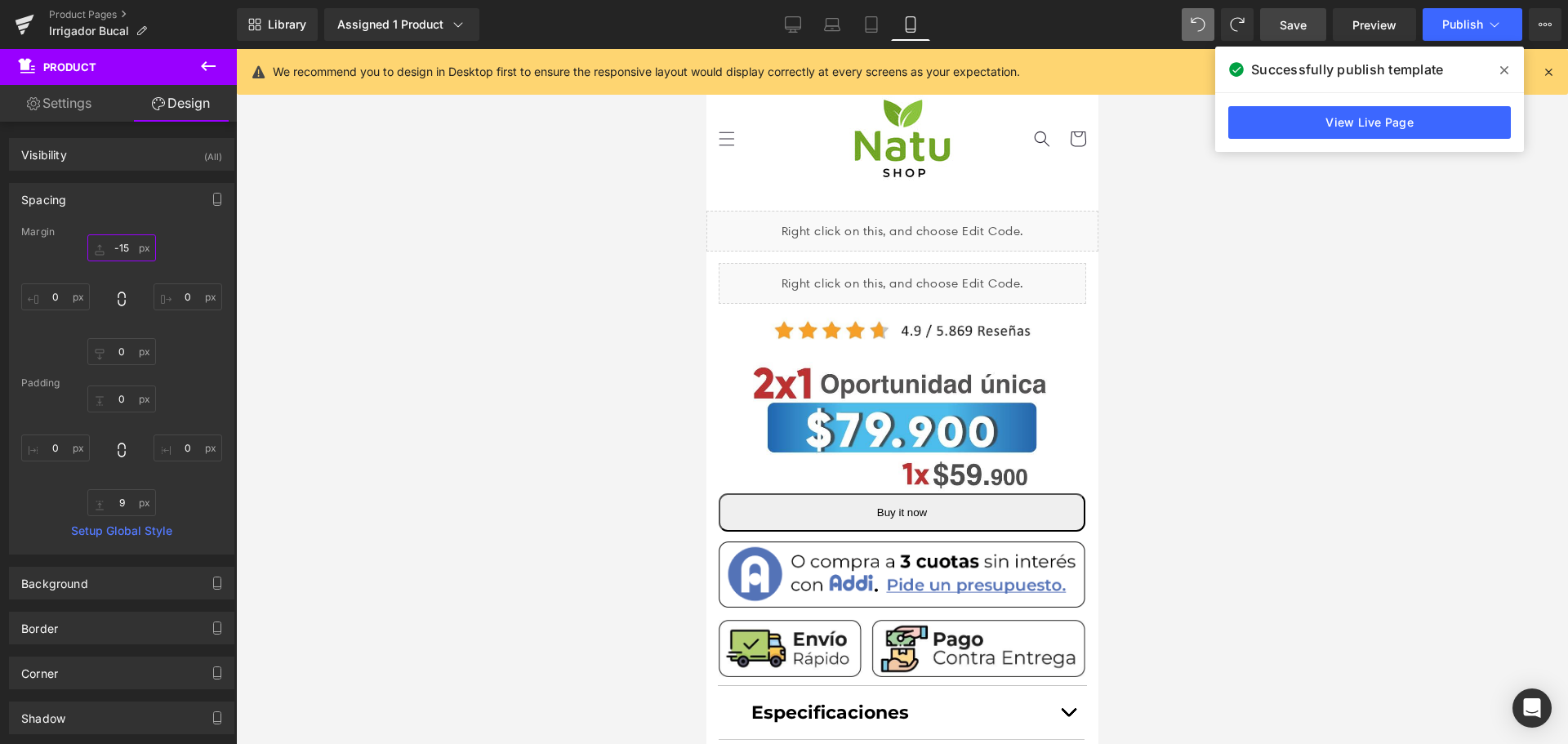
type input "-15"
click at [1286, 35] on link "Save" at bounding box center [1293, 24] width 66 height 33
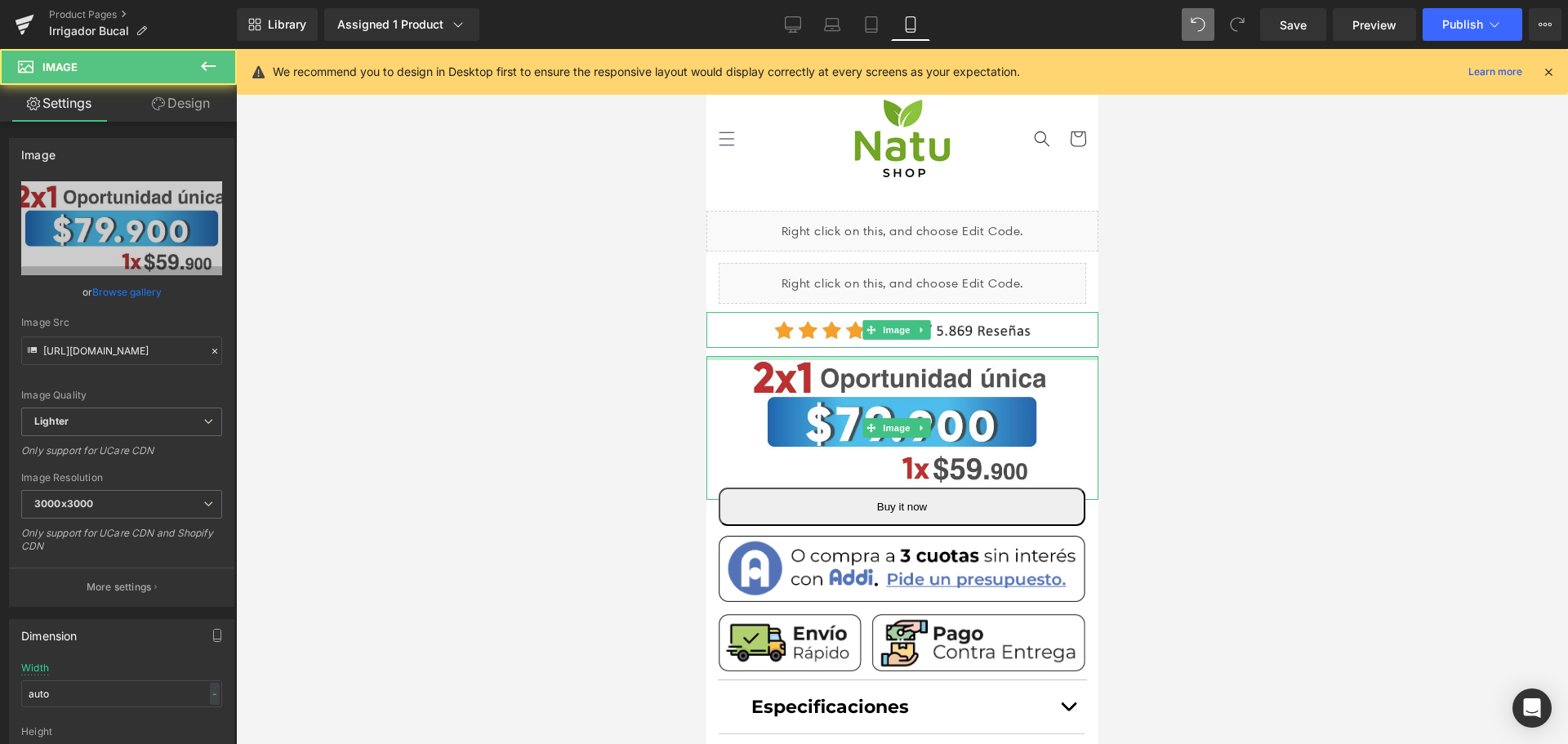
drag, startPoint x: 939, startPoint y: 356, endPoint x: 939, endPoint y: 345, distance: 11.0
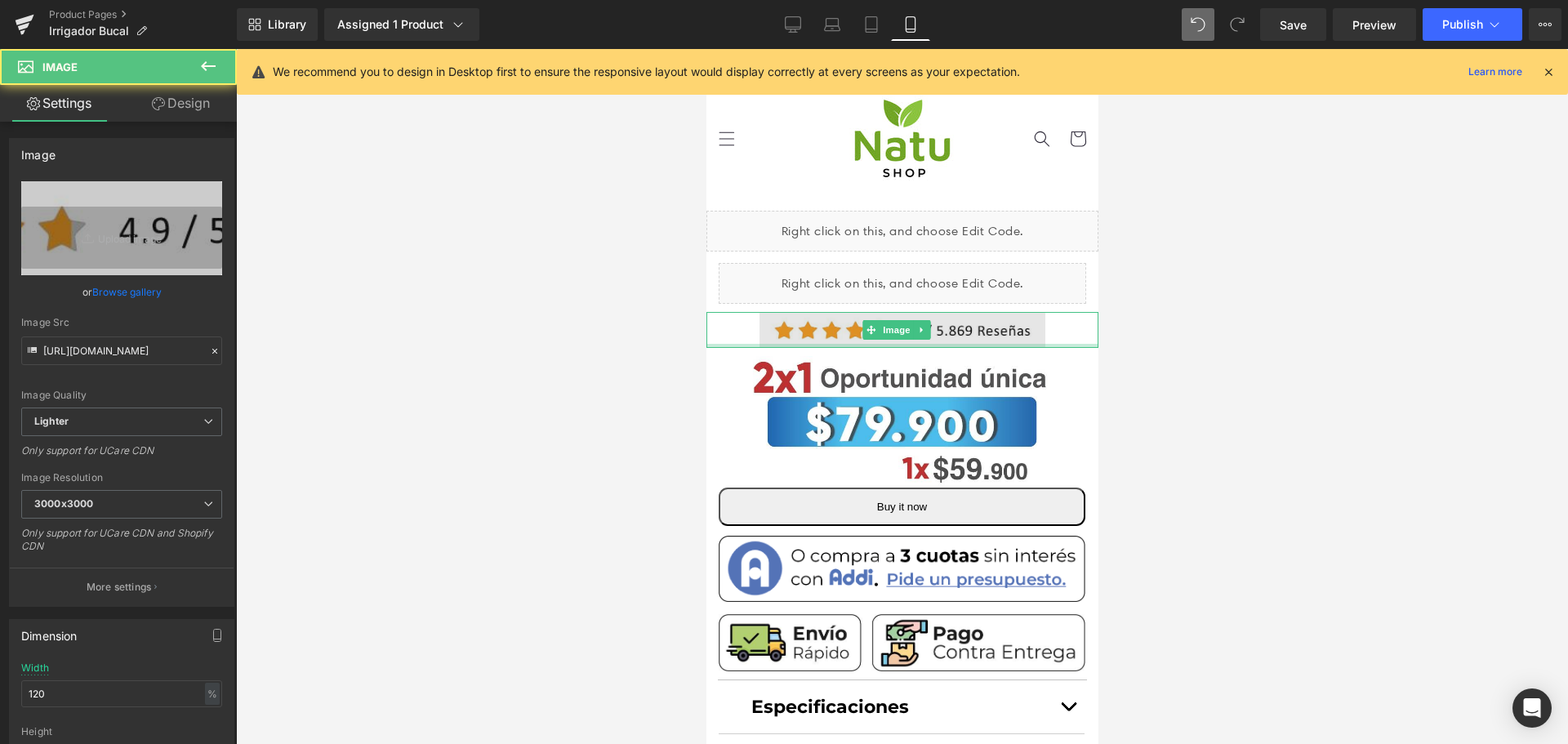
drag, startPoint x: 925, startPoint y: 342, endPoint x: 974, endPoint y: 340, distance: 49.0
click at [974, 339] on div "Image" at bounding box center [901, 330] width 392 height 37
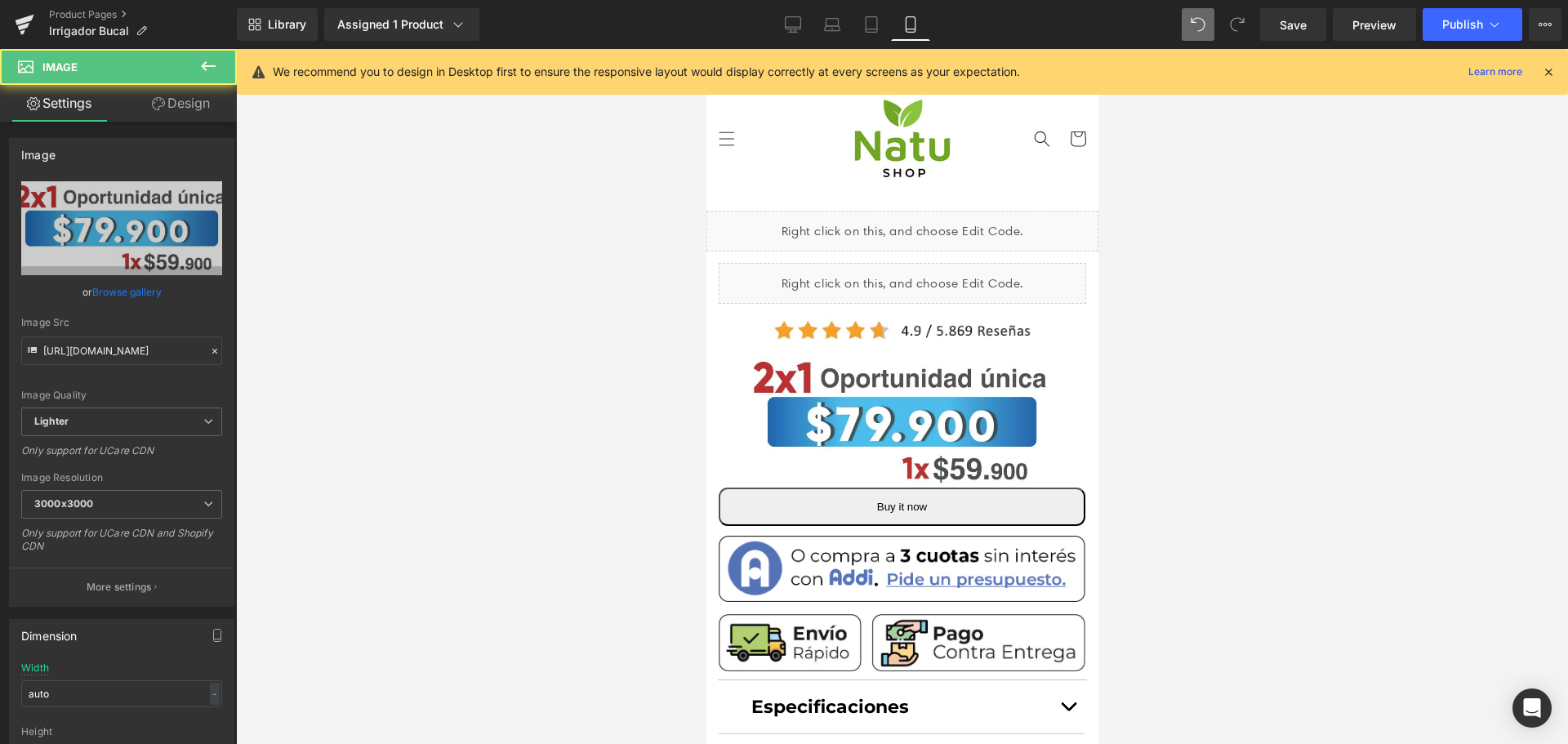
drag, startPoint x: 1037, startPoint y: 356, endPoint x: 1044, endPoint y: 348, distance: 10.6
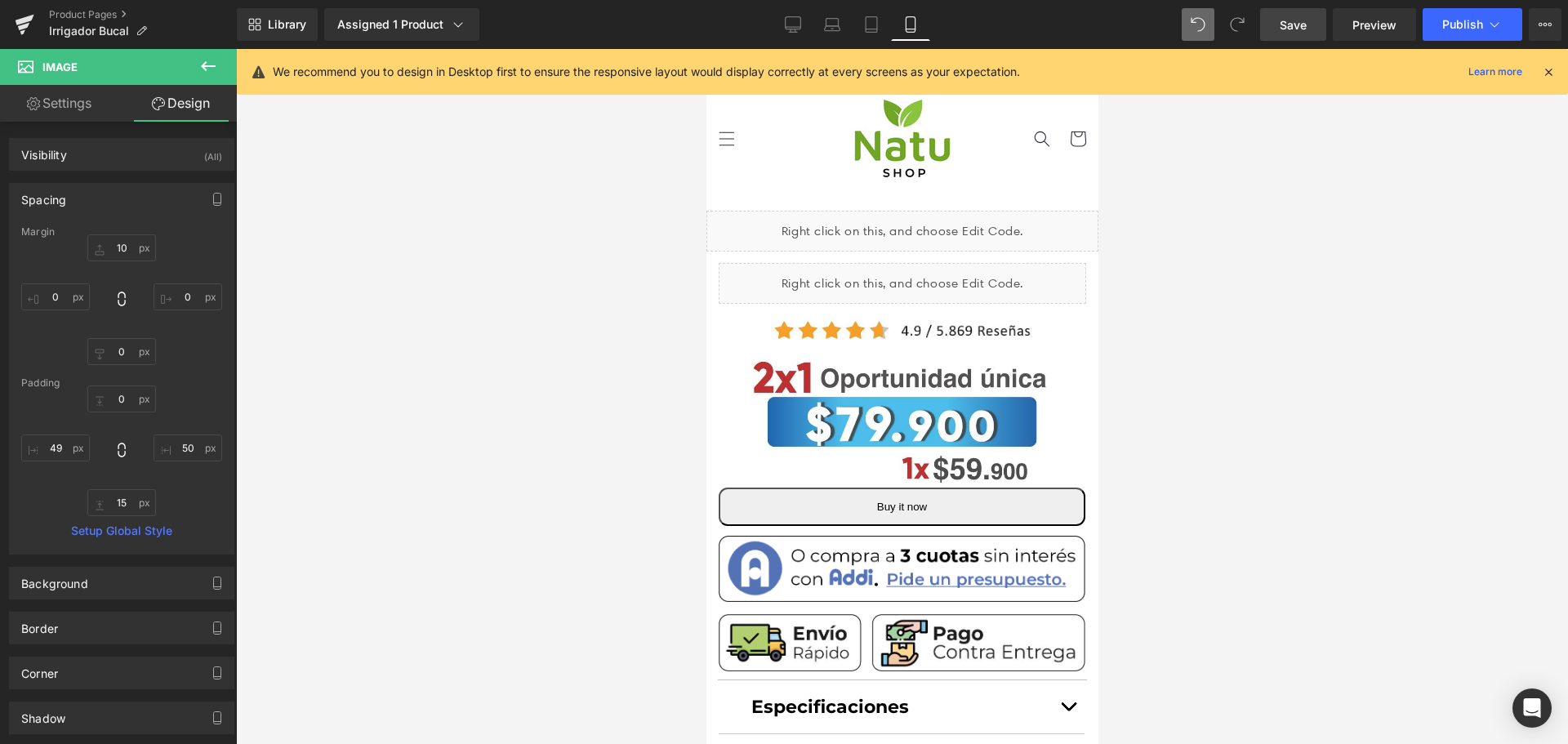
click at [1306, 18] on span "Save" at bounding box center [1293, 24] width 27 height 17
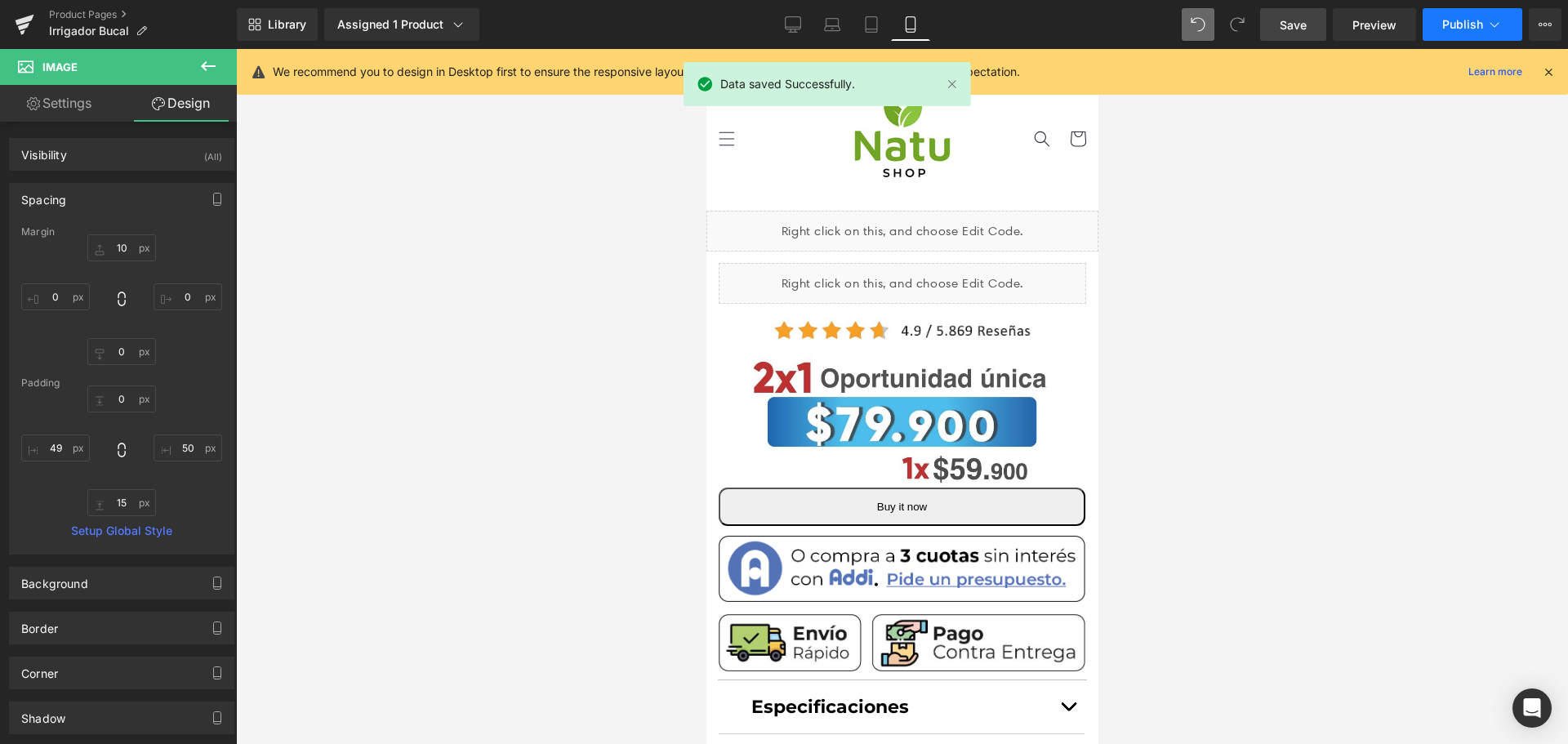
click at [1450, 29] on span "Publish" at bounding box center [1462, 24] width 40 height 13
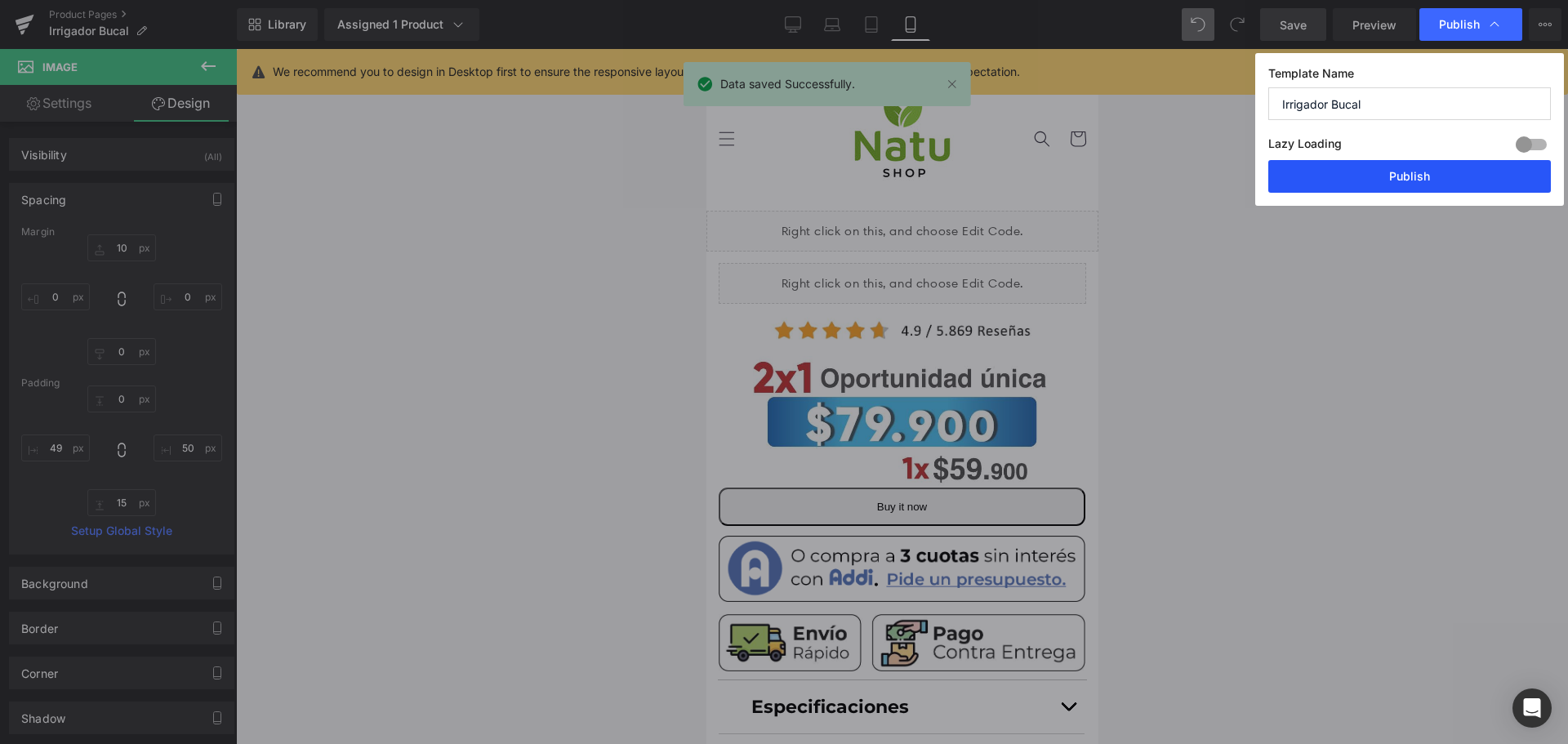
click at [1449, 184] on button "Publish" at bounding box center [1409, 176] width 282 height 33
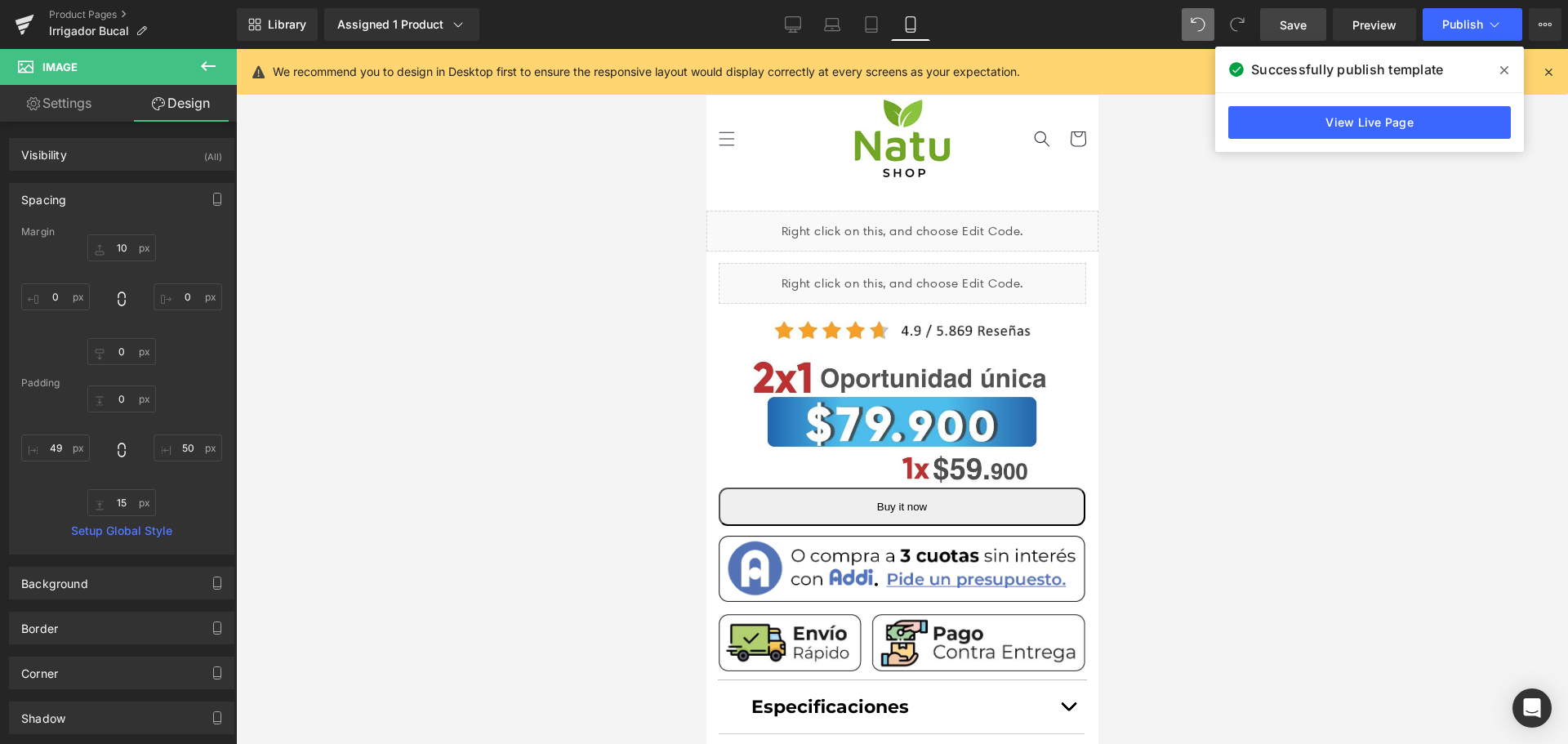
scroll to position [326, 0]
